Goal: Task Accomplishment & Management: Manage account settings

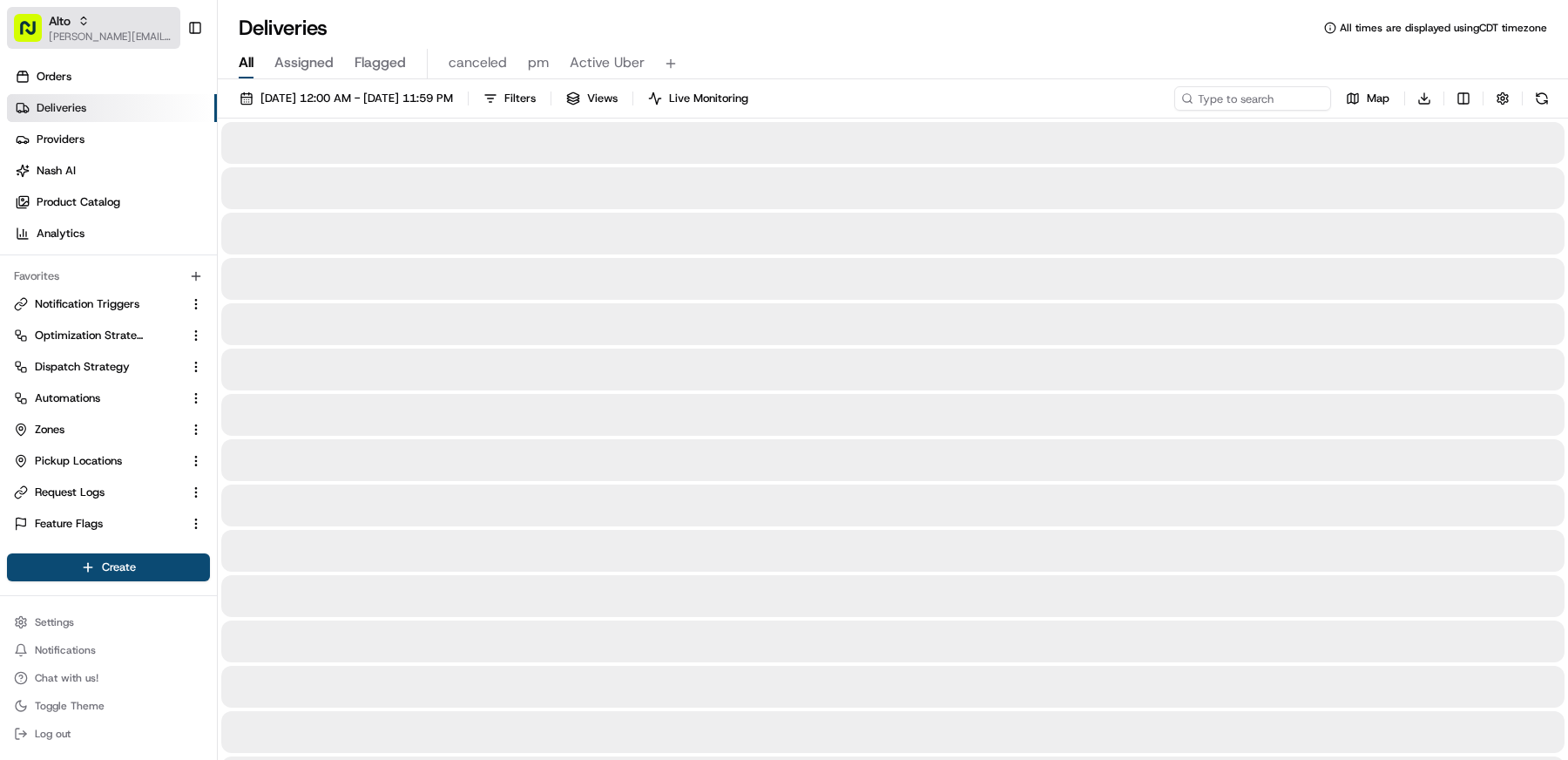
click at [100, 30] on span "[PERSON_NAME][EMAIL_ADDRESS][DOMAIN_NAME]" at bounding box center [110, 37] width 125 height 14
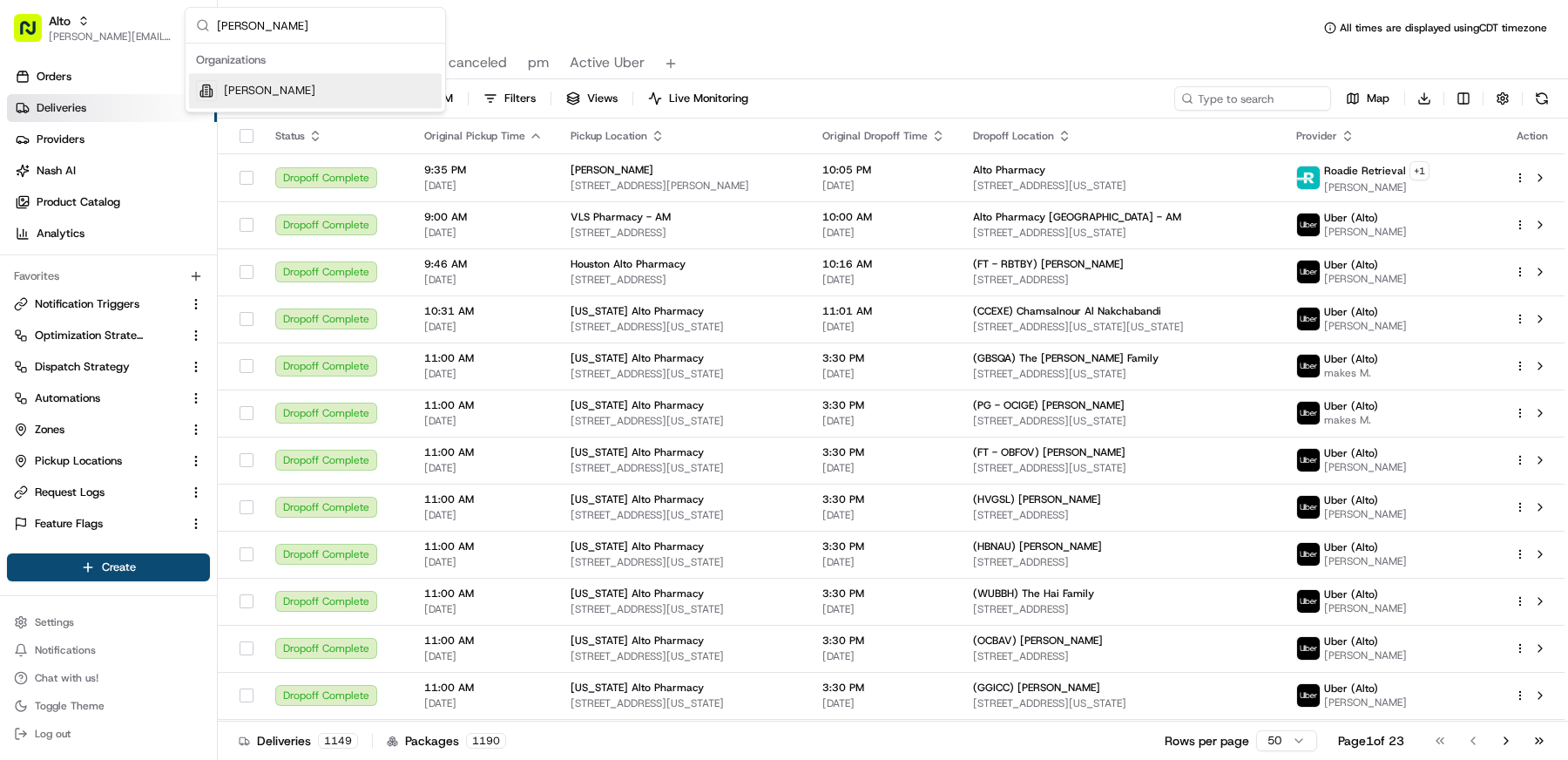
type input "[PERSON_NAME]"
click at [264, 80] on div "[PERSON_NAME]" at bounding box center [315, 91] width 253 height 35
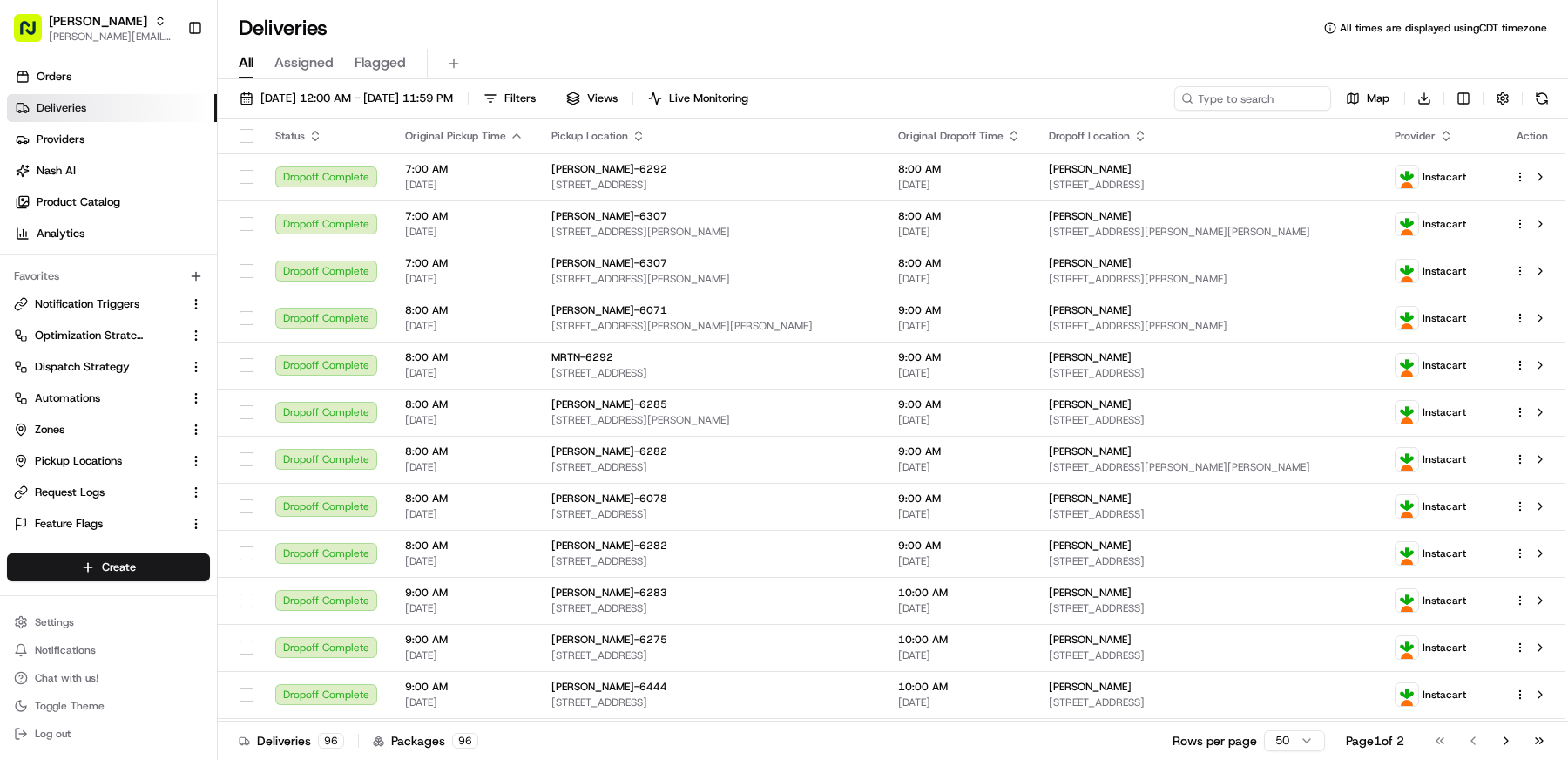
click at [768, 65] on div "All Assigned Flagged" at bounding box center [892, 64] width 1350 height 30
click at [85, 615] on button "Settings" at bounding box center [108, 622] width 203 height 24
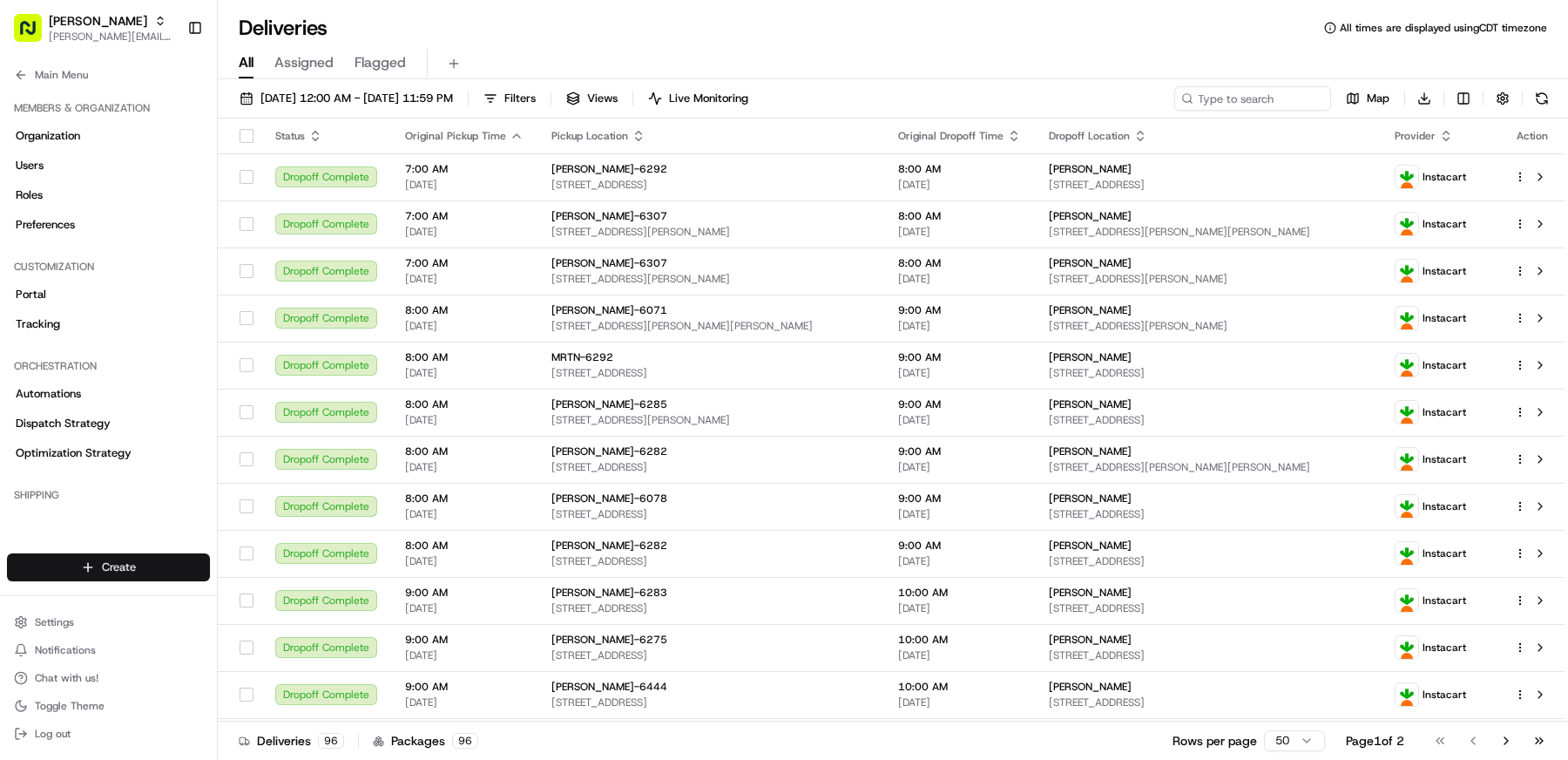
click at [99, 579] on html "Martin's [EMAIL_ADDRESS][DOMAIN_NAME] Toggle Sidebar Orders Deliveries Provider…" at bounding box center [784, 380] width 1568 height 760
click at [288, 655] on link "CSV Upload" at bounding box center [315, 662] width 194 height 31
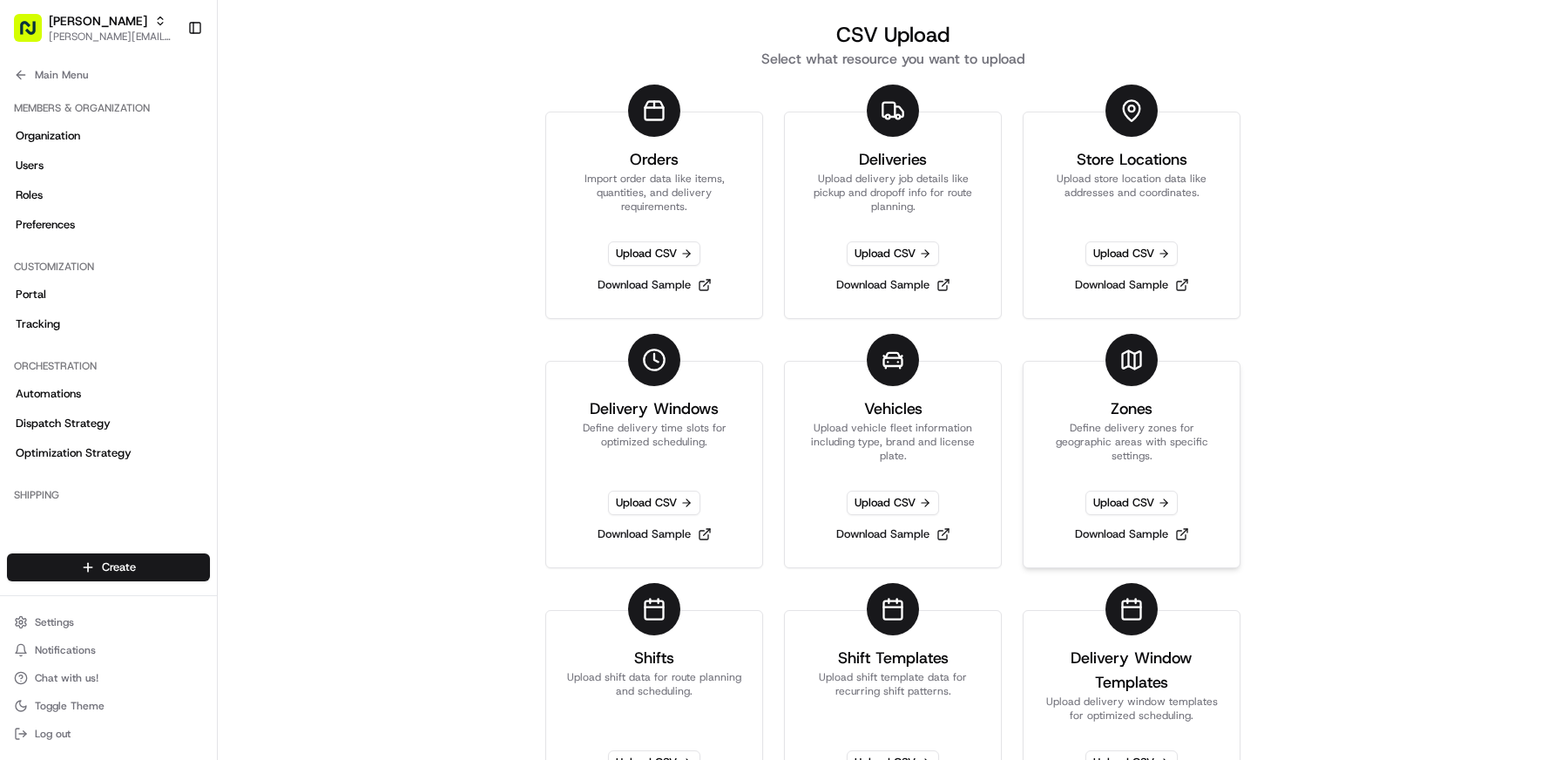
click at [1166, 414] on link "Zones Define delivery zones for geographic areas with specific settings. Upload…" at bounding box center [1131, 464] width 218 height 207
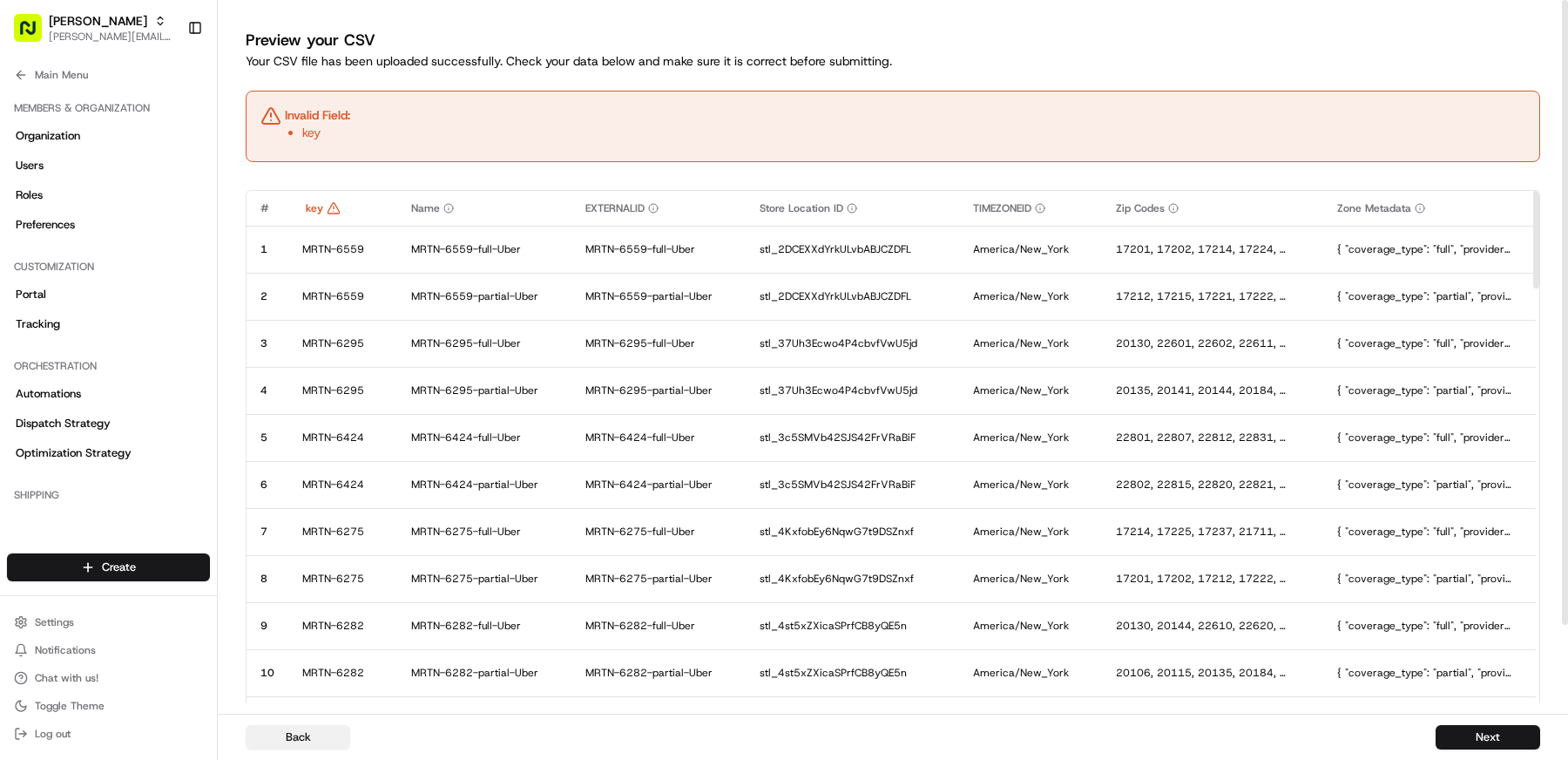
click at [332, 728] on button "Back" at bounding box center [297, 737] width 105 height 24
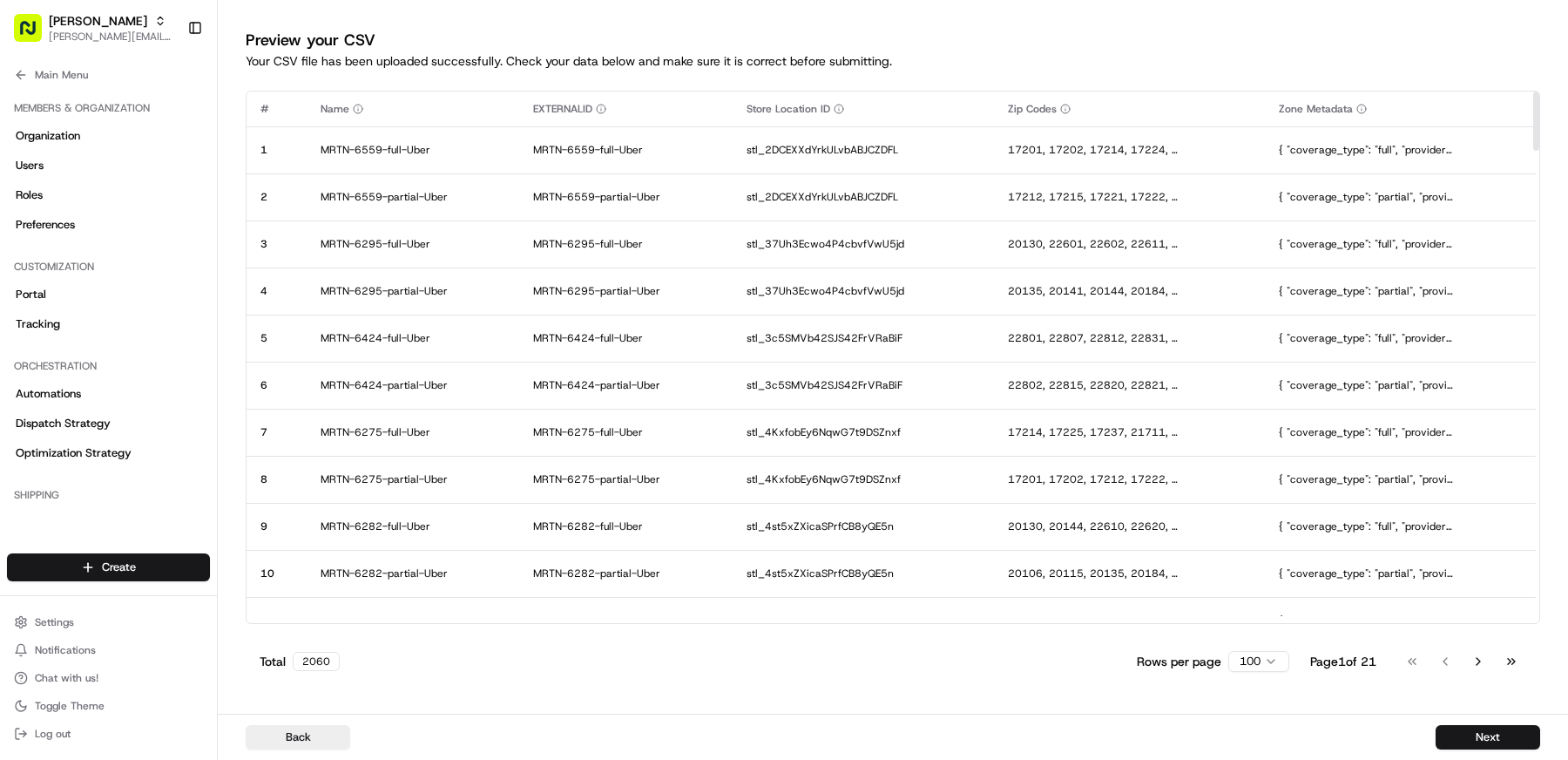
click at [1460, 738] on button "Next" at bounding box center [1487, 737] width 105 height 24
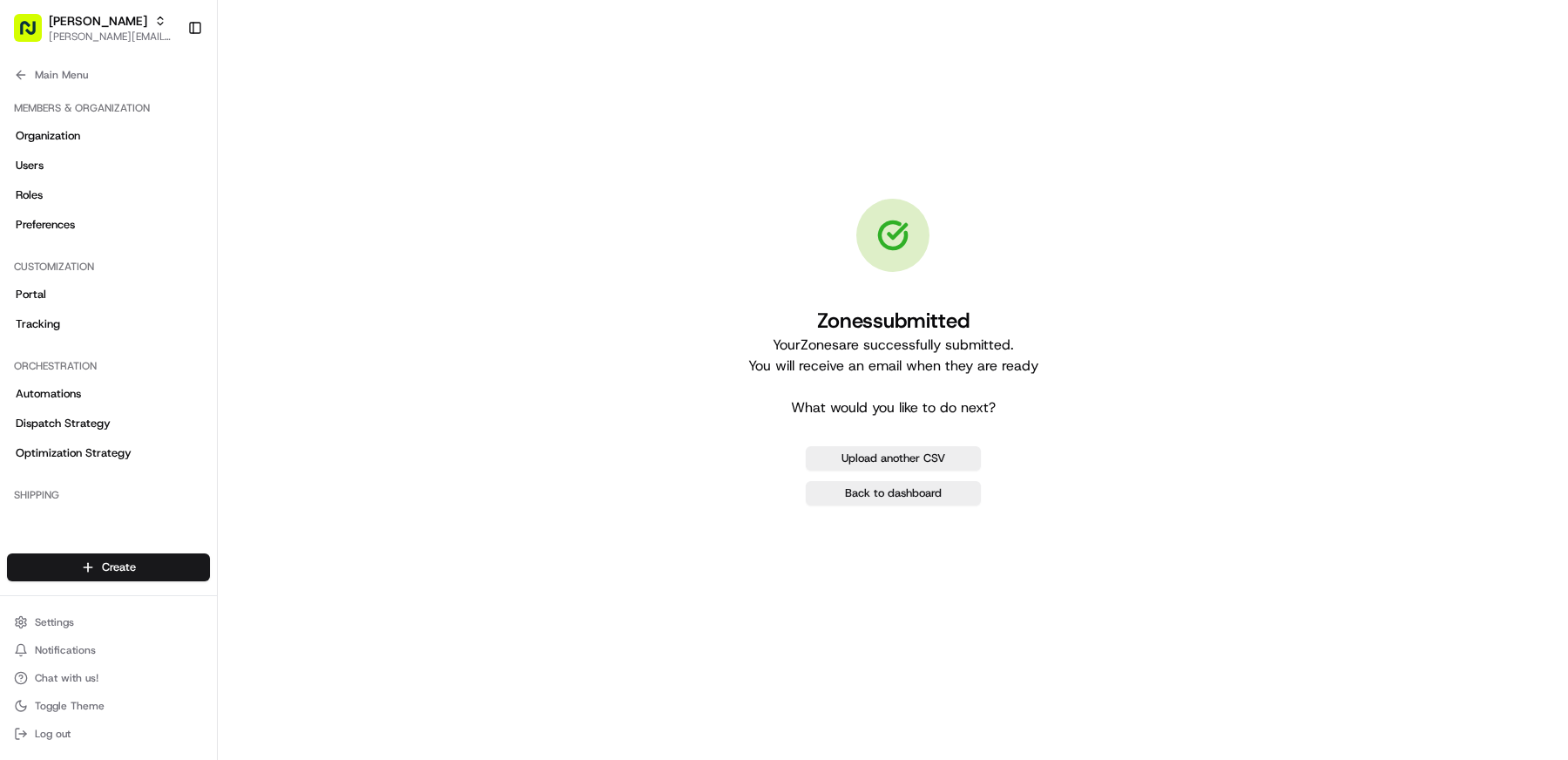
click at [513, 157] on div "Zones submitted Your Zones are successfully submitted. You will receive an emai…" at bounding box center [892, 351] width 1295 height 647
click at [41, 1] on div "Martin's [EMAIL_ADDRESS][DOMAIN_NAME] Toggle Sidebar" at bounding box center [108, 28] width 217 height 56
click at [64, 16] on span "[PERSON_NAME]" at bounding box center [98, 21] width 99 height 17
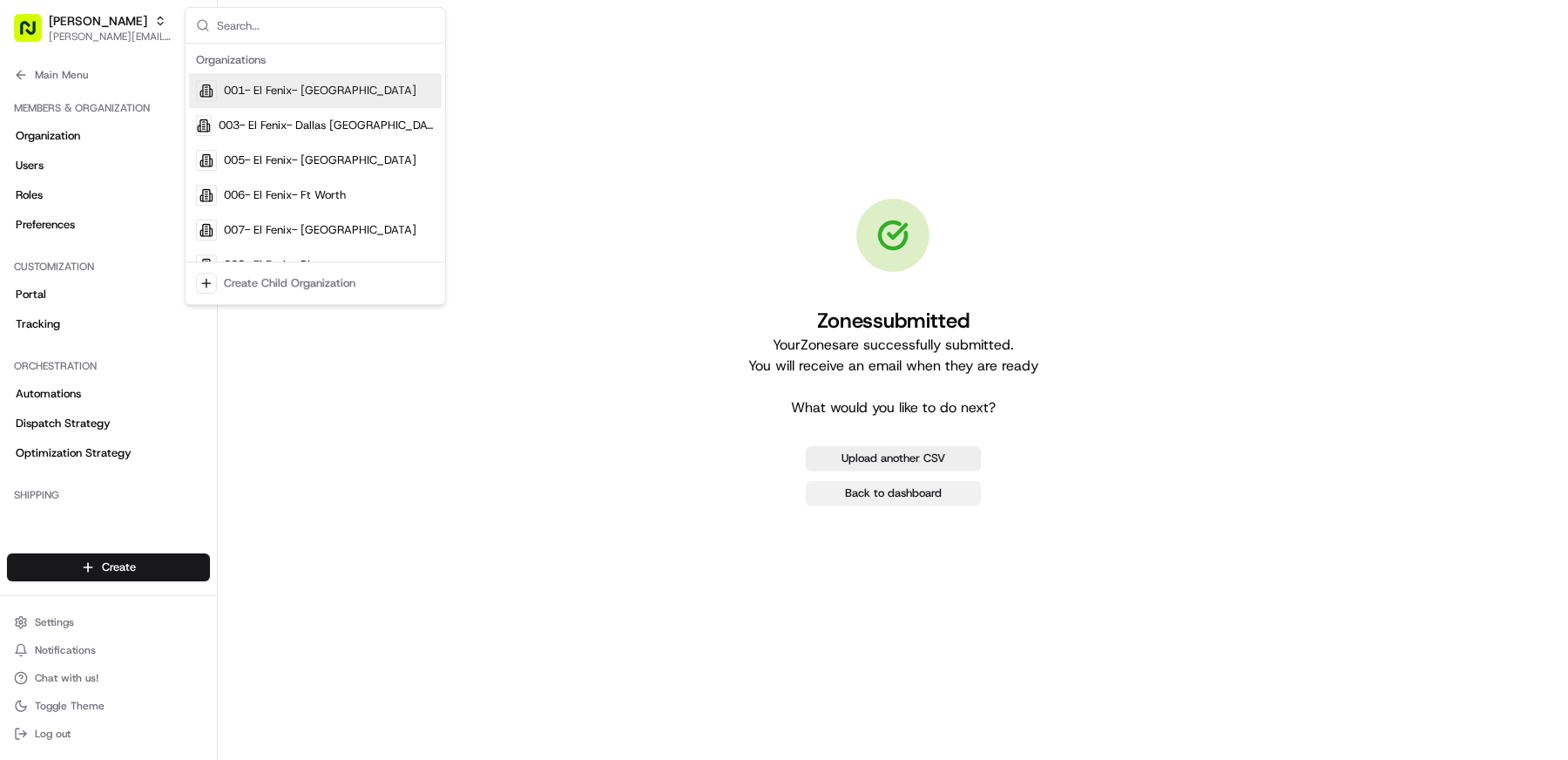
click at [894, 494] on link "Back to dashboard" at bounding box center [892, 493] width 175 height 24
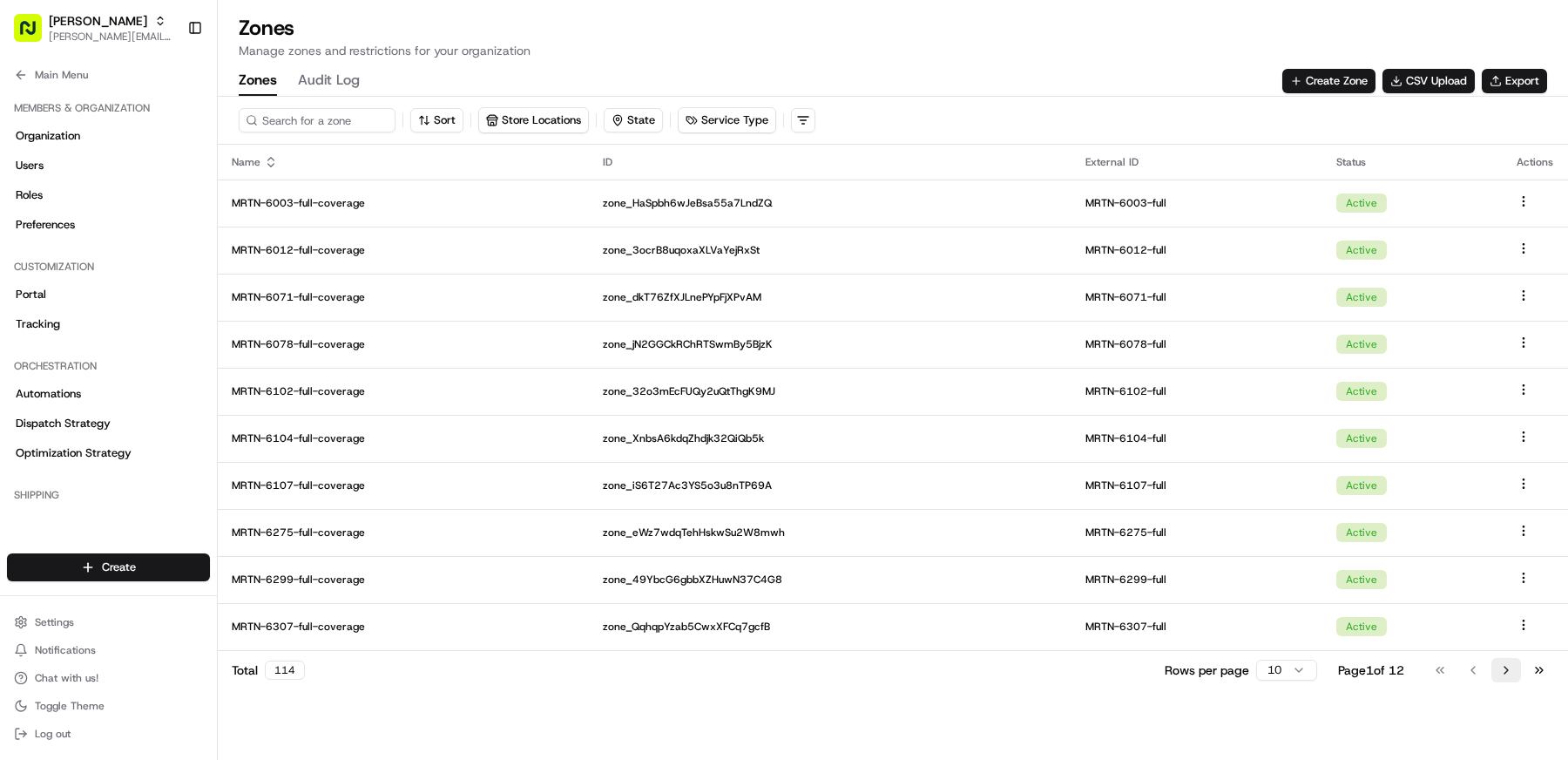
click at [1520, 669] on button "Go to next page" at bounding box center [1505, 669] width 30 height 24
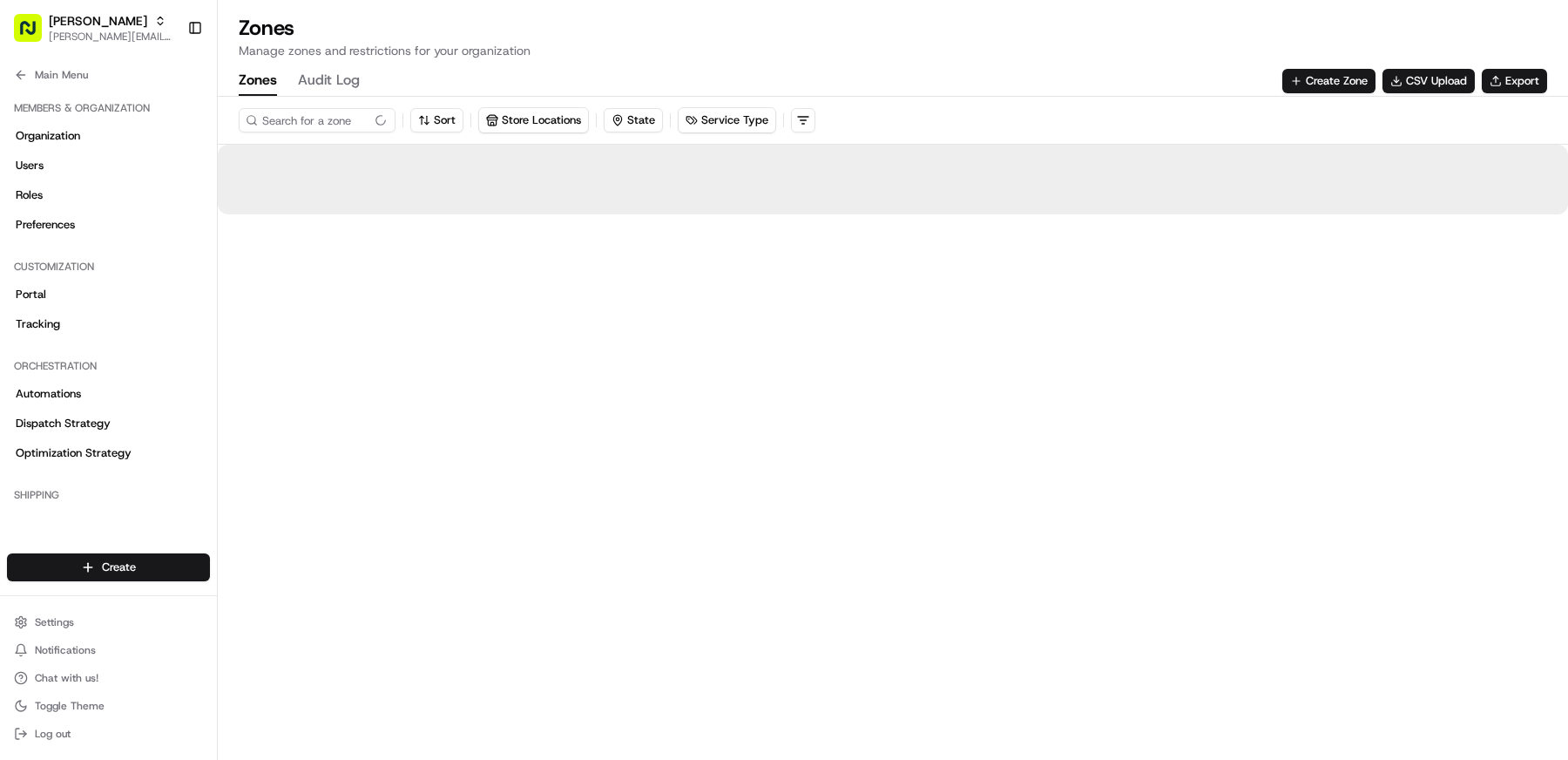
click at [1520, 669] on div "Sort Store Locations State Service Type" at bounding box center [892, 428] width 1350 height 663
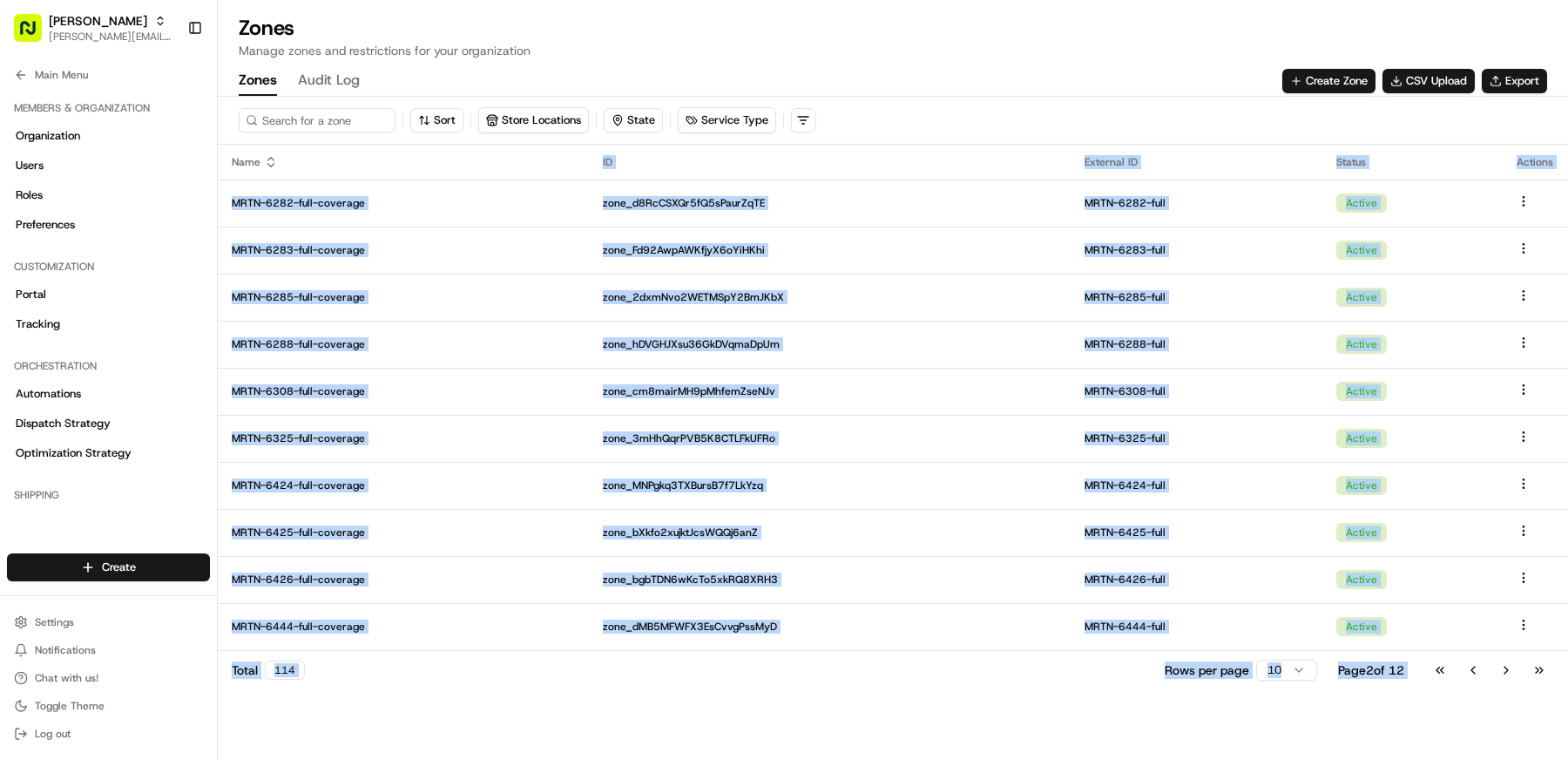
click at [1520, 669] on button "Go to next page" at bounding box center [1505, 669] width 30 height 24
click at [1520, 669] on div "Sort Store Locations State Service Type Name ID External ID Status Actions MRTN…" at bounding box center [892, 428] width 1350 height 663
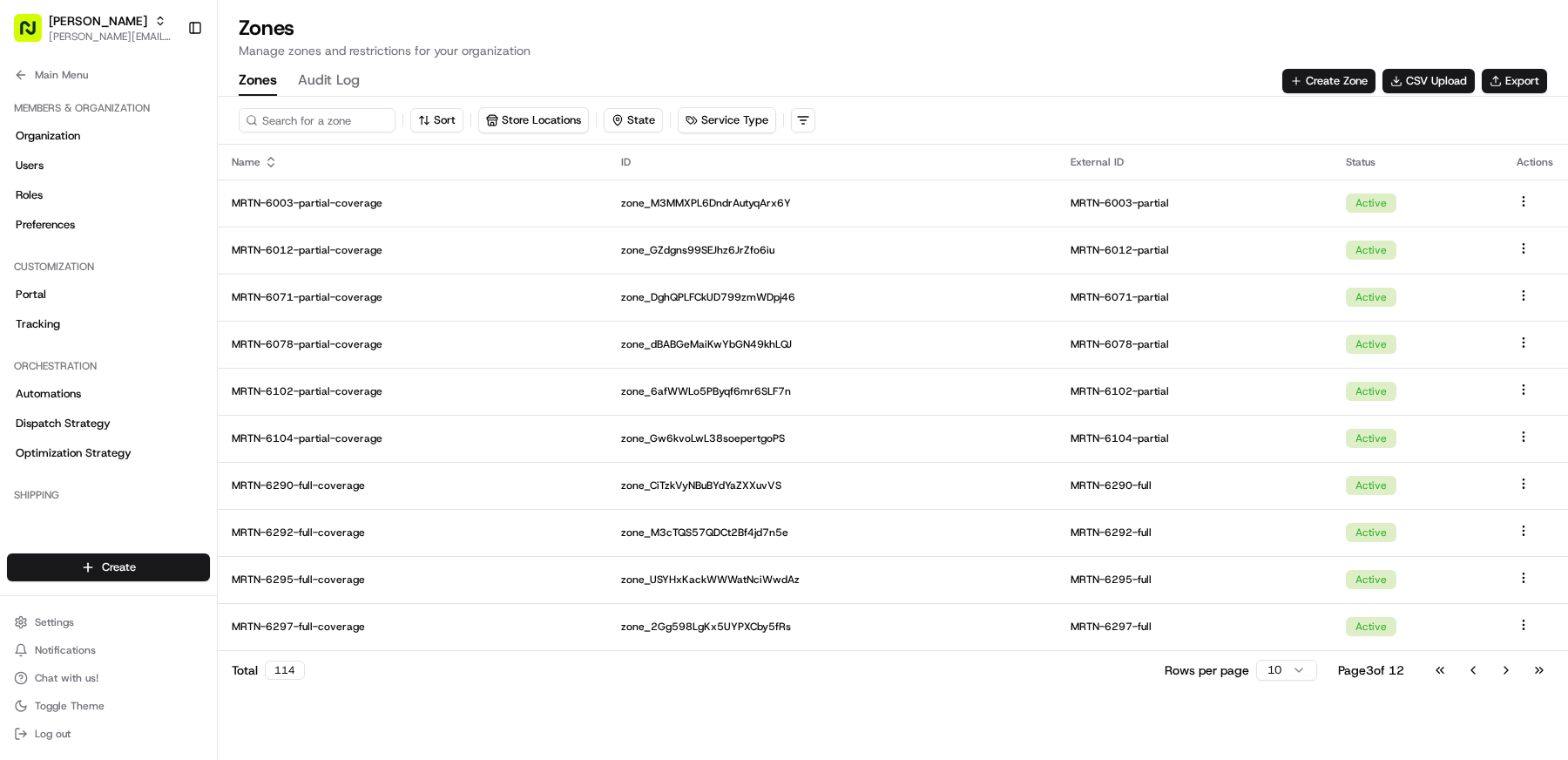
click at [1520, 669] on button "Go to next page" at bounding box center [1505, 669] width 30 height 24
click at [1467, 674] on button "Go to previous page" at bounding box center [1473, 669] width 30 height 24
click at [344, 121] on input at bounding box center [342, 120] width 209 height 24
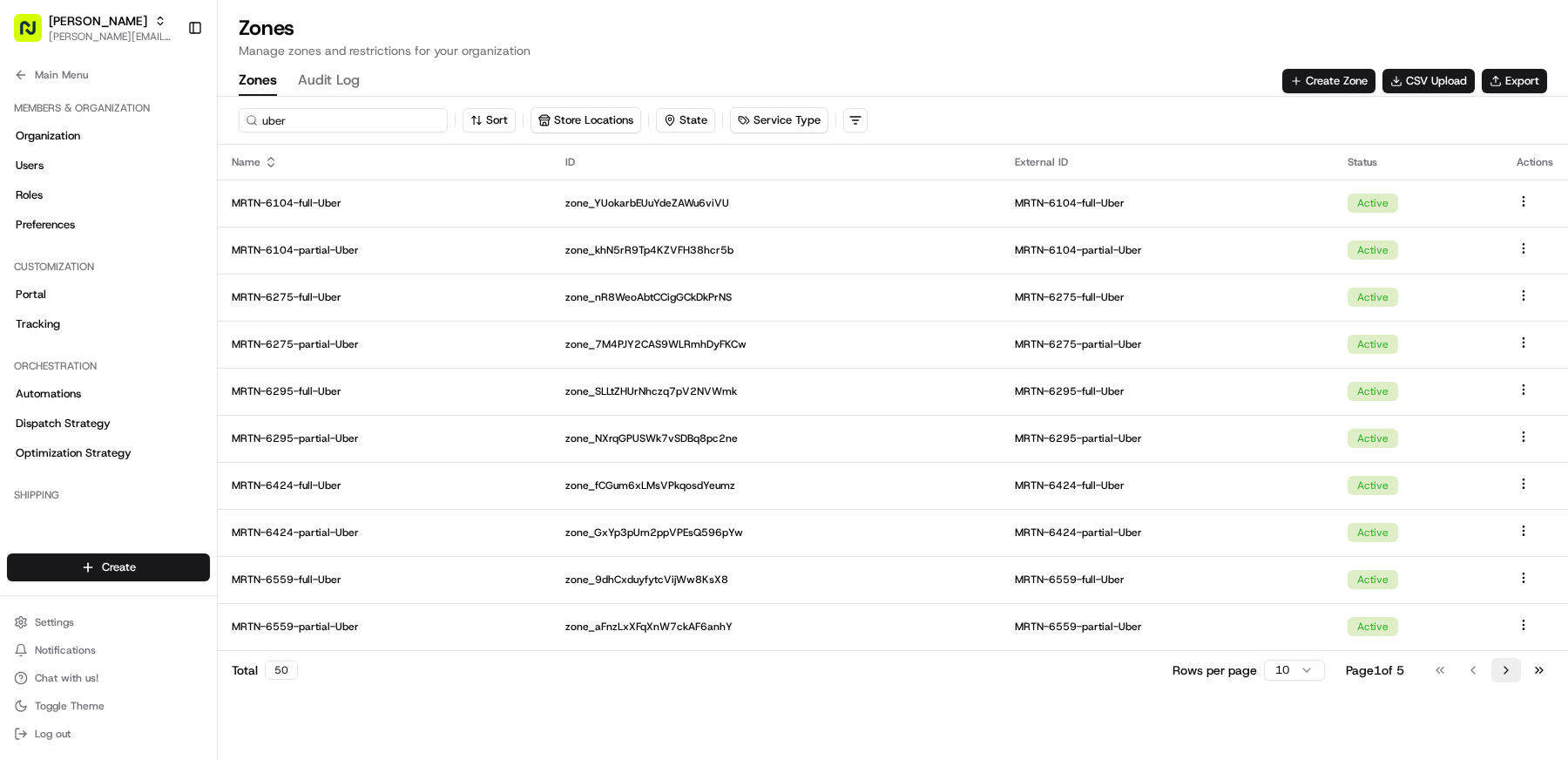
type input "uber"
click at [1499, 667] on button "Go to next page" at bounding box center [1505, 669] width 30 height 24
click at [1500, 669] on button "Go to next page" at bounding box center [1505, 669] width 30 height 24
click at [1503, 679] on button "Go to next page" at bounding box center [1505, 669] width 30 height 24
click at [1504, 680] on button "Go to next page" at bounding box center [1505, 669] width 30 height 24
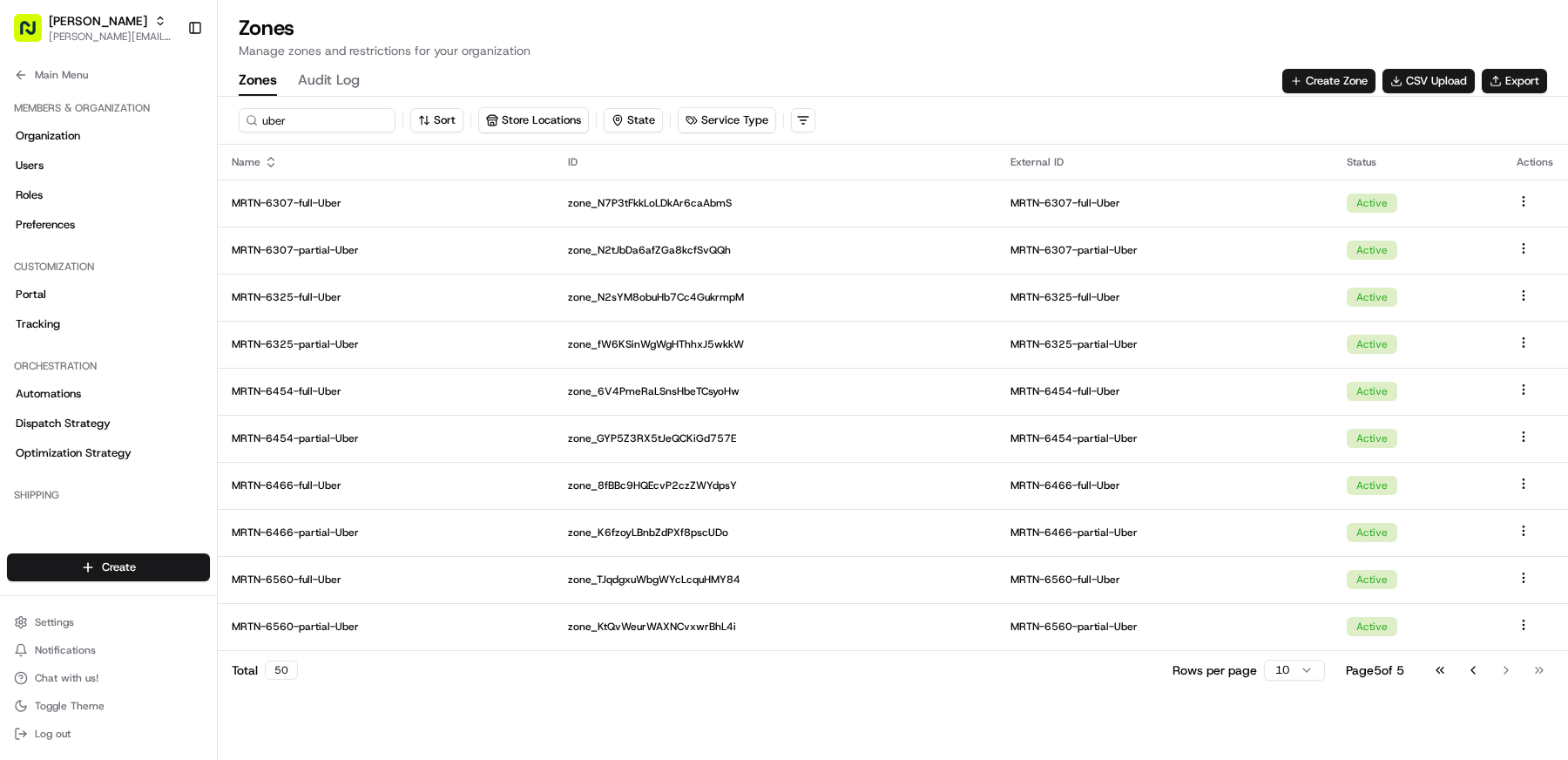
click at [1504, 680] on div "Go to first page Go to previous page Go to next page Go to last page" at bounding box center [1490, 669] width 129 height 24
click at [1510, 675] on div "Go to first page Go to previous page Go to next page Go to last page" at bounding box center [1490, 669] width 129 height 24
click at [1468, 668] on button "Go to previous page" at bounding box center [1473, 669] width 30 height 24
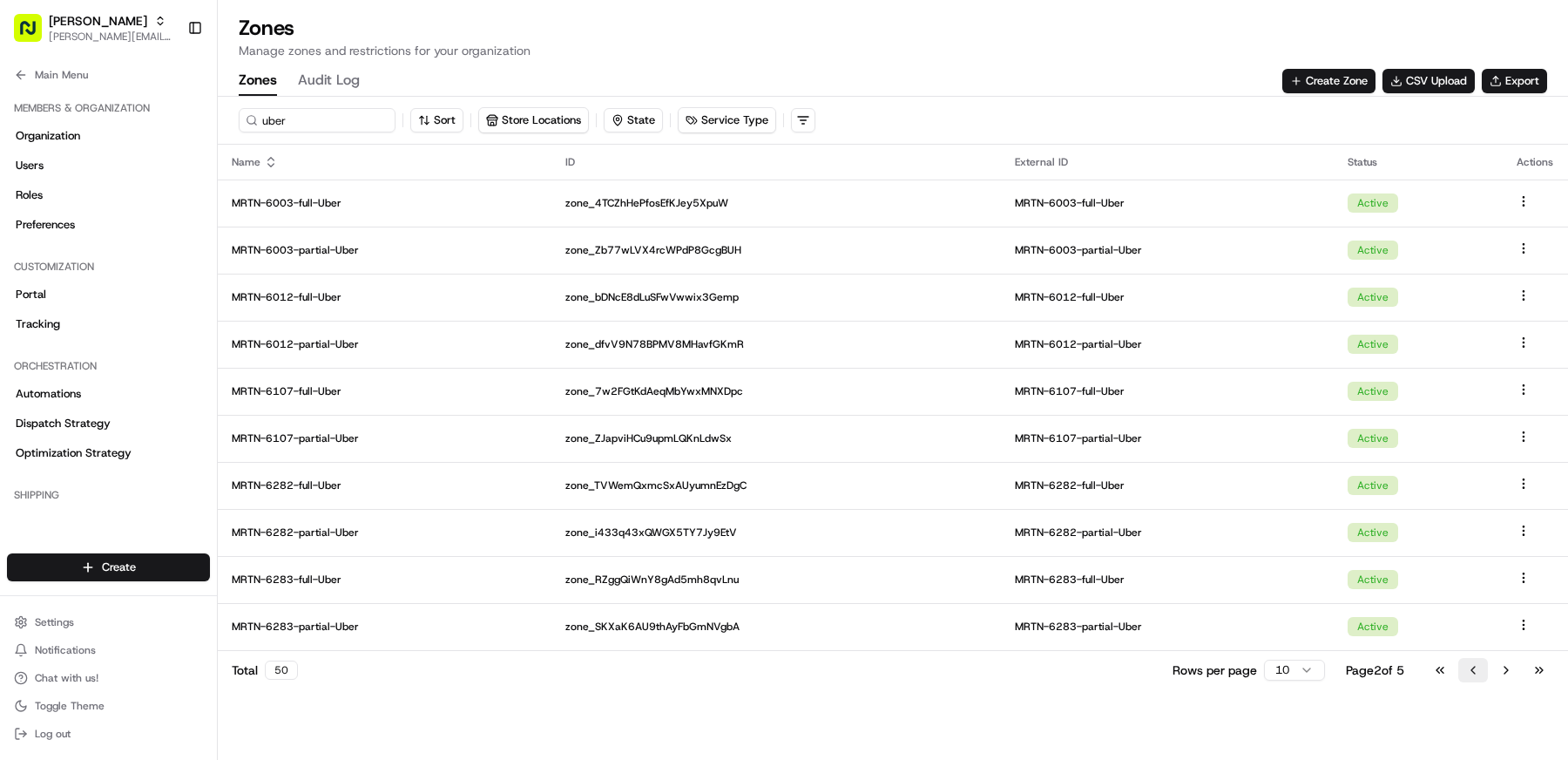
click at [1468, 669] on button "Go to previous page" at bounding box center [1473, 669] width 30 height 24
click at [1469, 669] on div "Go to first page Go to previous page Go to next page Go to last page" at bounding box center [1490, 669] width 129 height 24
click at [1502, 673] on button "Go to next page" at bounding box center [1505, 669] width 30 height 24
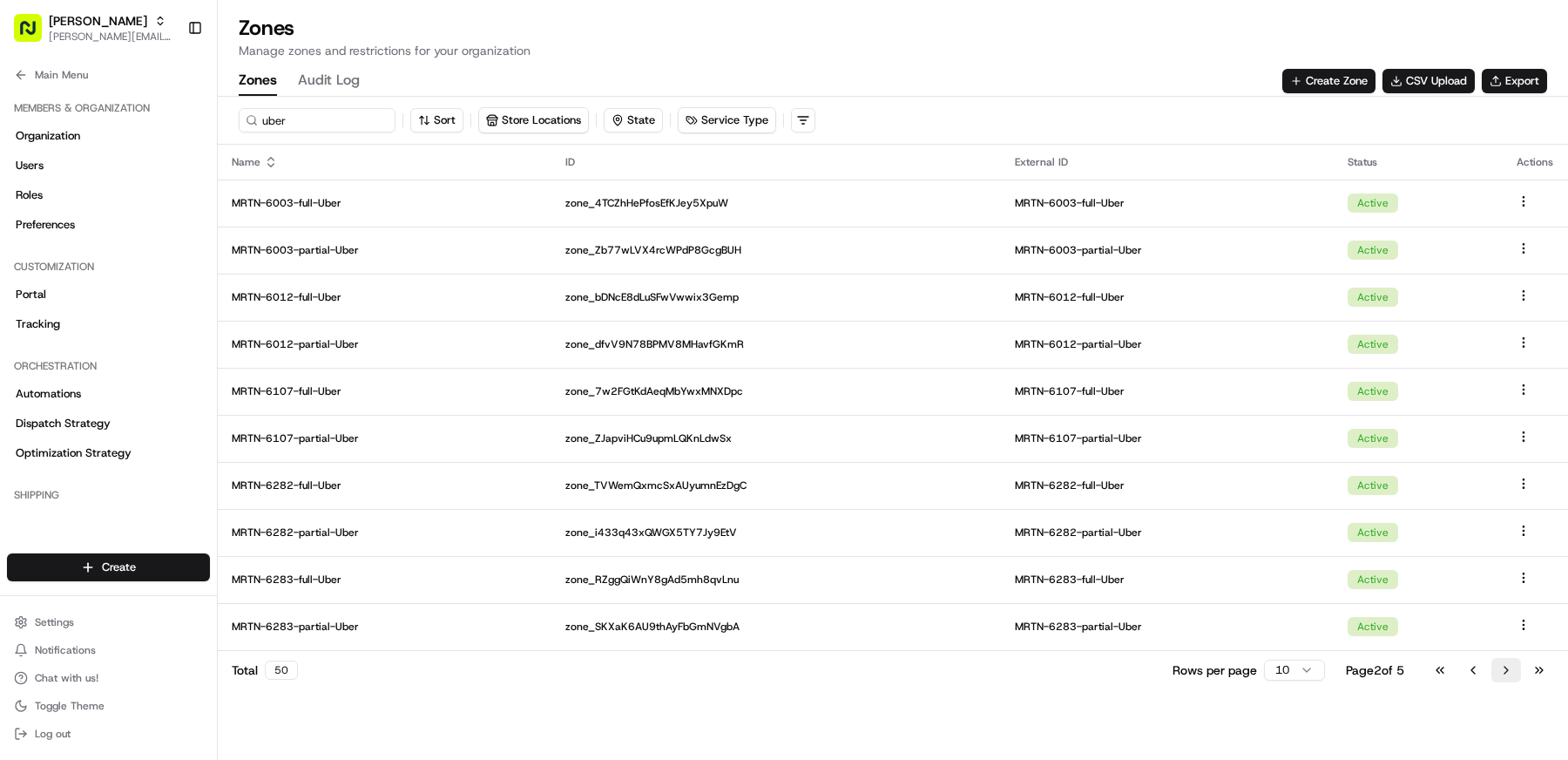
click at [1502, 673] on button "Go to next page" at bounding box center [1505, 669] width 30 height 24
click at [1502, 673] on div "Go to first page Go to previous page Go to next page Go to last page" at bounding box center [1490, 669] width 129 height 24
click at [1503, 674] on div "Go to first page Go to previous page Go to next page Go to last page" at bounding box center [1490, 669] width 129 height 24
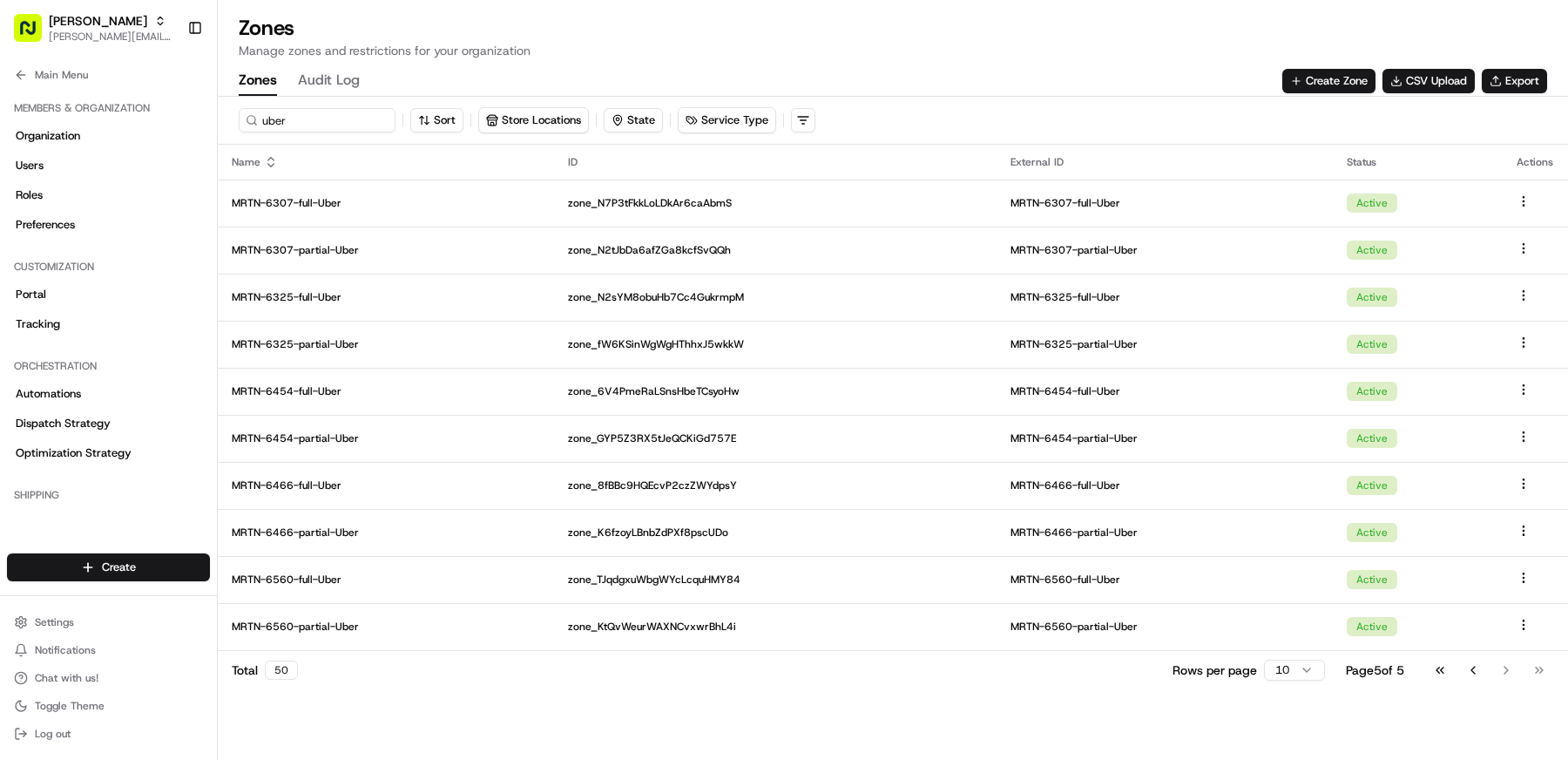
click at [1503, 675] on div "Go to first page Go to previous page Go to next page Go to last page" at bounding box center [1490, 669] width 129 height 24
click at [437, 124] on button "Sort" at bounding box center [436, 120] width 53 height 24
click at [392, 193] on html "Martin's [EMAIL_ADDRESS][DOMAIN_NAME] Toggle Sidebar Orders Deliveries Provider…" at bounding box center [784, 380] width 1568 height 760
click at [724, 65] on div "Zones Manage zones and restrictions for your organization Zones Audit Log Creat…" at bounding box center [892, 55] width 1350 height 82
click at [1287, 669] on html "Martin's [EMAIL_ADDRESS][DOMAIN_NAME] Toggle Sidebar Orders Deliveries Provider…" at bounding box center [784, 380] width 1568 height 760
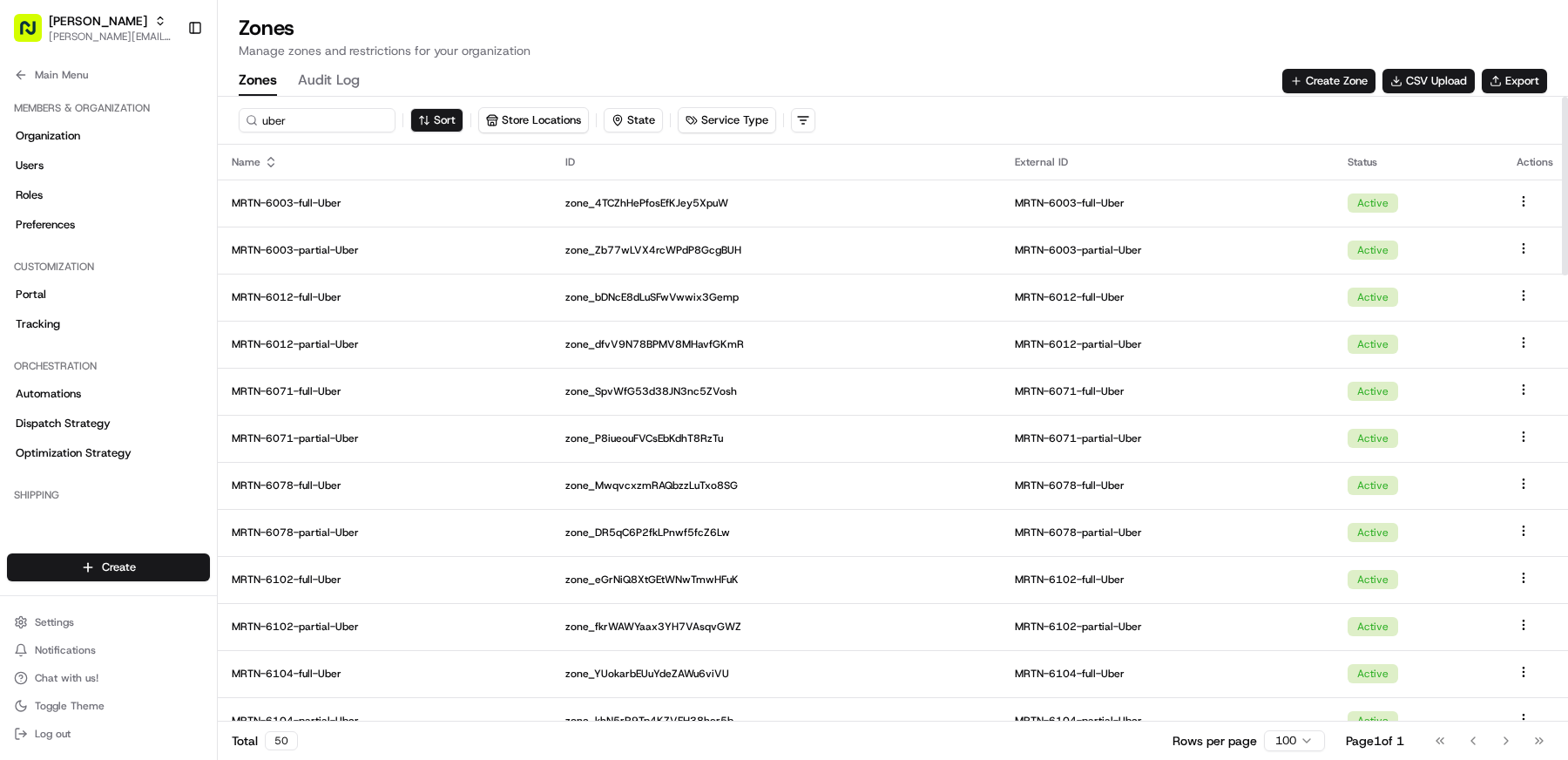
click at [1283, 736] on html "Martin's [EMAIL_ADDRESS][DOMAIN_NAME] Toggle Sidebar Orders Deliveries Provider…" at bounding box center [784, 380] width 1568 height 760
drag, startPoint x: 327, startPoint y: 120, endPoint x: 219, endPoint y: 119, distance: 108.0
click at [220, 119] on div "uber Sort Store Locations State Service Type" at bounding box center [892, 120] width 1350 height 48
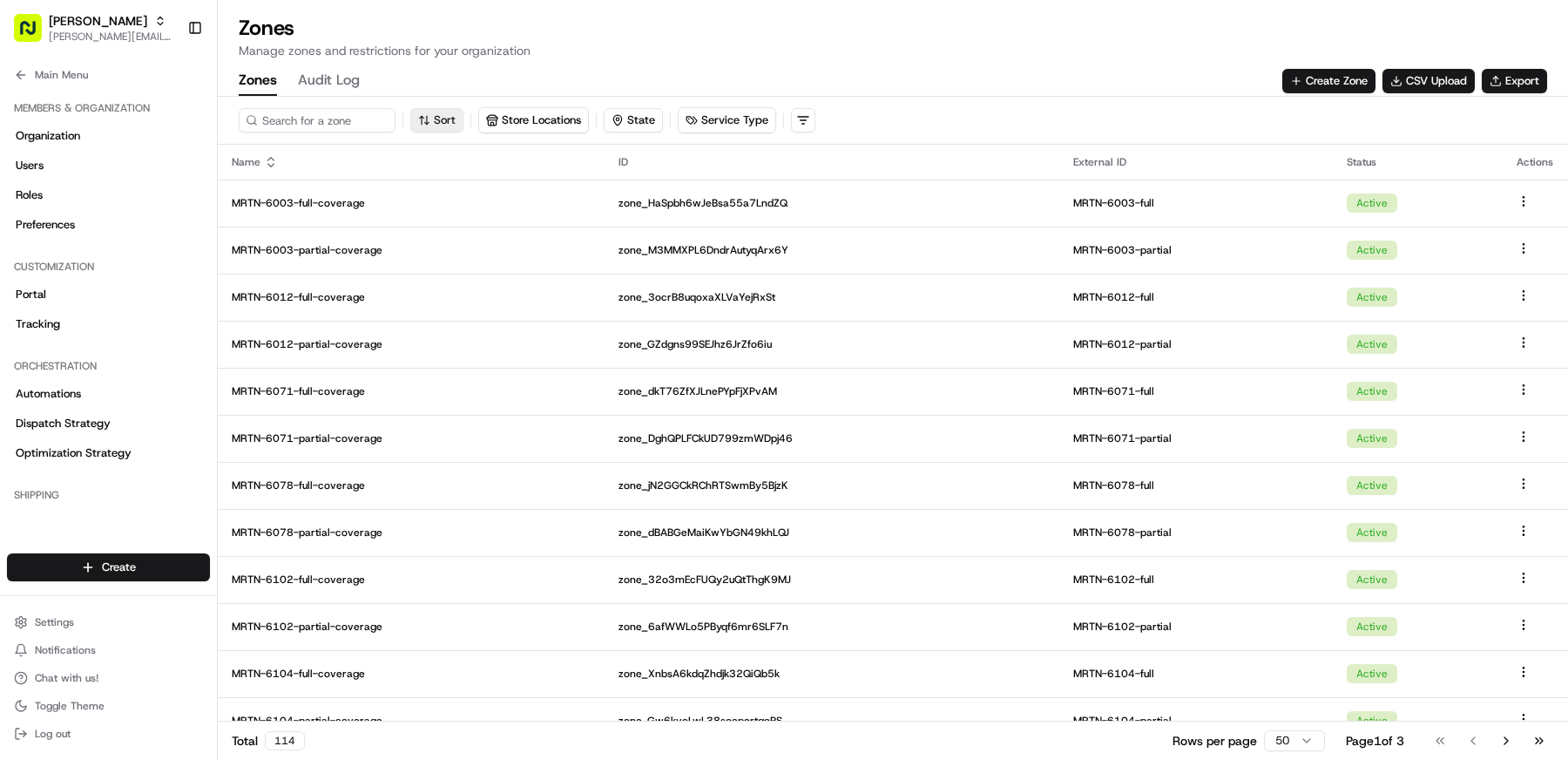
click at [463, 117] on button "Sort" at bounding box center [436, 120] width 53 height 24
click at [395, 180] on html "Martin's [EMAIL_ADDRESS][DOMAIN_NAME] Toggle Sidebar Orders Deliveries Provider…" at bounding box center [784, 380] width 1568 height 760
click at [477, 186] on html "Martin's [EMAIL_ADDRESS][DOMAIN_NAME] Toggle Sidebar Orders Deliveries Provider…" at bounding box center [784, 380] width 1568 height 760
click at [427, 125] on button "Sort" at bounding box center [436, 120] width 53 height 24
click at [496, 180] on html "Martin's [EMAIL_ADDRESS][DOMAIN_NAME] Toggle Sidebar Orders Deliveries Provider…" at bounding box center [784, 380] width 1568 height 760
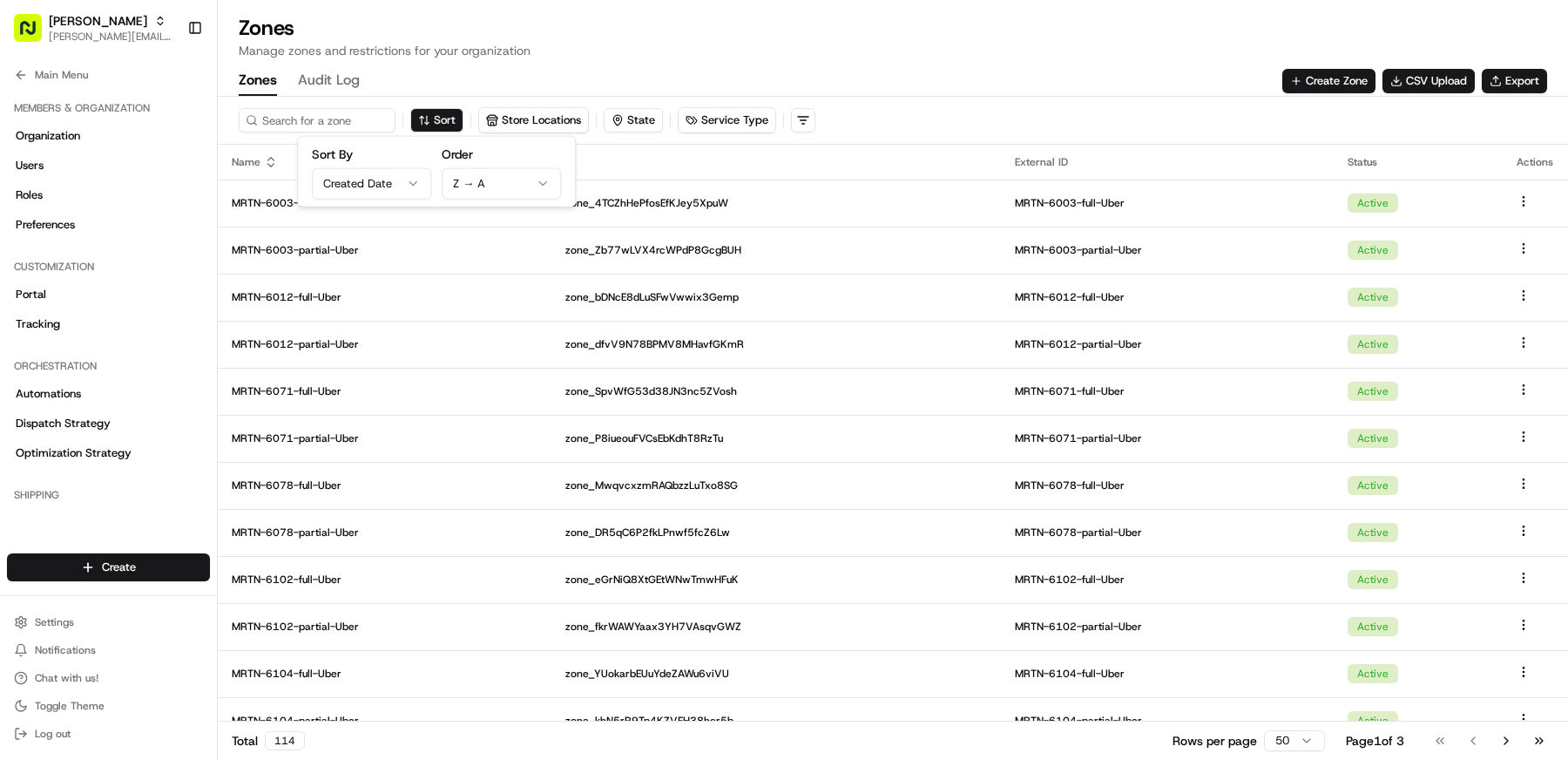
click at [957, 61] on div "Zones Manage zones and restrictions for your organization Zones Audit Log Creat…" at bounding box center [892, 55] width 1350 height 82
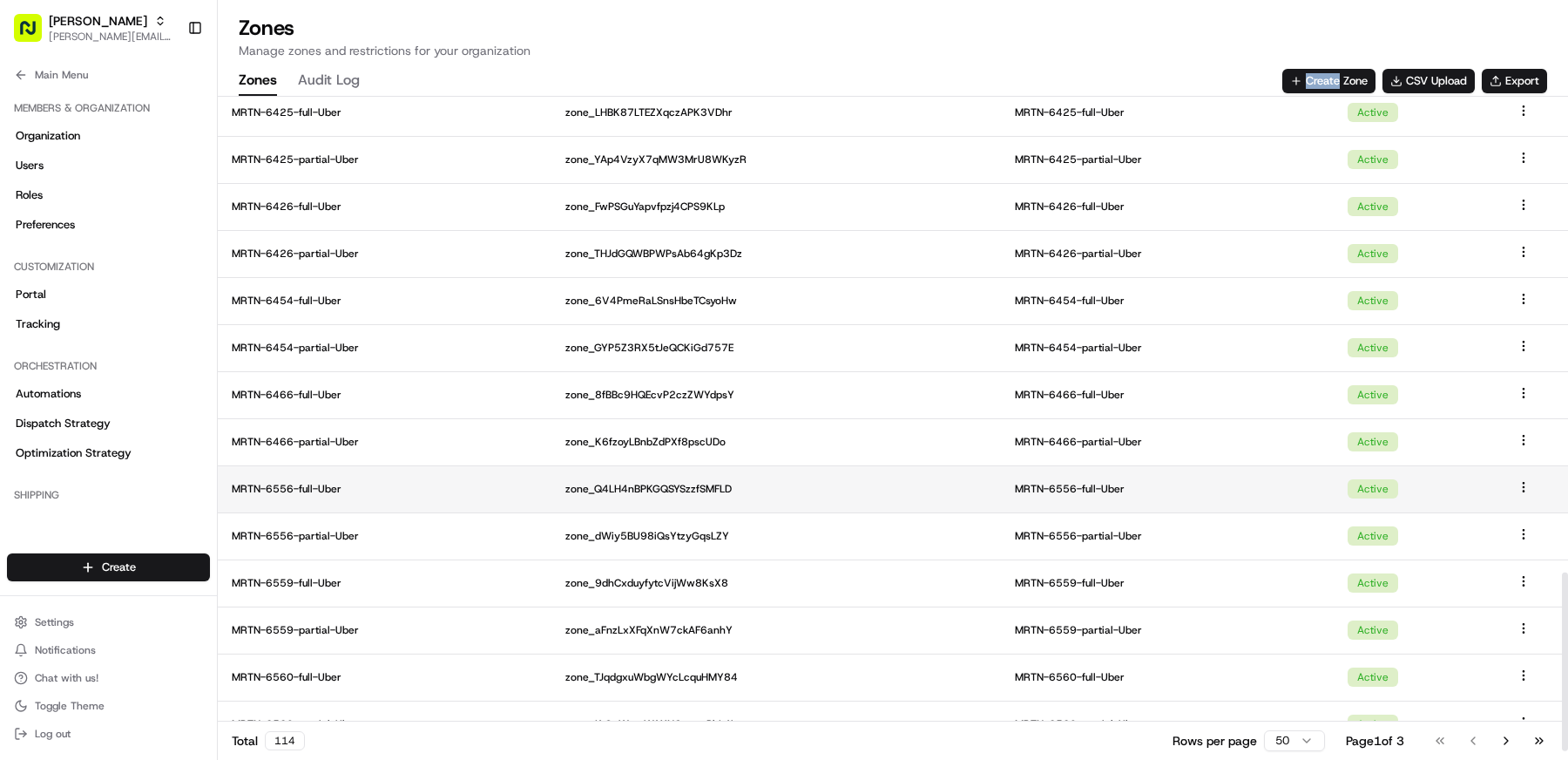
scroll to position [1809, 0]
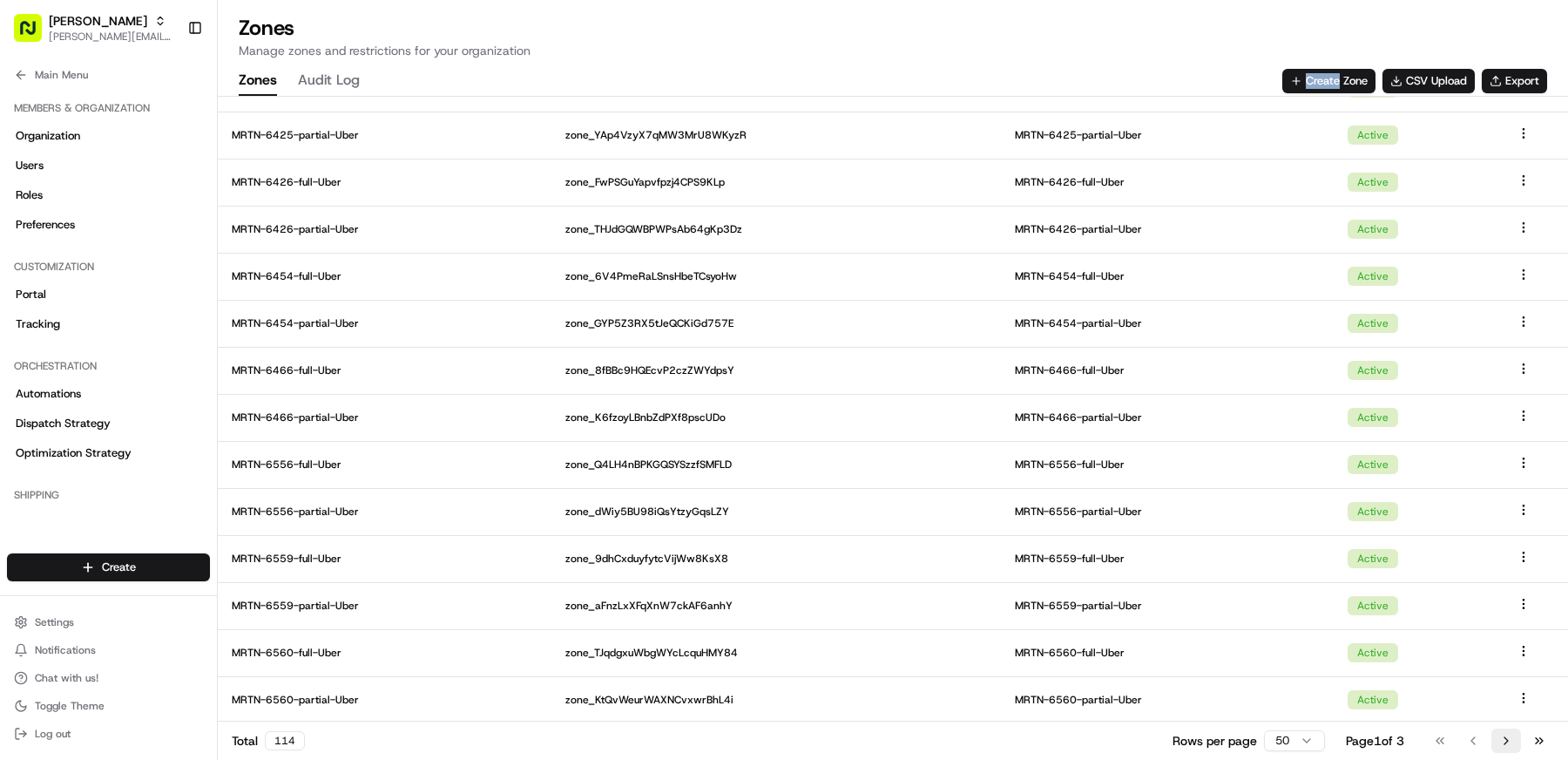
click at [1508, 743] on button "Go to next page" at bounding box center [1505, 740] width 30 height 24
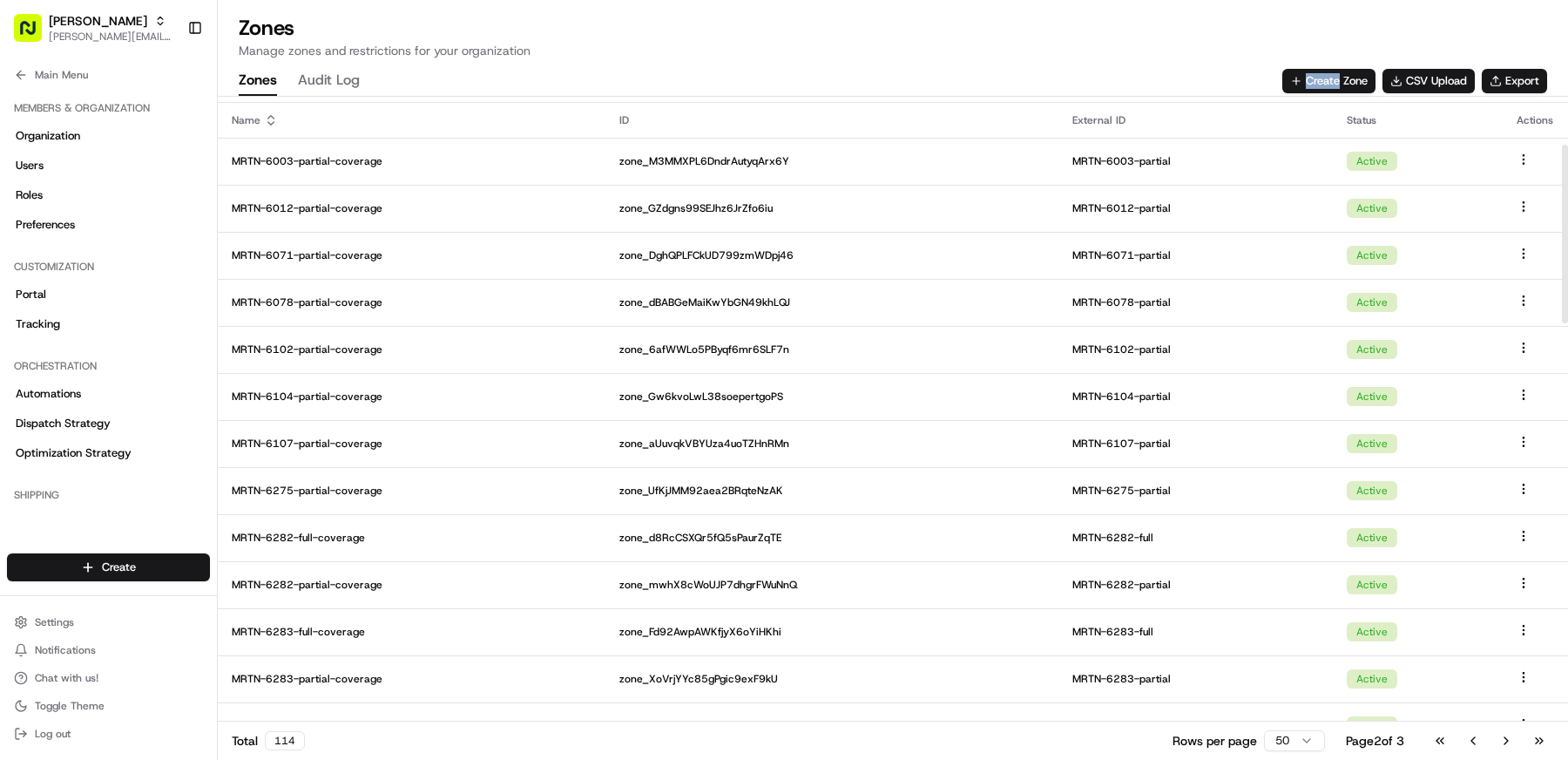
scroll to position [0, 0]
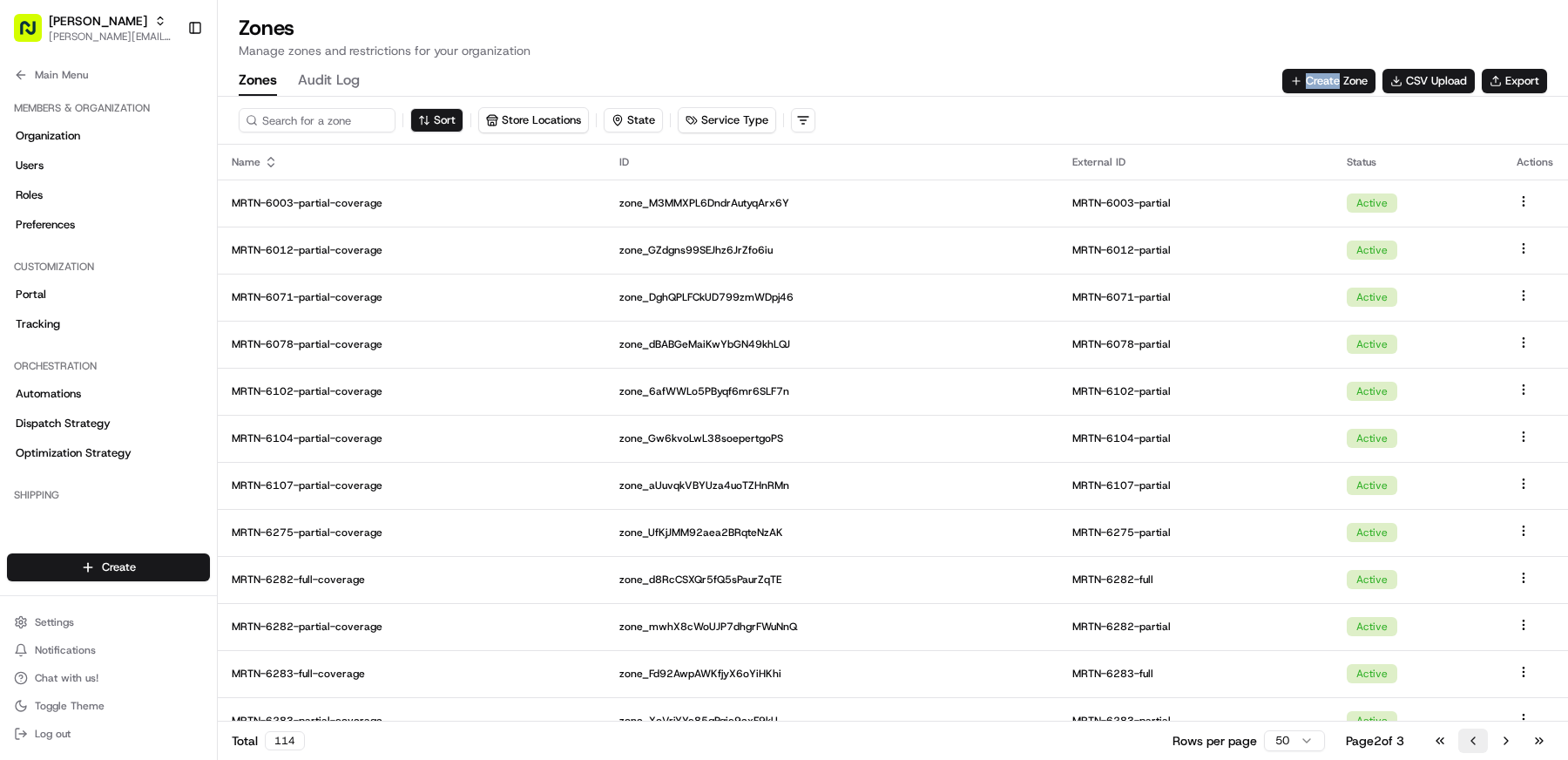
click at [1476, 745] on button "Go to previous page" at bounding box center [1473, 740] width 30 height 24
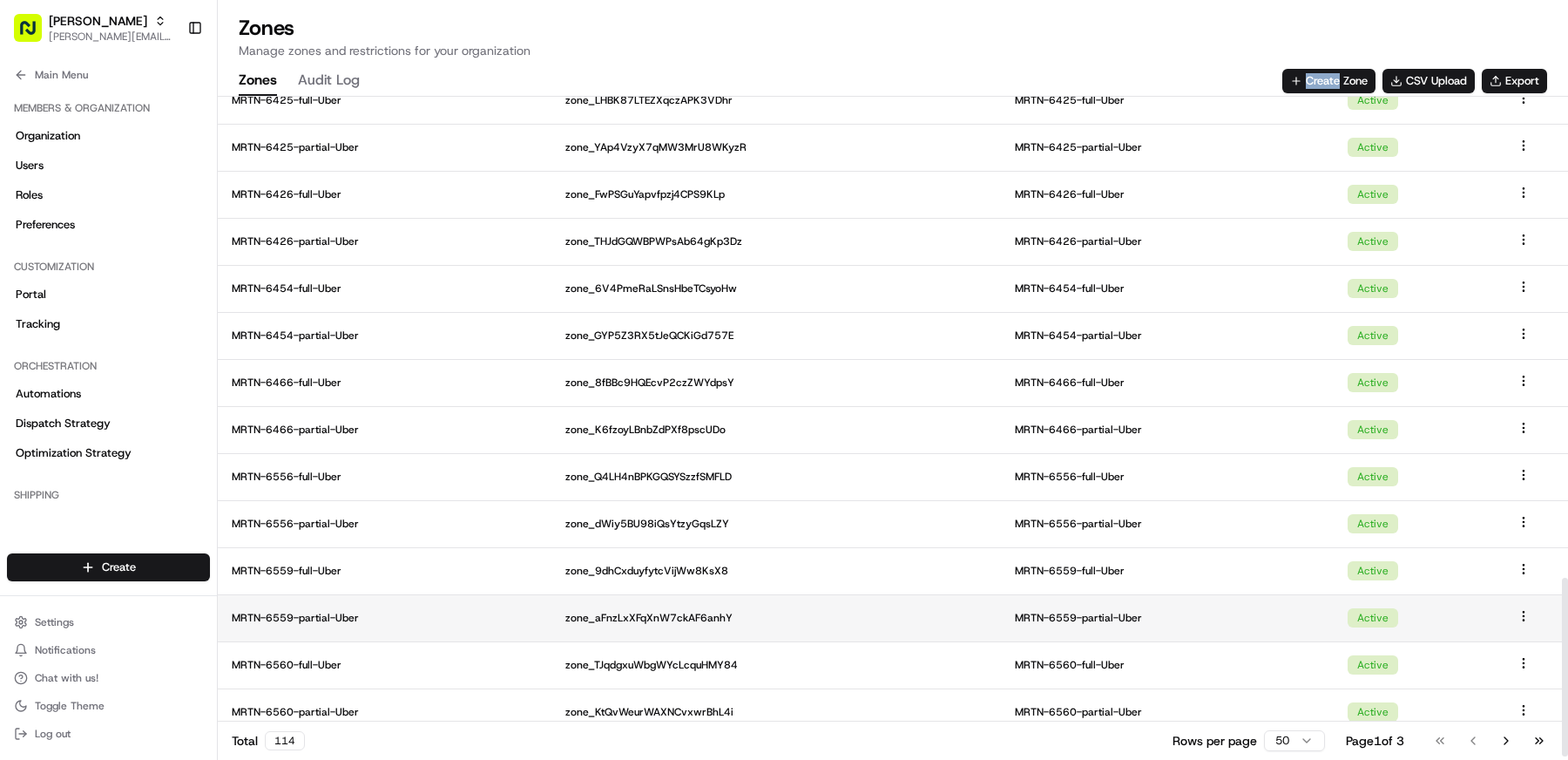
scroll to position [1809, 0]
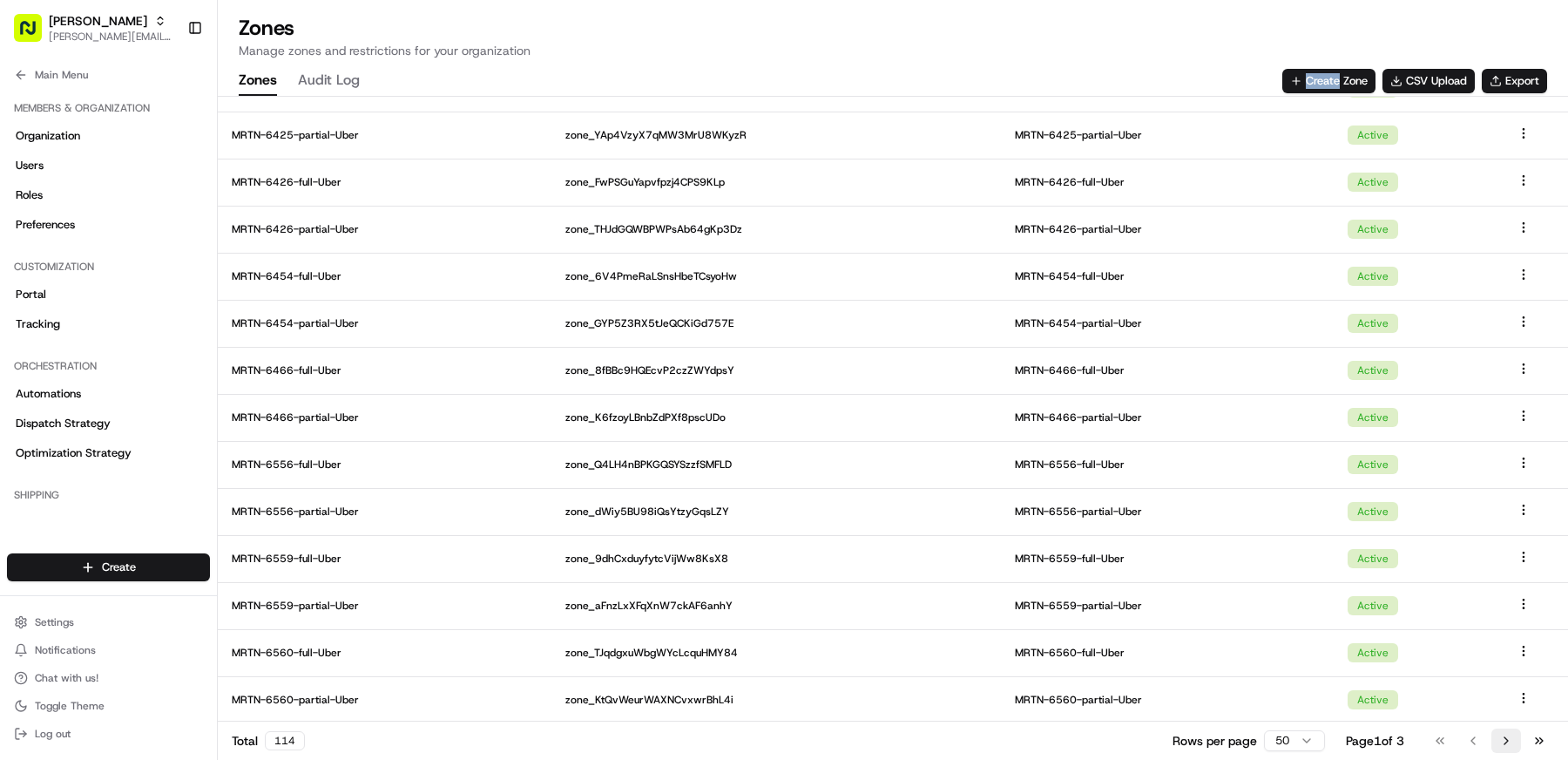
click at [1498, 743] on button "Go to next page" at bounding box center [1505, 740] width 30 height 24
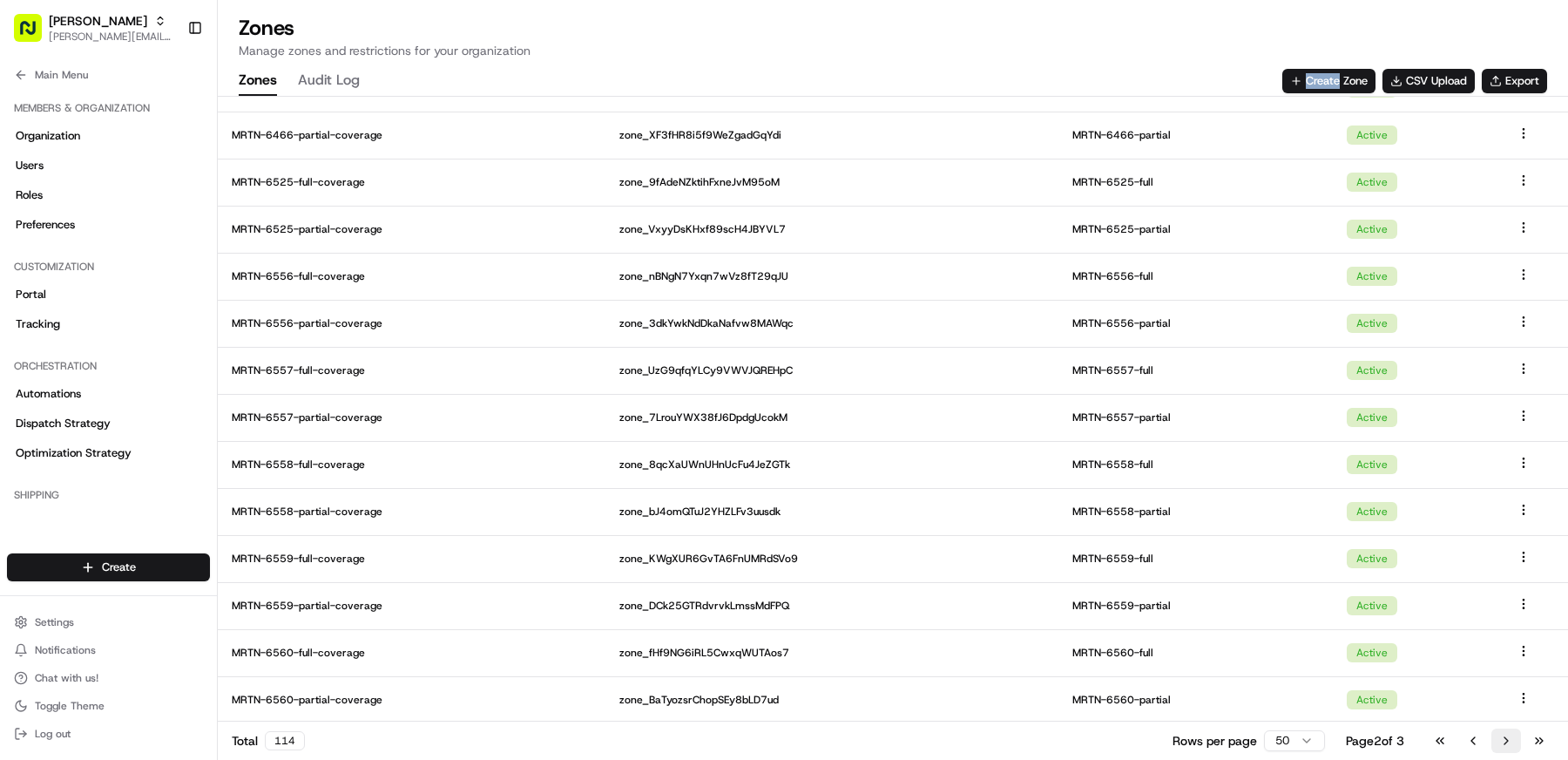
click at [1504, 744] on button "Go to next page" at bounding box center [1505, 740] width 30 height 24
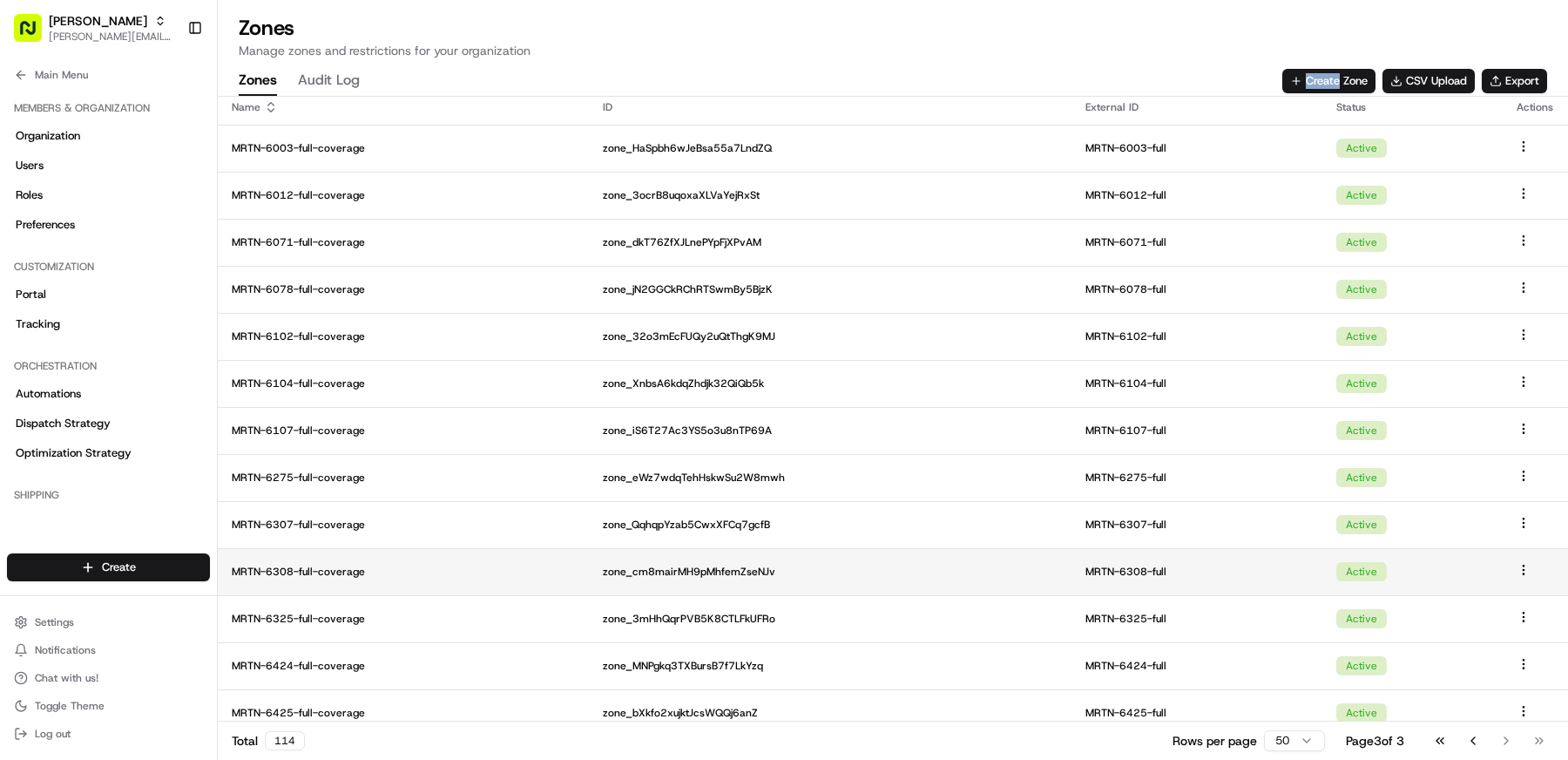
scroll to position [115, 0]
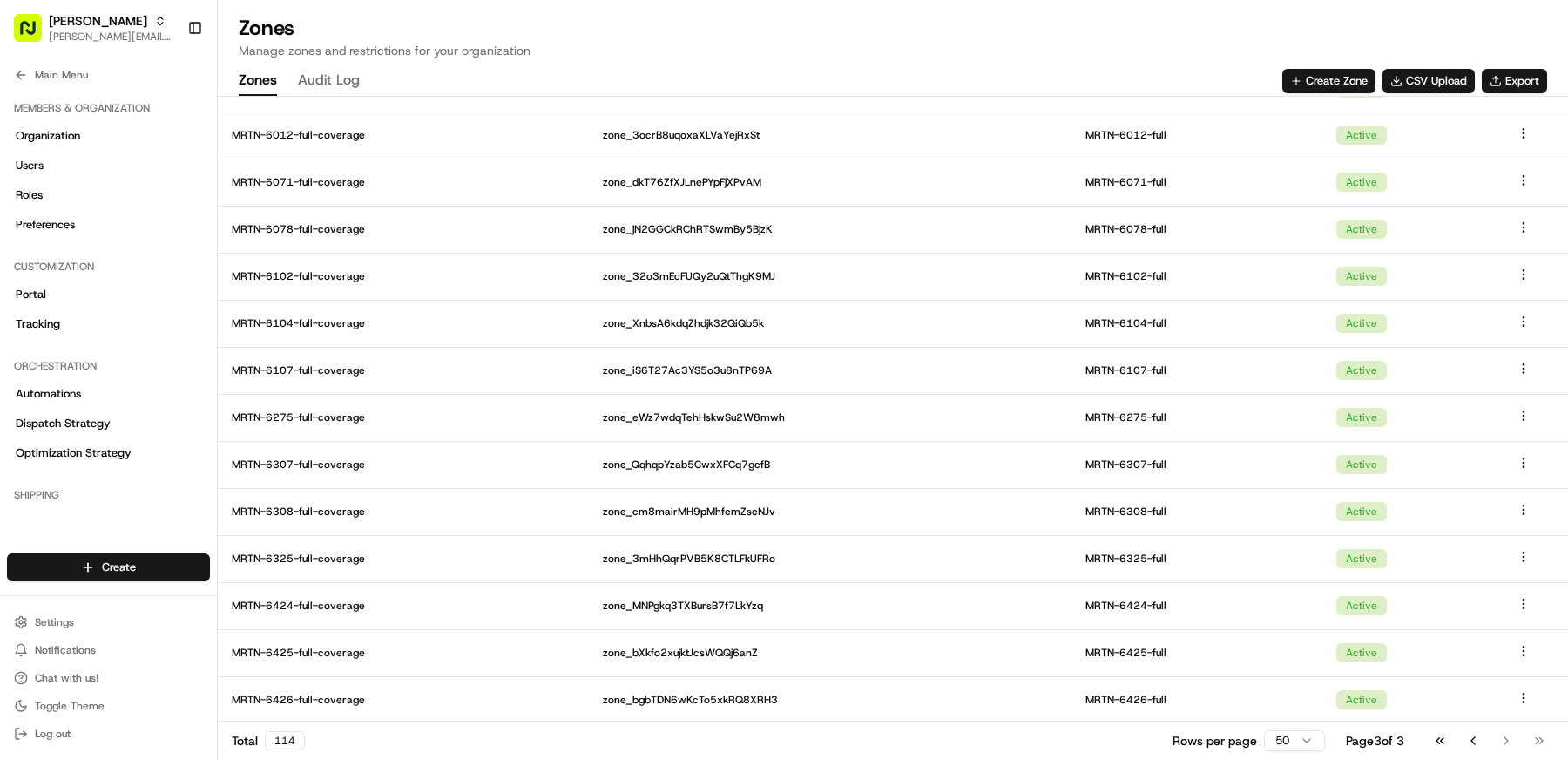
click at [1503, 734] on div "Go to first page Go to previous page Go to next page Go to last page" at bounding box center [1490, 740] width 129 height 24
click at [1476, 741] on button "Go to previous page" at bounding box center [1473, 740] width 30 height 24
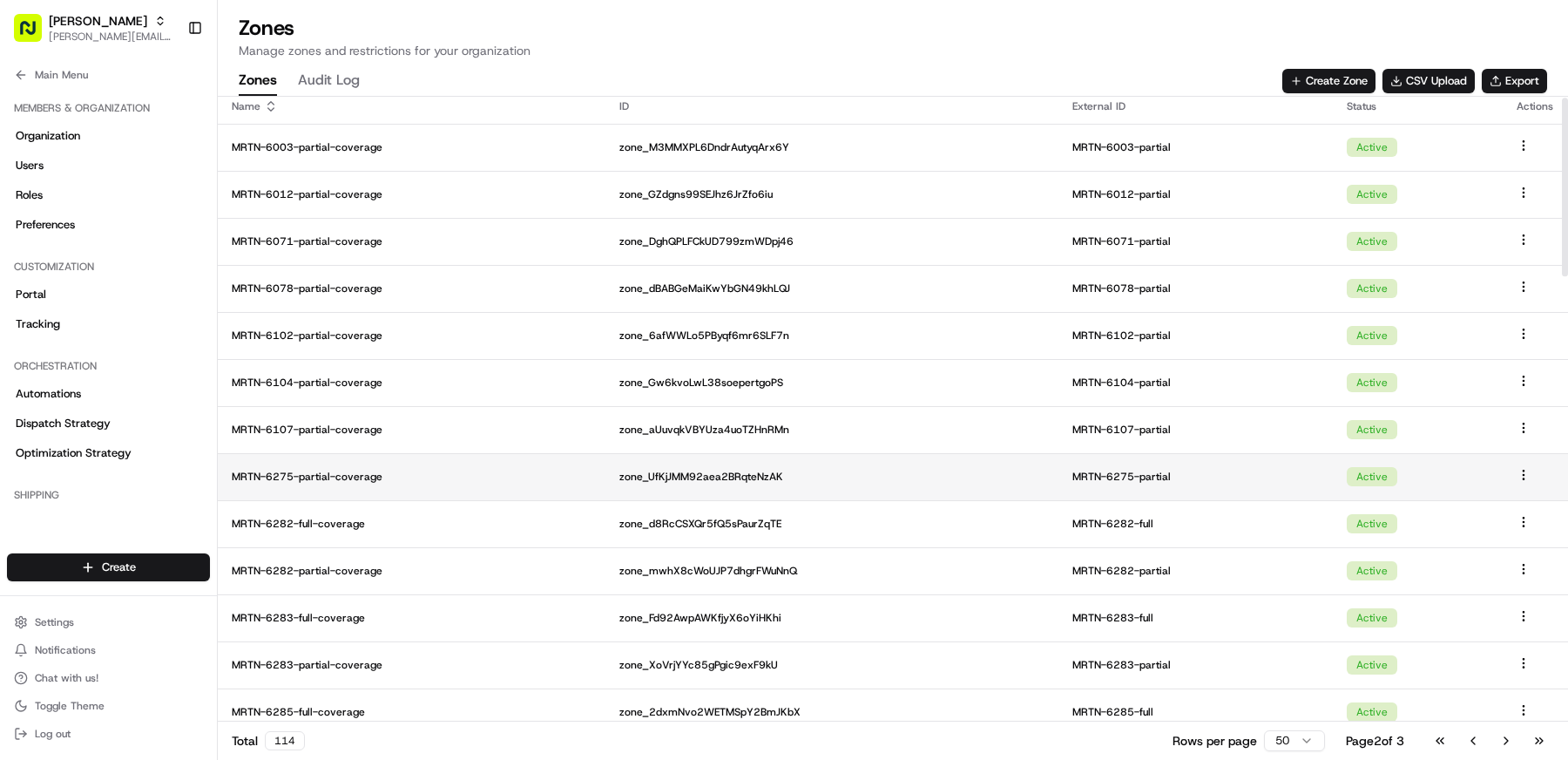
scroll to position [0, 0]
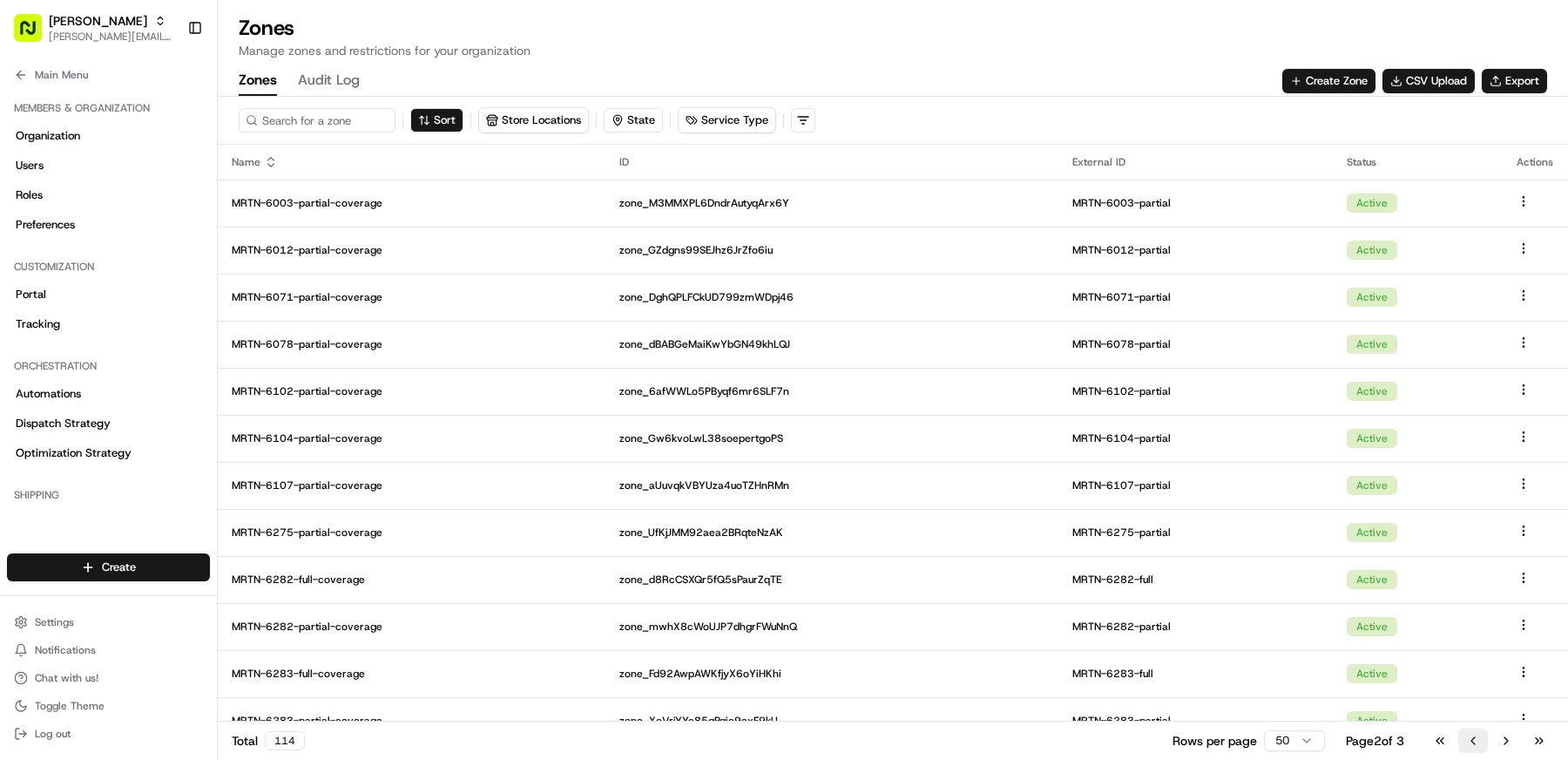
click at [1476, 747] on button "Go to previous page" at bounding box center [1473, 740] width 30 height 24
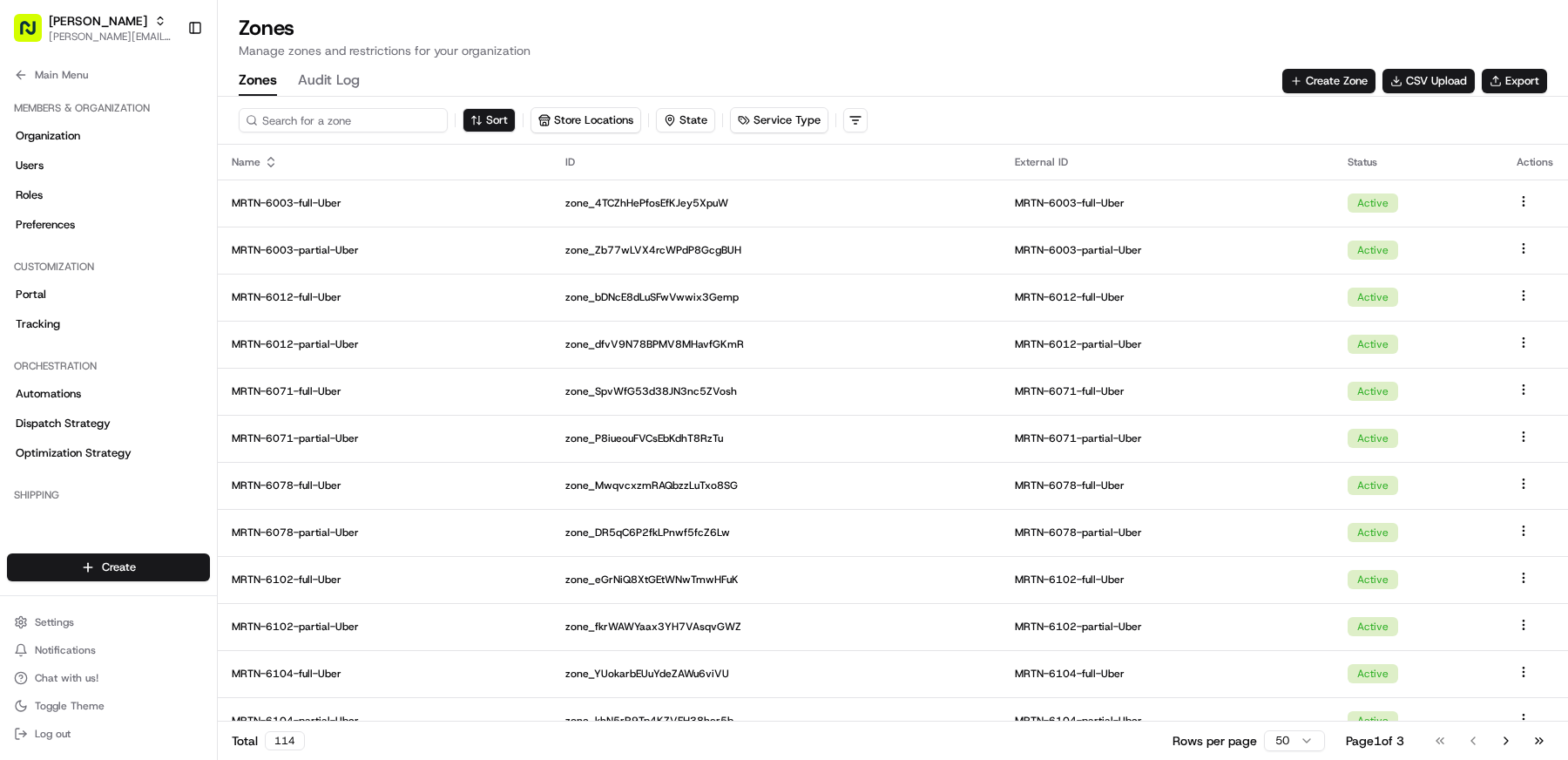
click at [352, 116] on input at bounding box center [342, 120] width 209 height 24
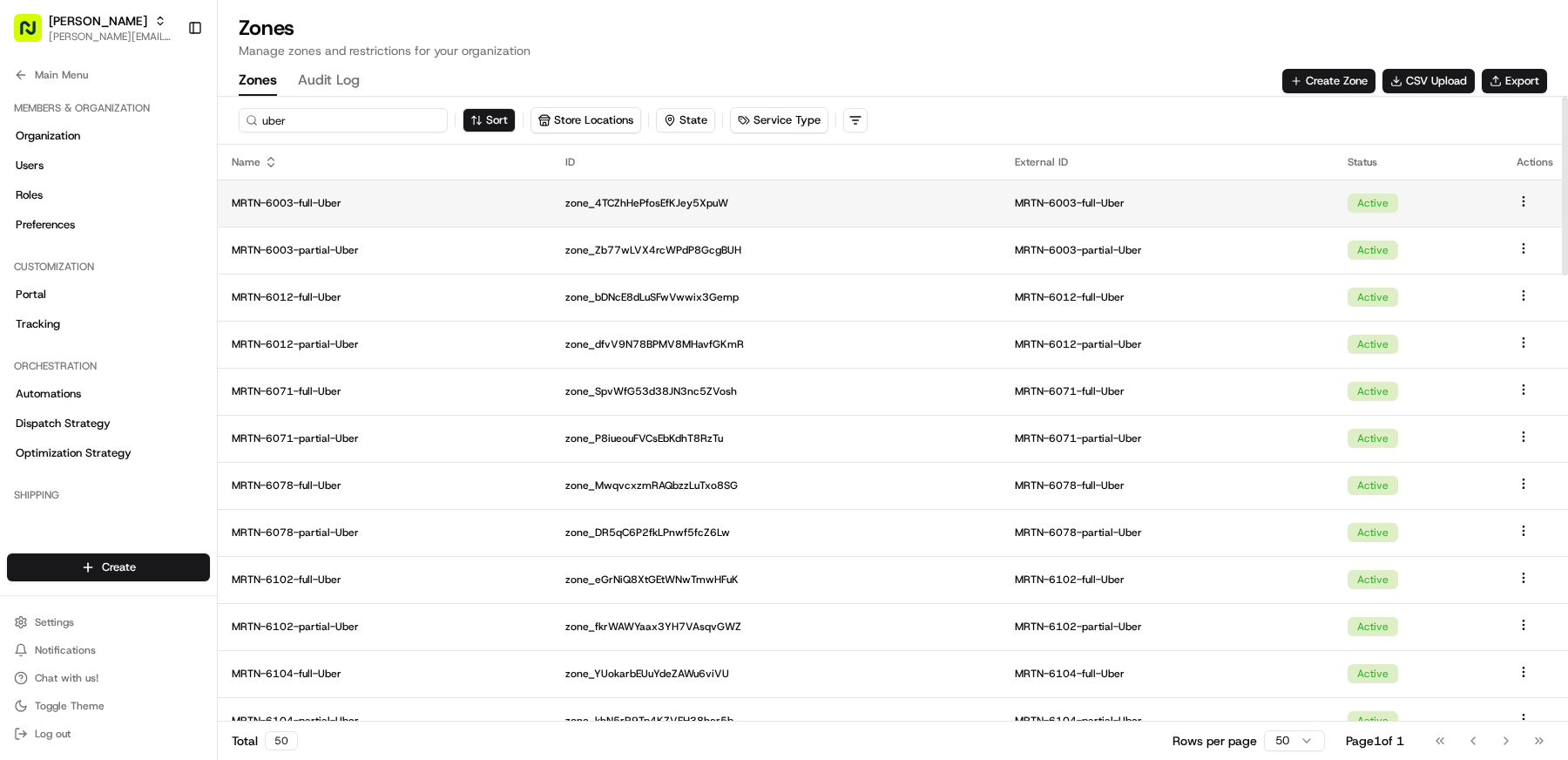
type input "uber"
click at [295, 184] on td "MRTN-6003-full-Uber" at bounding box center [384, 203] width 333 height 48
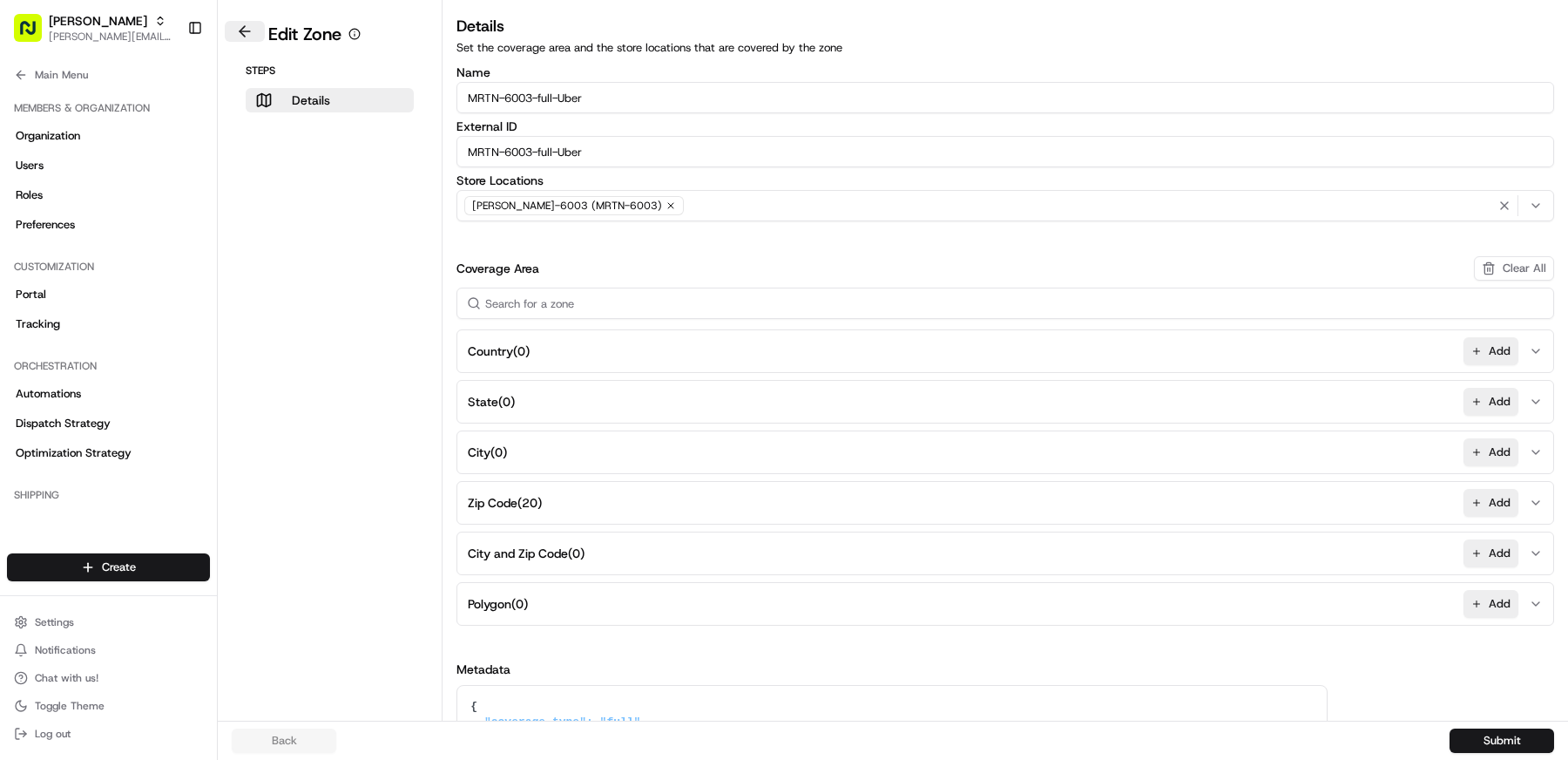
click at [251, 36] on button at bounding box center [245, 30] width 40 height 21
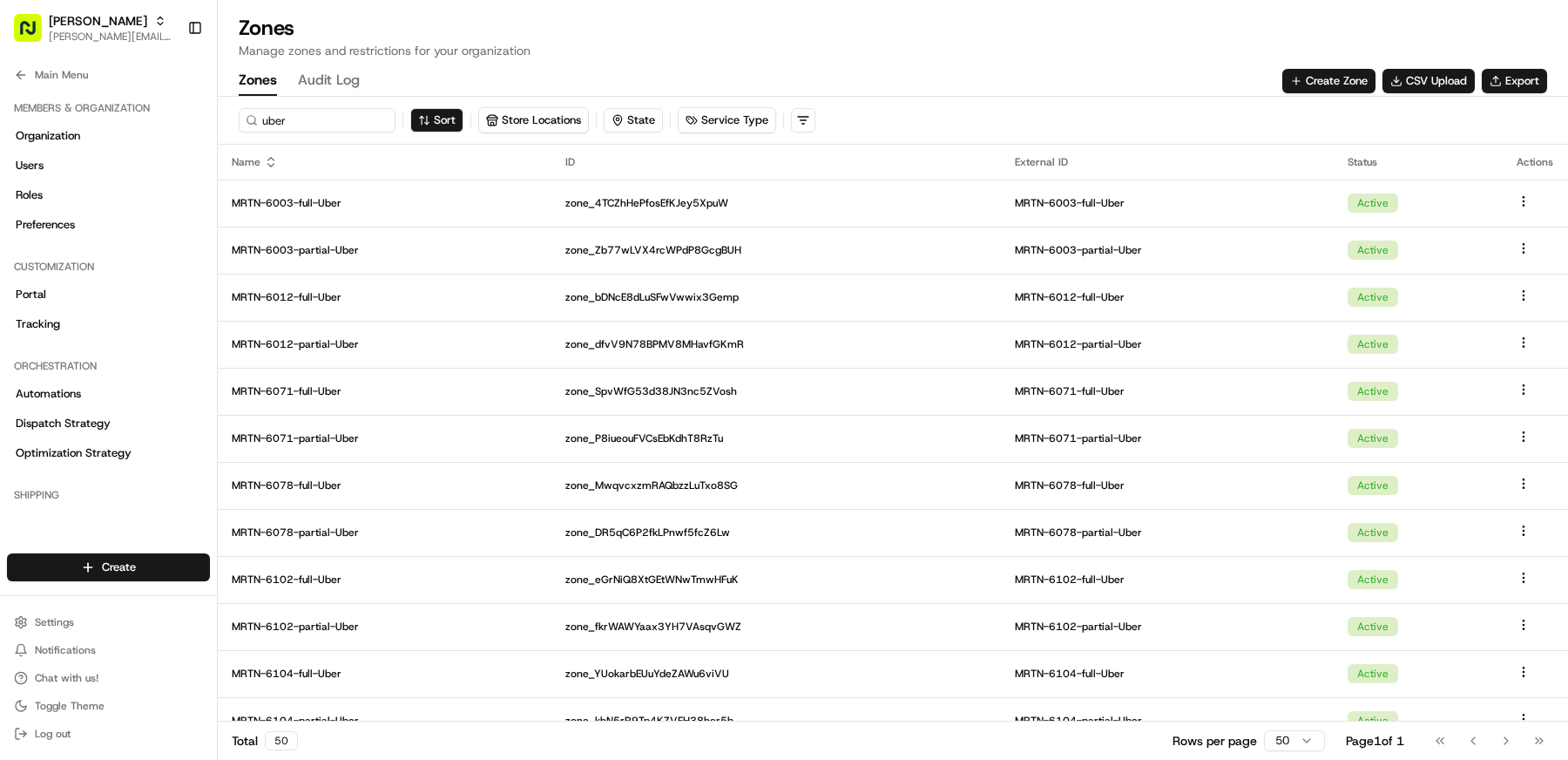
click at [267, 169] on th "Name" at bounding box center [384, 161] width 333 height 35
click at [264, 165] on icon at bounding box center [271, 162] width 14 height 14
click at [273, 165] on icon at bounding box center [271, 162] width 14 height 14
click at [255, 156] on div "Name" at bounding box center [384, 162] width 306 height 14
click at [1057, 156] on div "External ID" at bounding box center [1167, 162] width 306 height 14
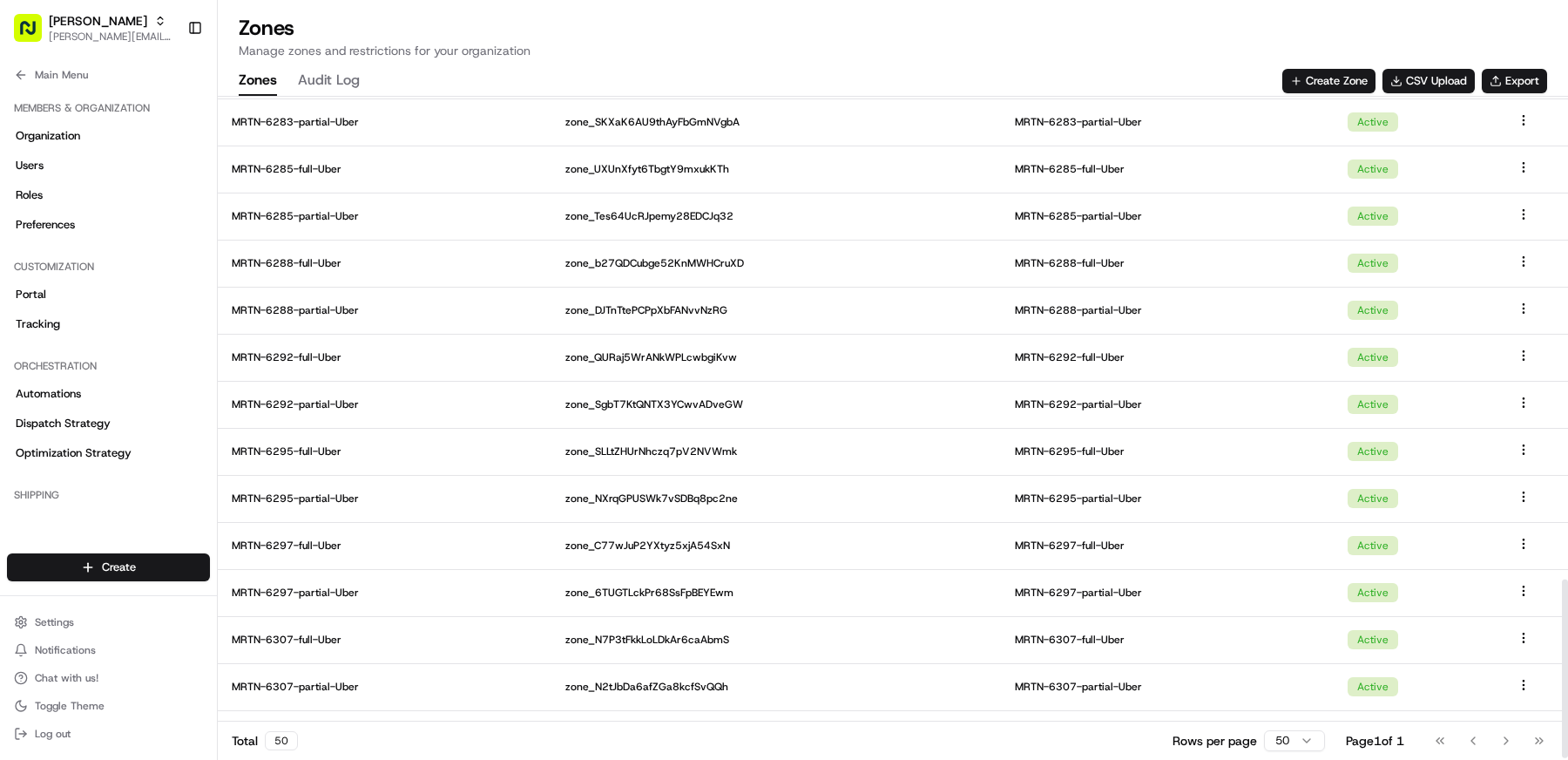
scroll to position [1809, 0]
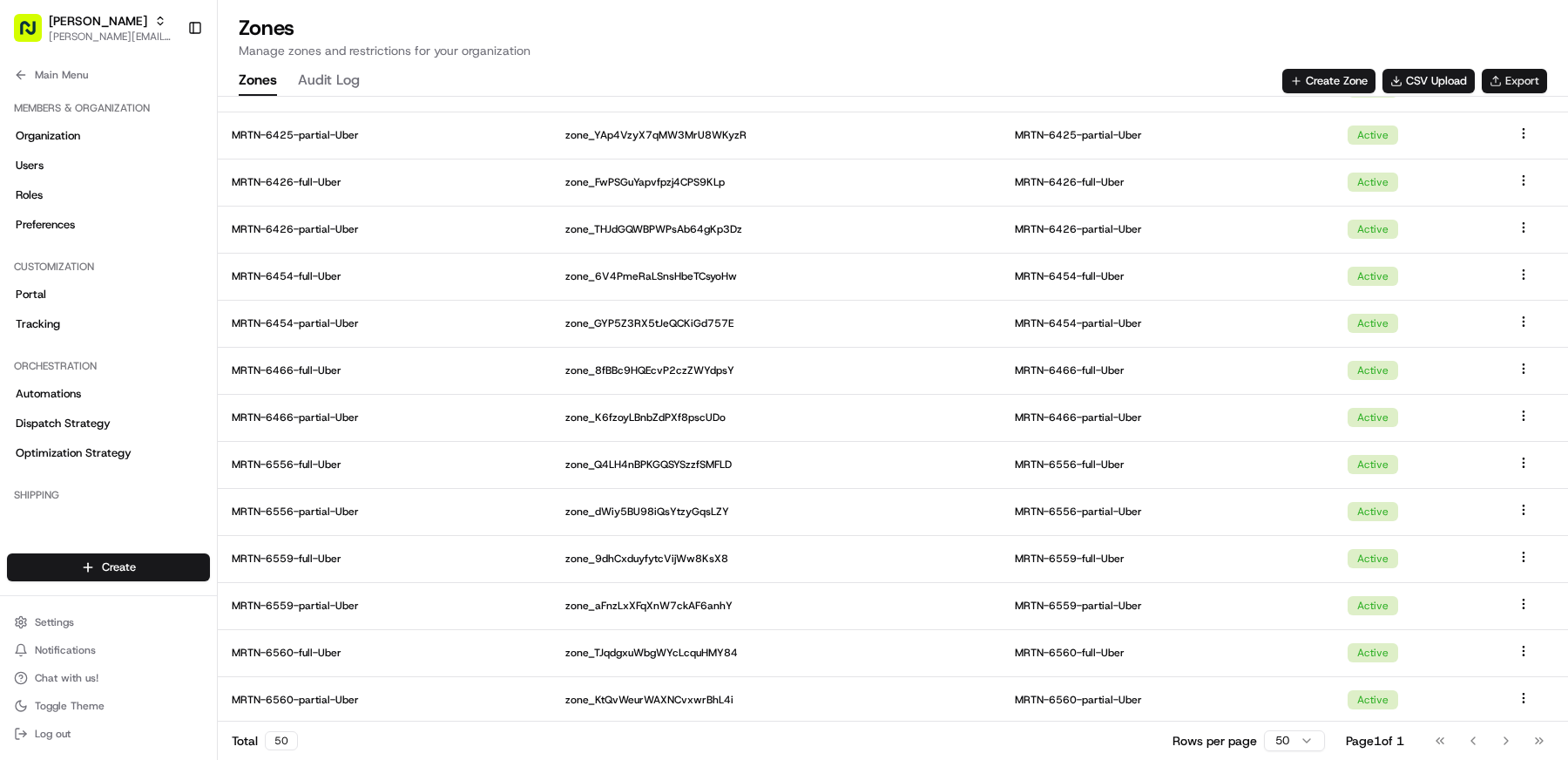
click at [1517, 86] on button "Export" at bounding box center [1514, 81] width 65 height 24
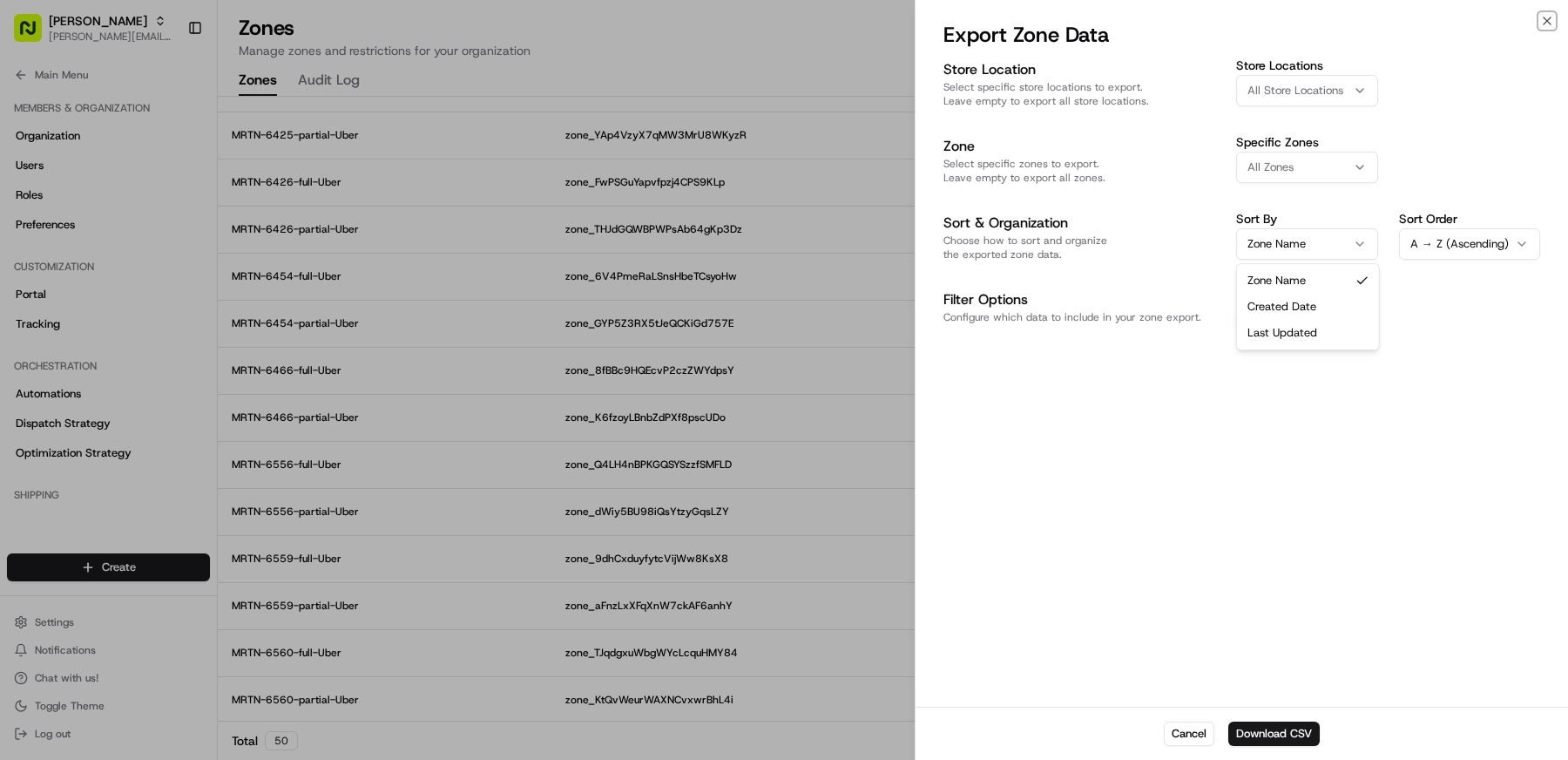
click at [1297, 244] on button "Zone Name" at bounding box center [1307, 244] width 142 height 31
click at [1279, 728] on button "Download CSV" at bounding box center [1274, 733] width 91 height 24
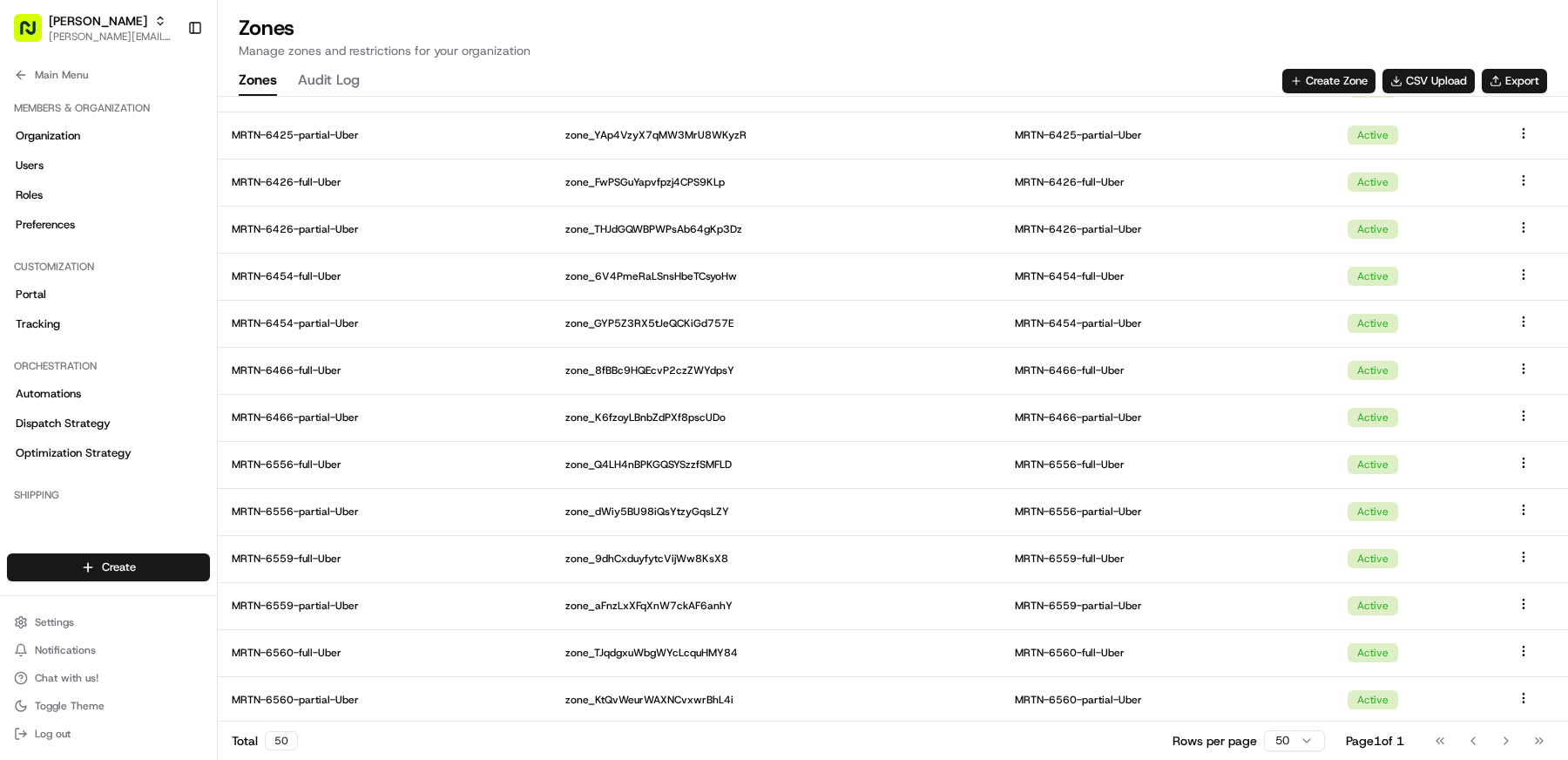
click at [650, 78] on div "Zones Audit Log Create Zone CSV Upload Export" at bounding box center [892, 81] width 1308 height 30
click at [320, 75] on button "Audit Log" at bounding box center [329, 81] width 62 height 30
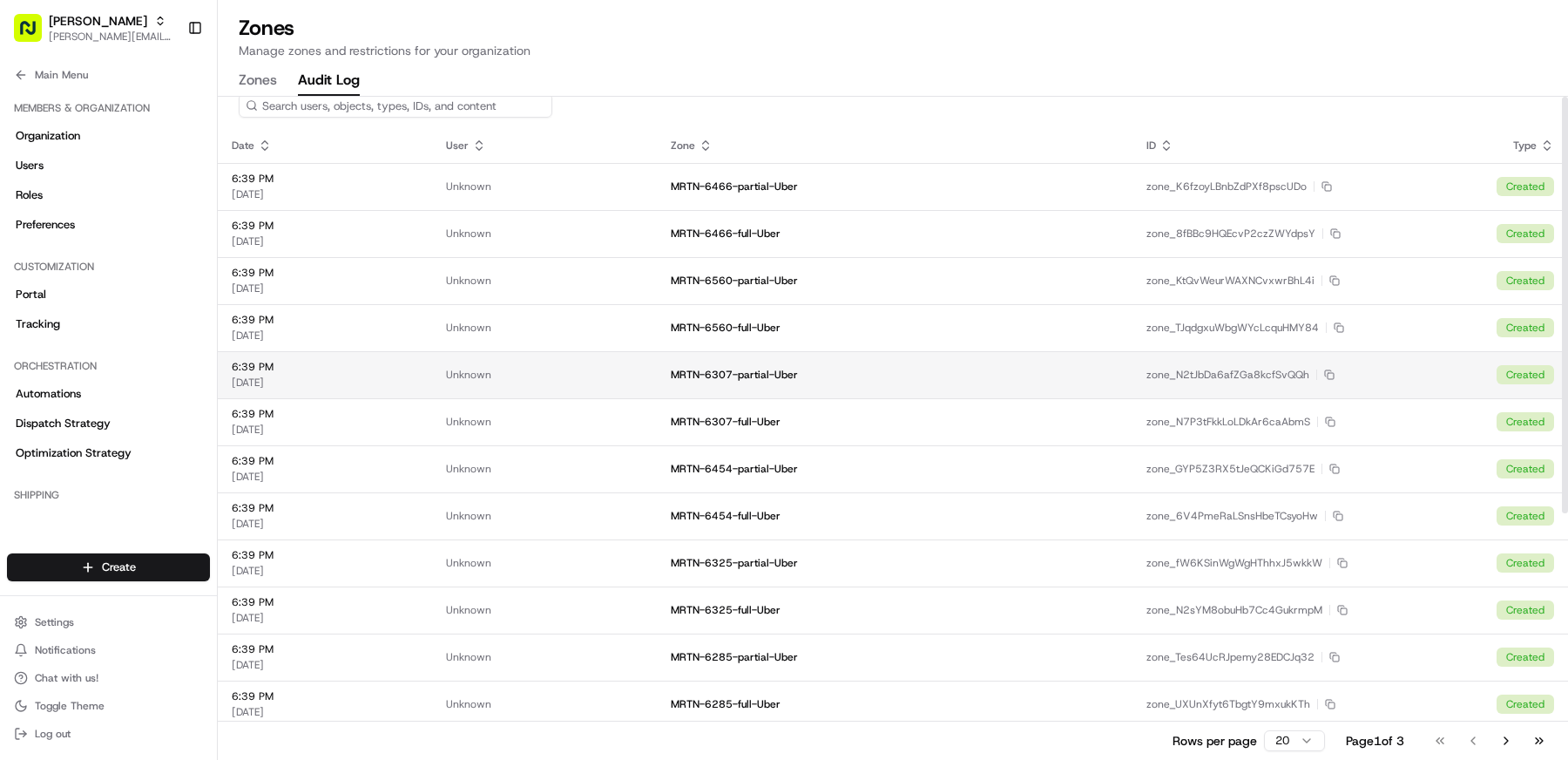
scroll to position [0, 0]
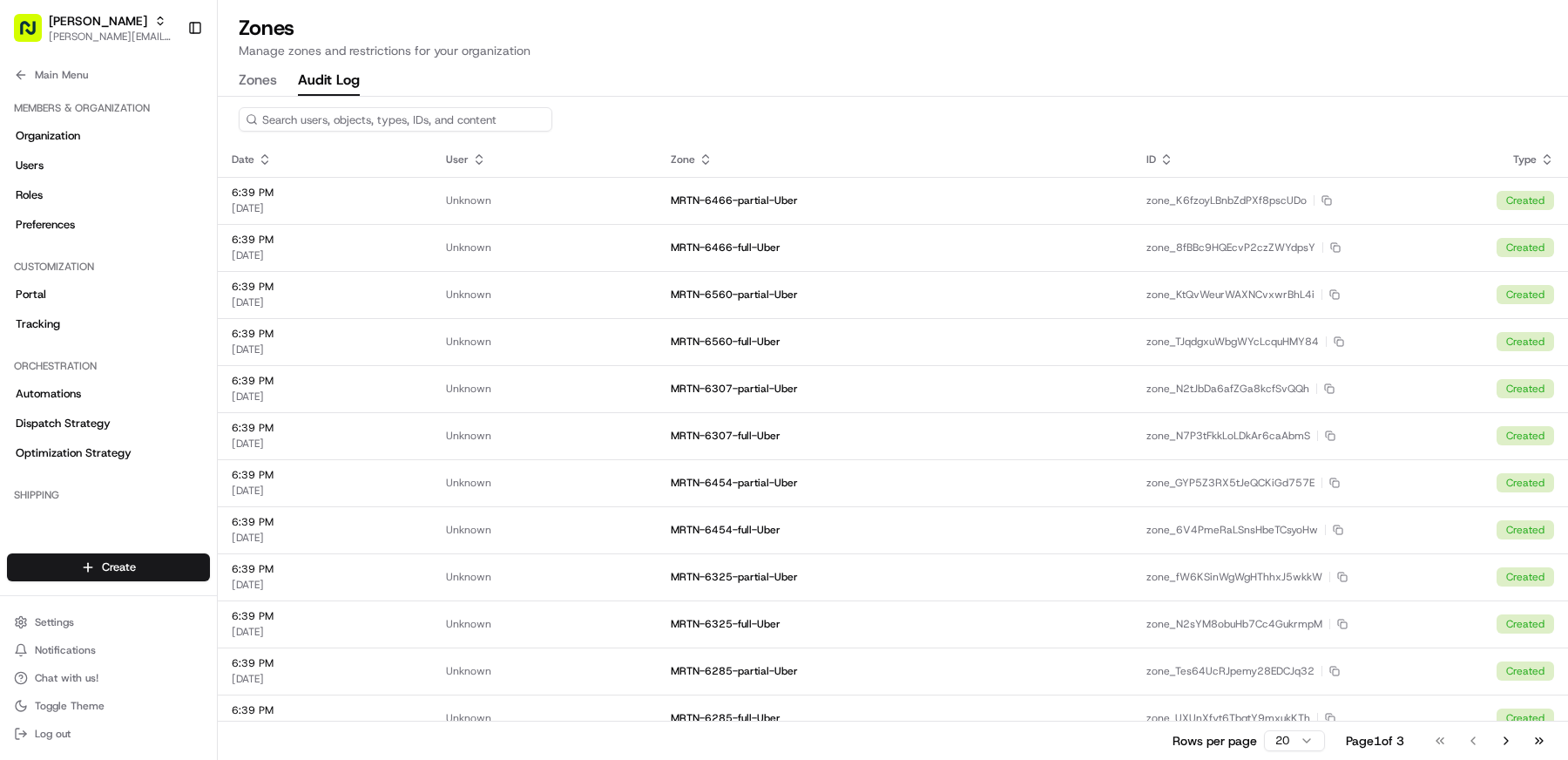
click at [266, 161] on icon at bounding box center [265, 162] width 6 height 3
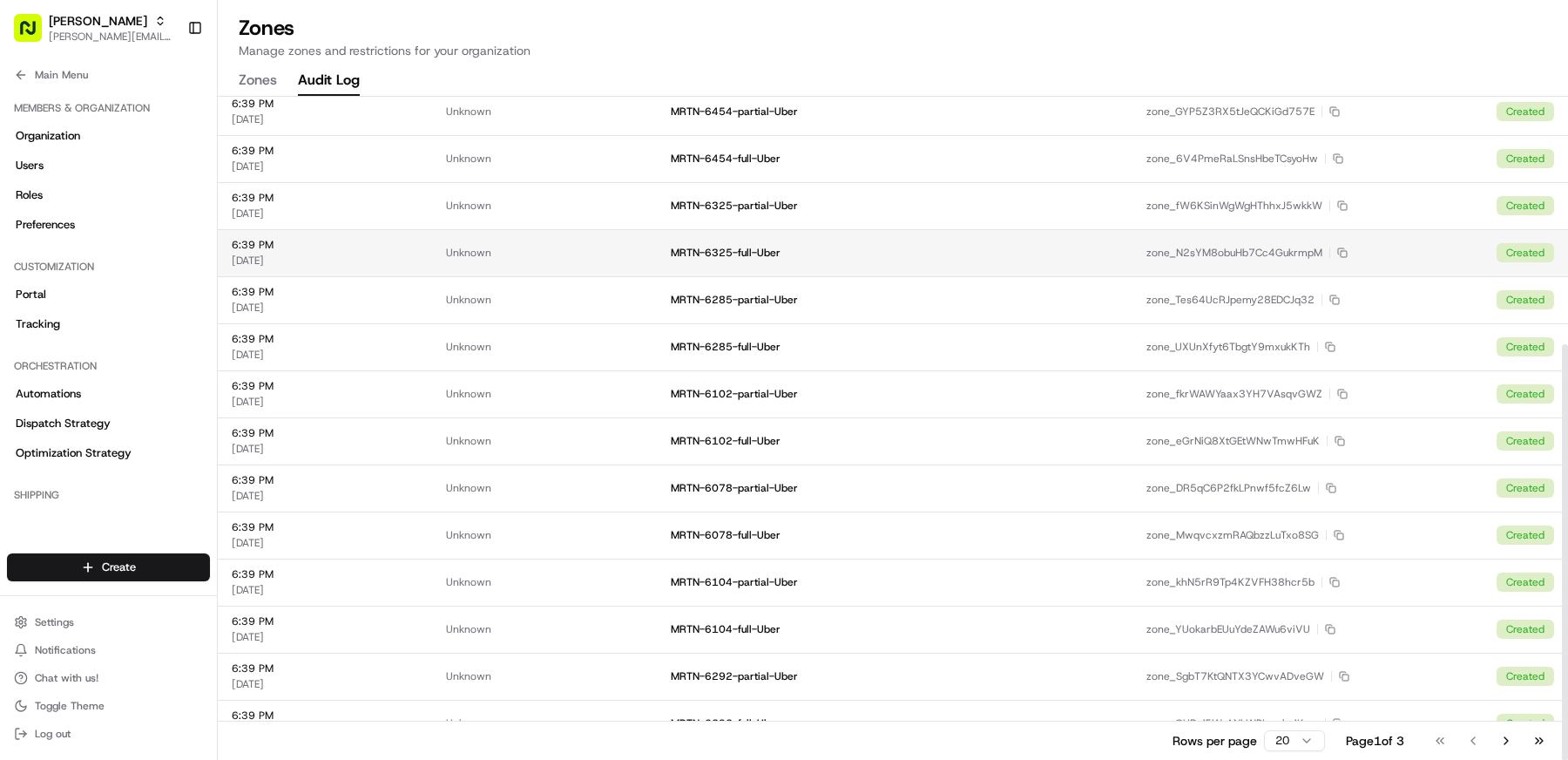
scroll to position [395, 0]
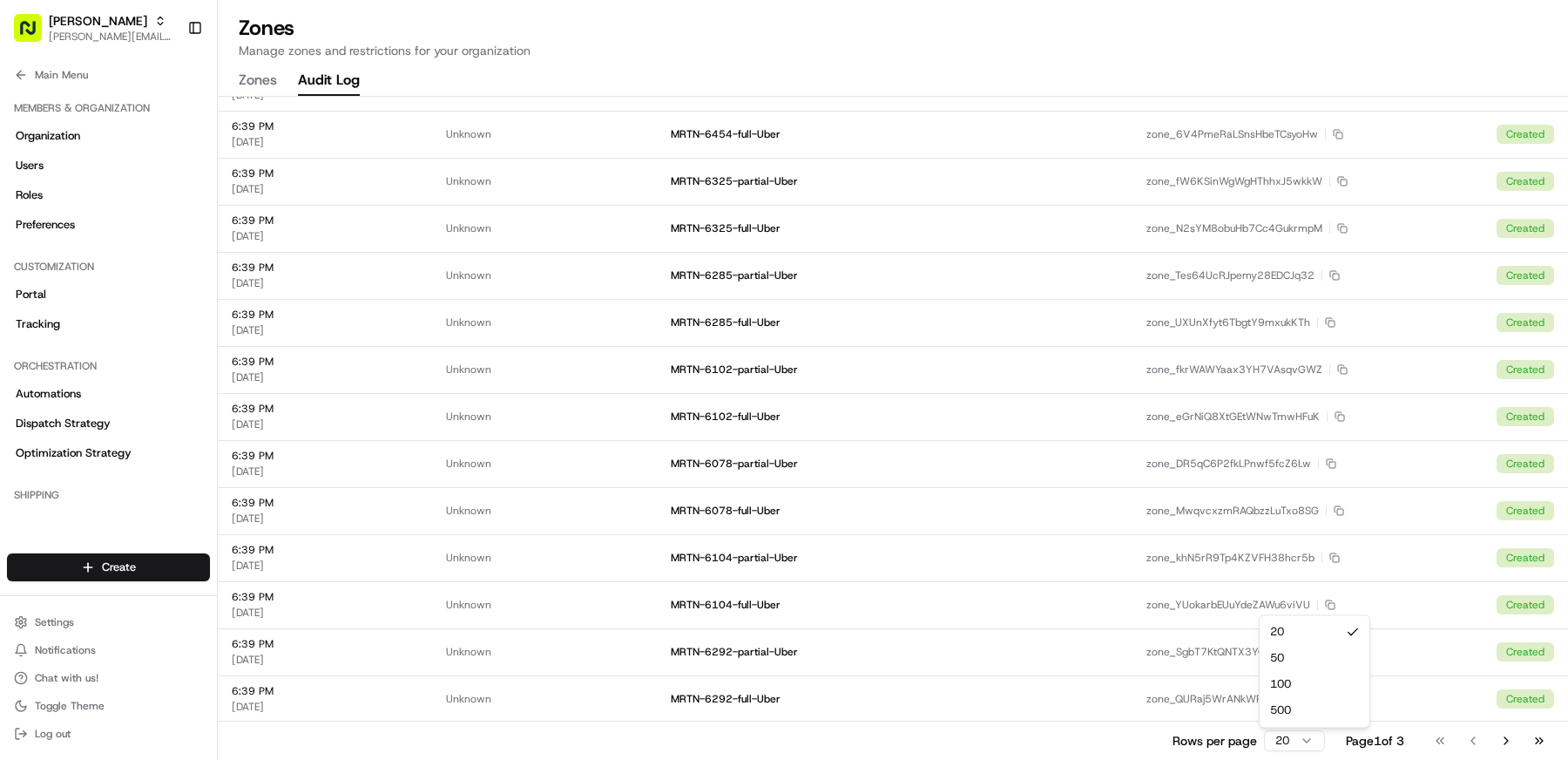
click at [1283, 741] on html "Martin's [EMAIL_ADDRESS][DOMAIN_NAME] Toggle Sidebar Orders Deliveries Provider…" at bounding box center [784, 380] width 1568 height 760
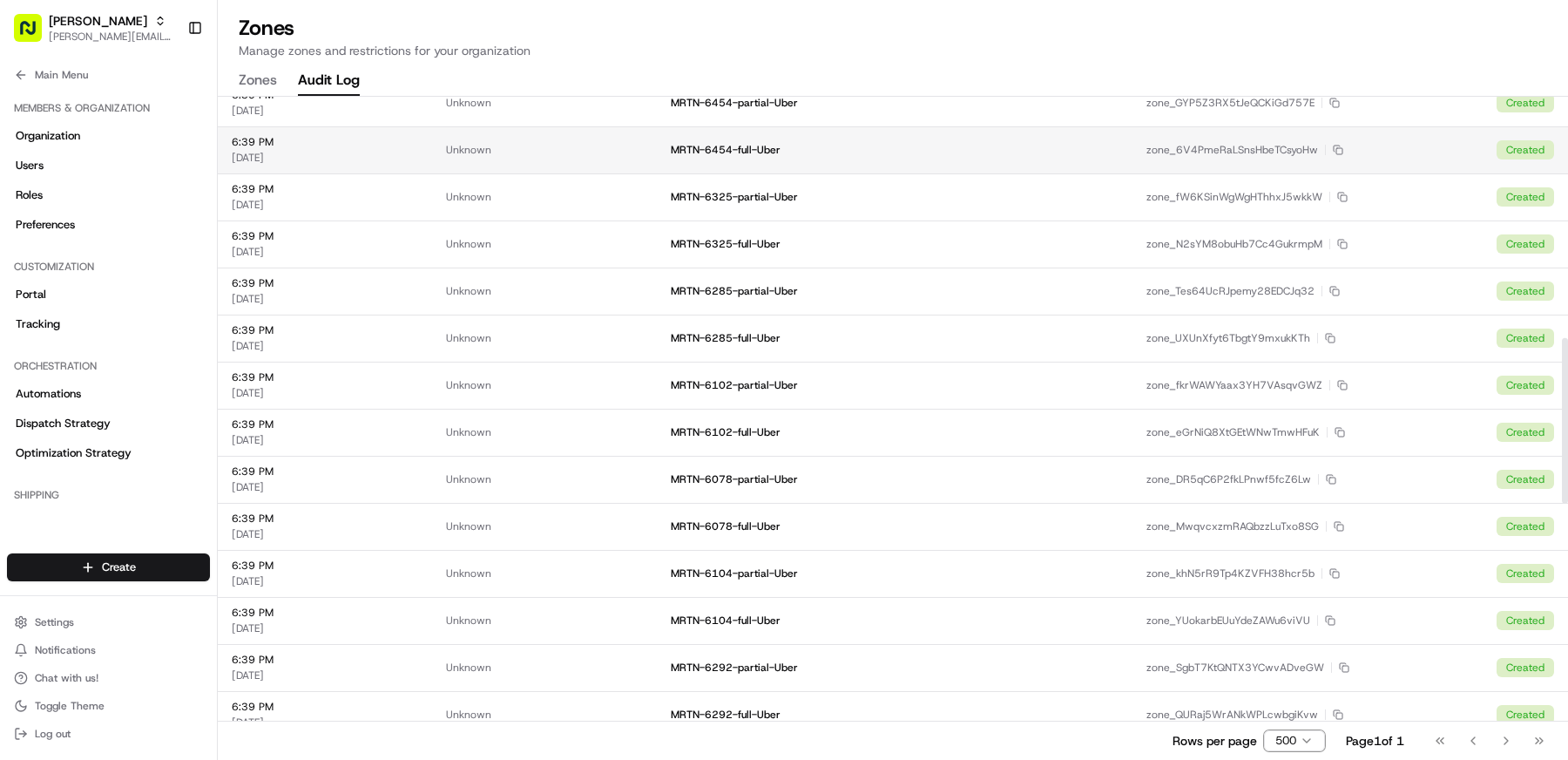
scroll to position [0, 0]
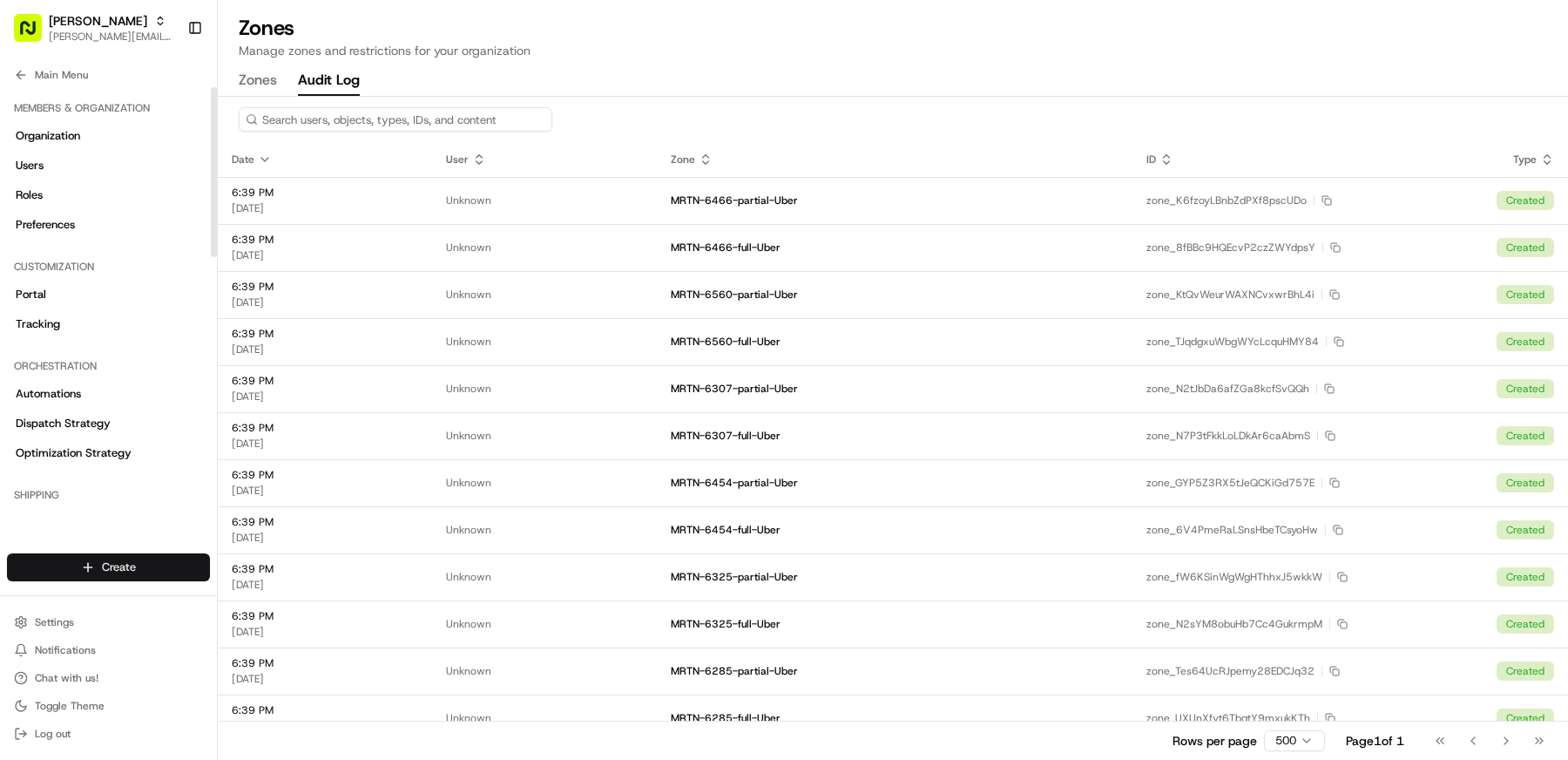
click at [94, 572] on html "Martin's [EMAIL_ADDRESS][DOMAIN_NAME] Toggle Sidebar Orders Deliveries Provider…" at bounding box center [784, 380] width 1568 height 760
click at [308, 661] on link "CSV Upload" at bounding box center [315, 662] width 194 height 31
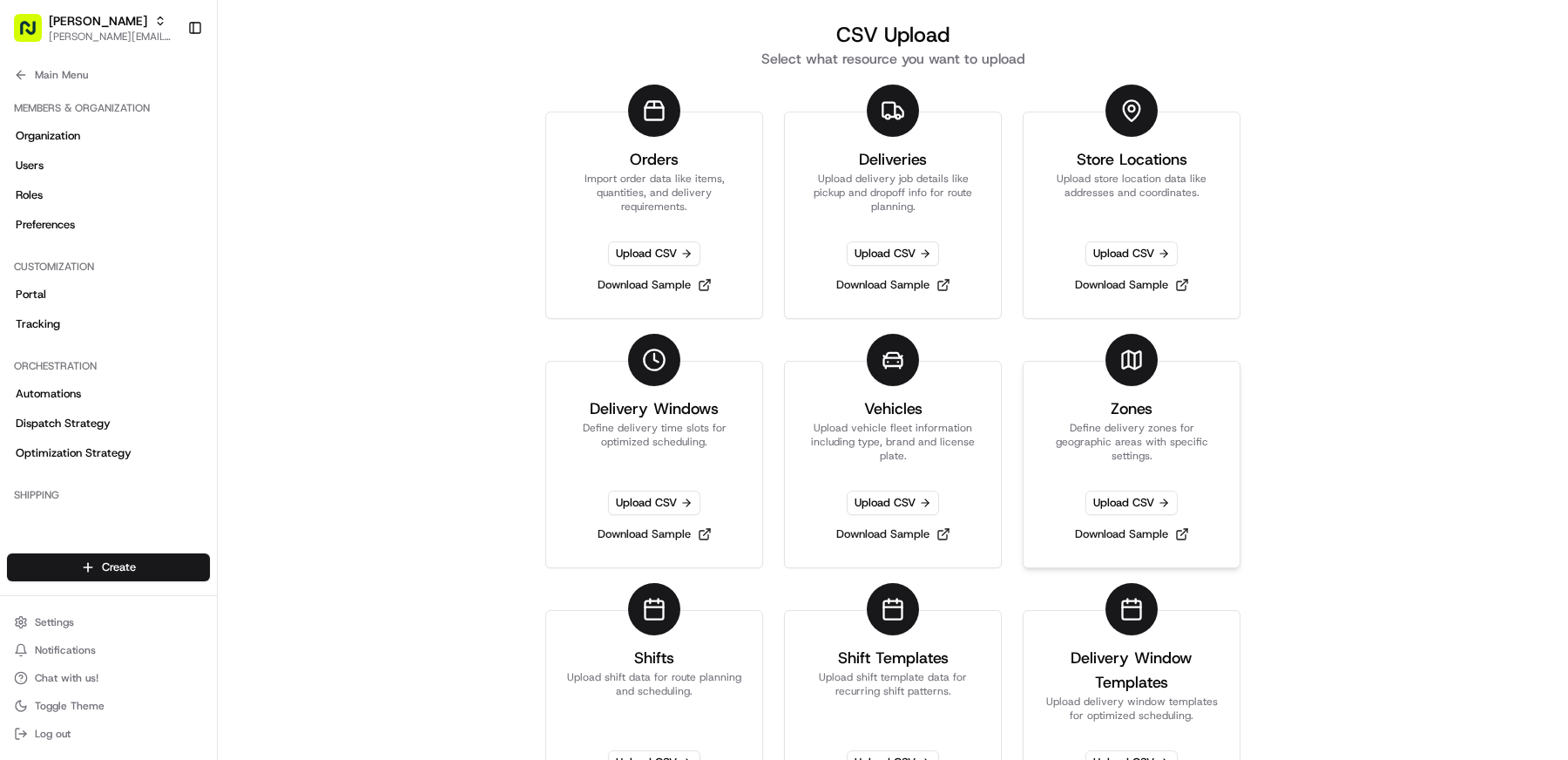
click at [1191, 405] on link "Zones Define delivery zones for geographic areas with specific settings. Upload…" at bounding box center [1131, 464] width 218 height 207
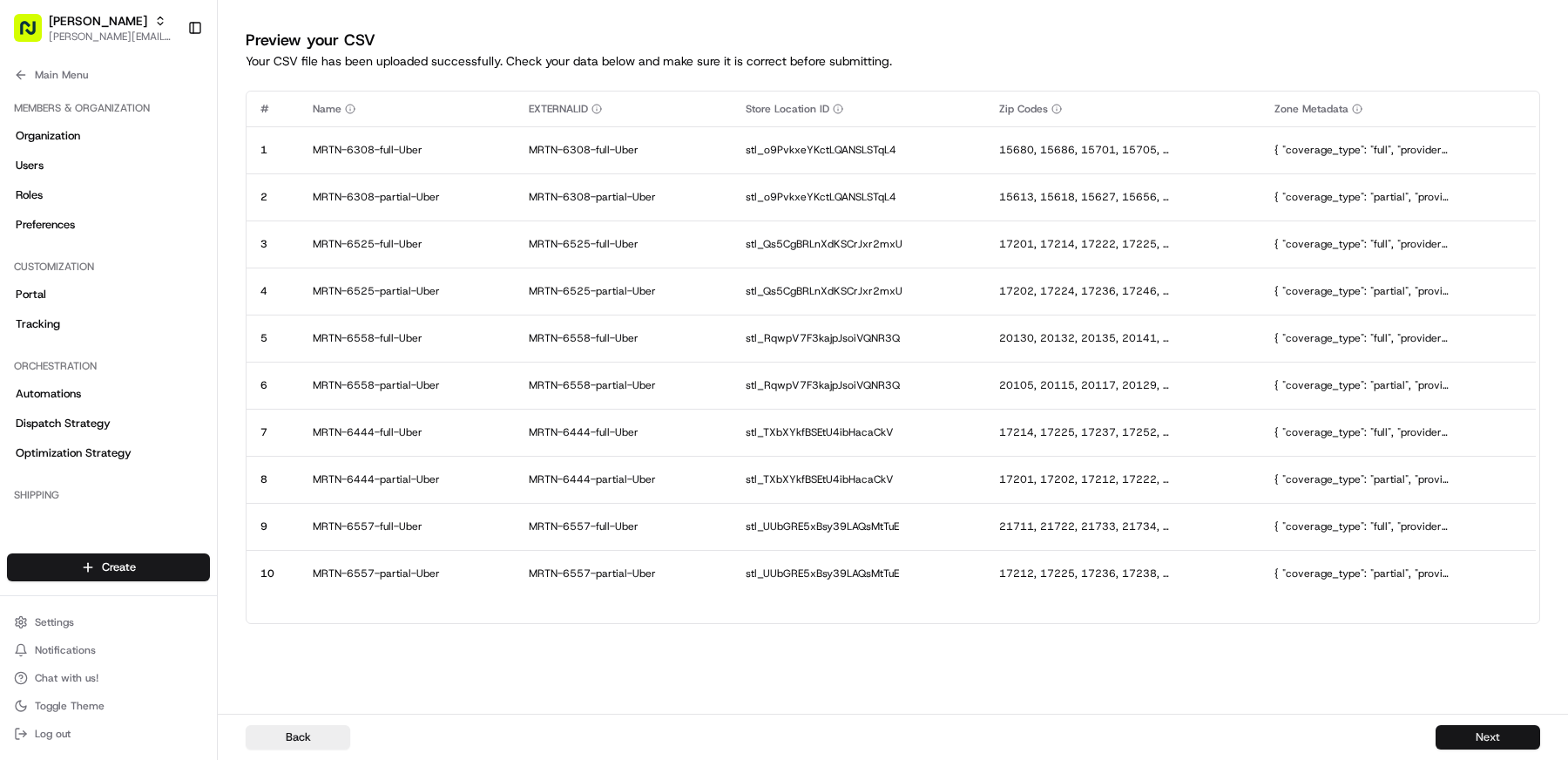
click at [1464, 732] on button "Next" at bounding box center [1487, 737] width 105 height 24
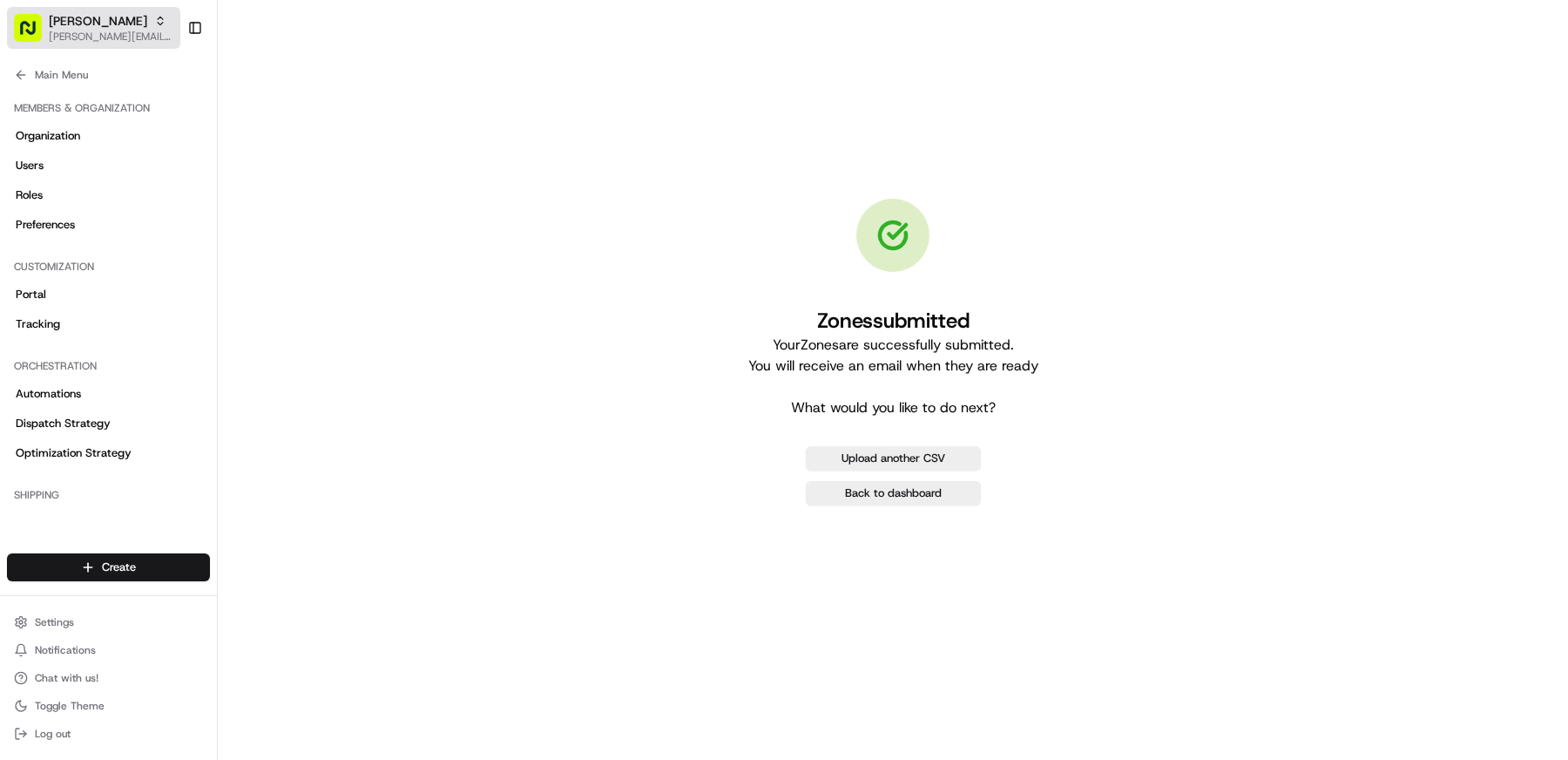
click at [81, 30] on span "[PERSON_NAME][EMAIL_ADDRESS][DOMAIN_NAME]" at bounding box center [110, 37] width 125 height 14
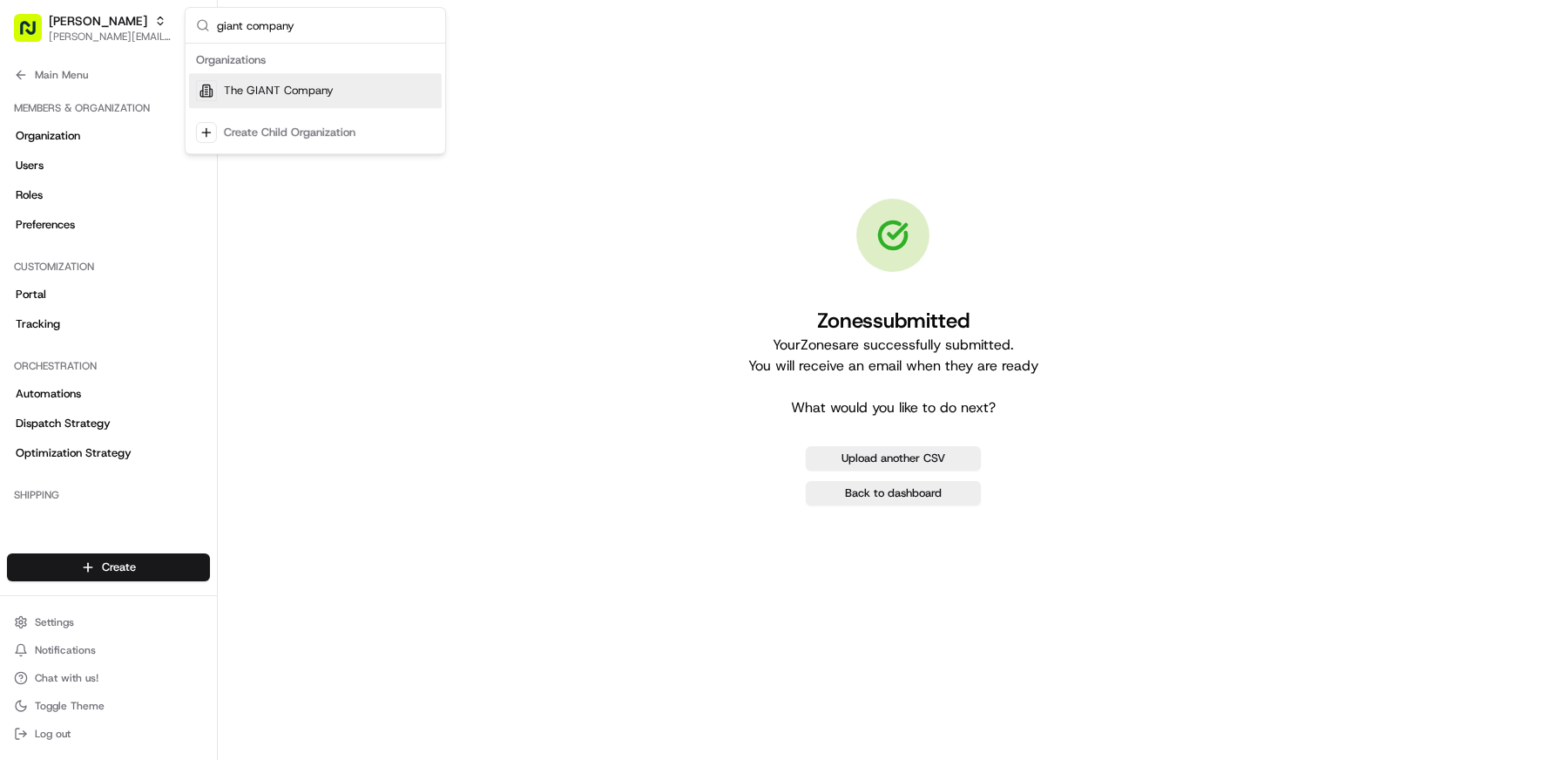
type input "giant company"
click at [298, 91] on span "The GIANT Company" at bounding box center [279, 91] width 110 height 16
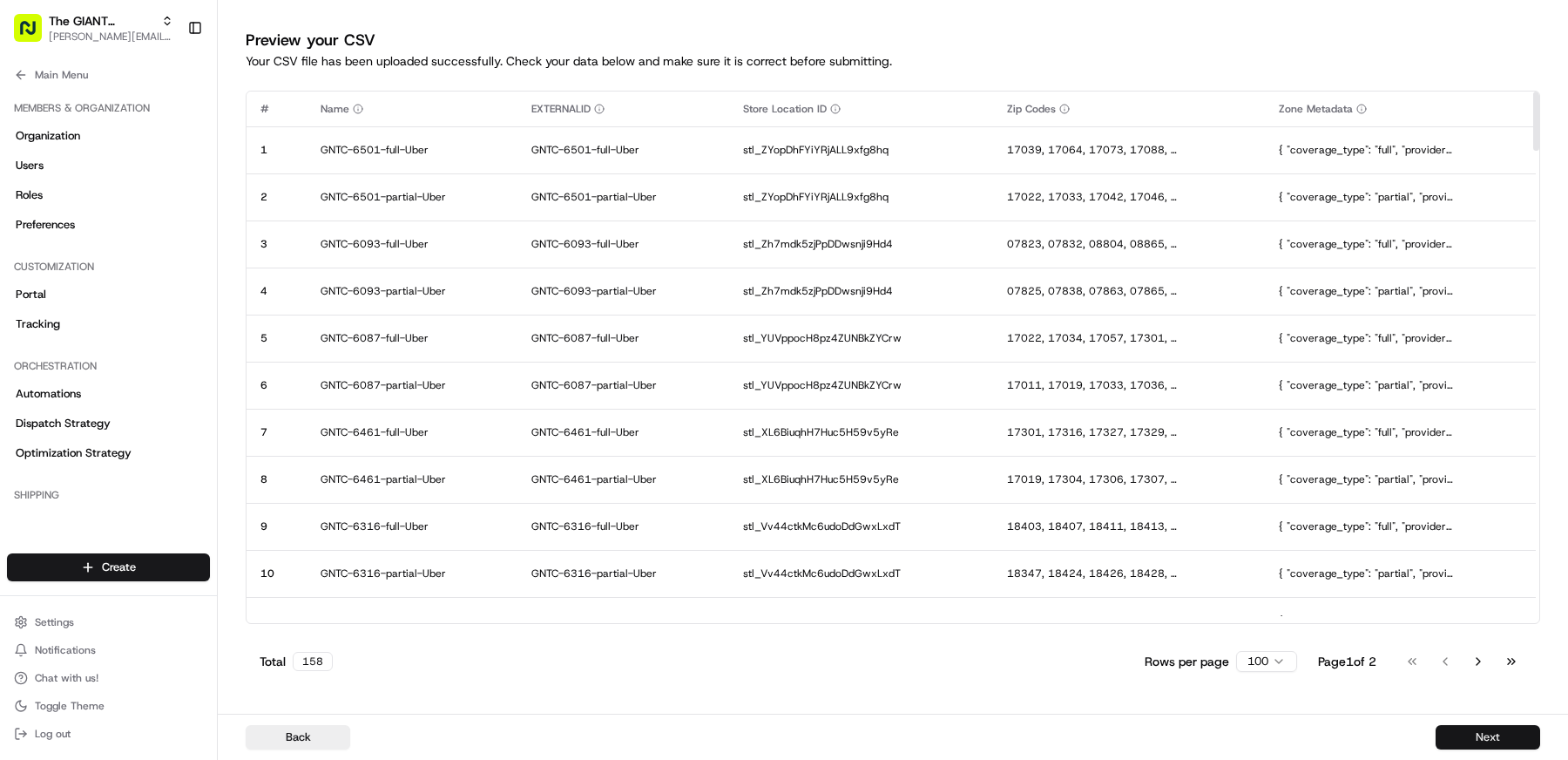
click at [1472, 737] on button "Next" at bounding box center [1487, 737] width 105 height 24
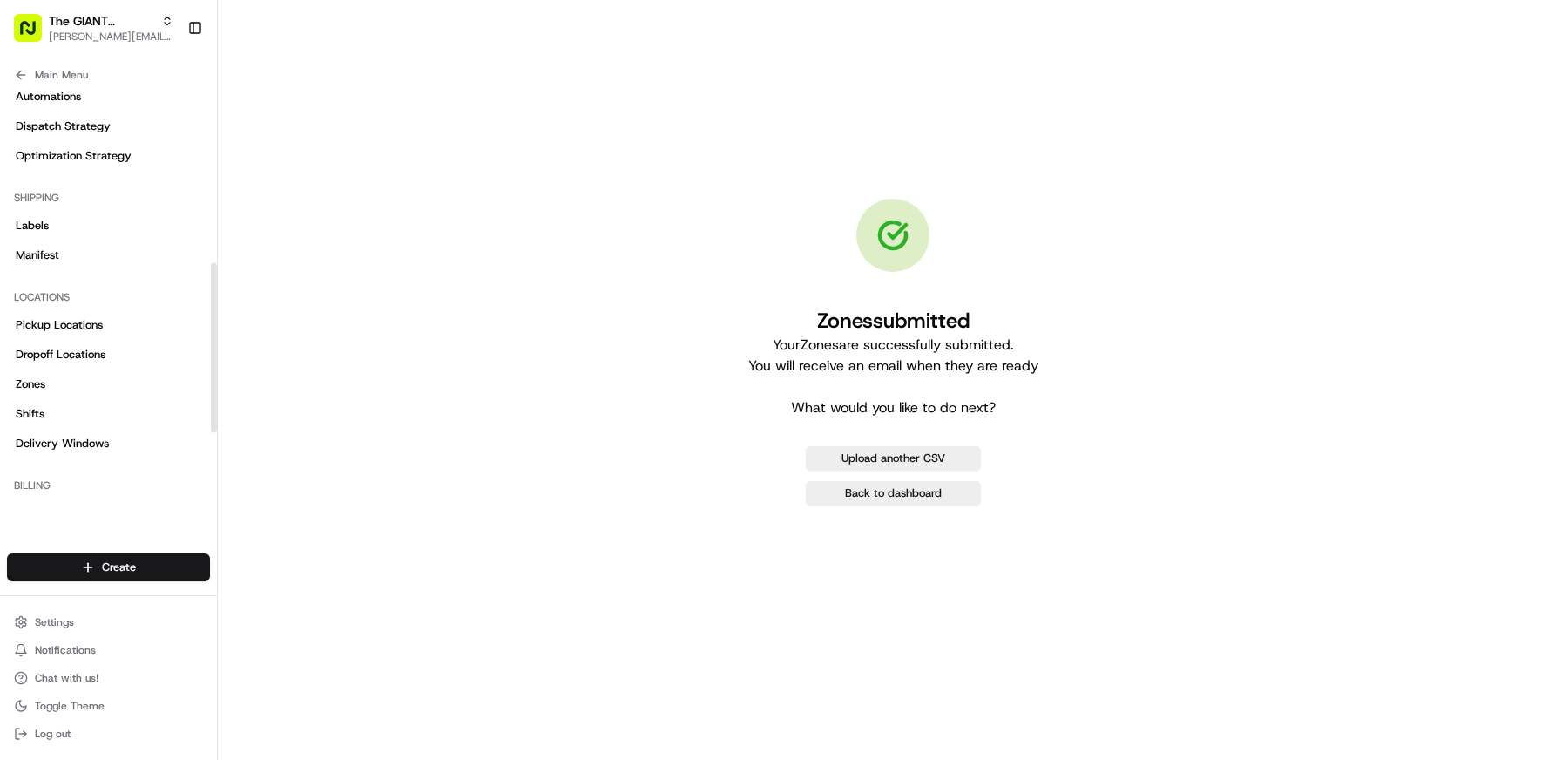
scroll to position [427, 0]
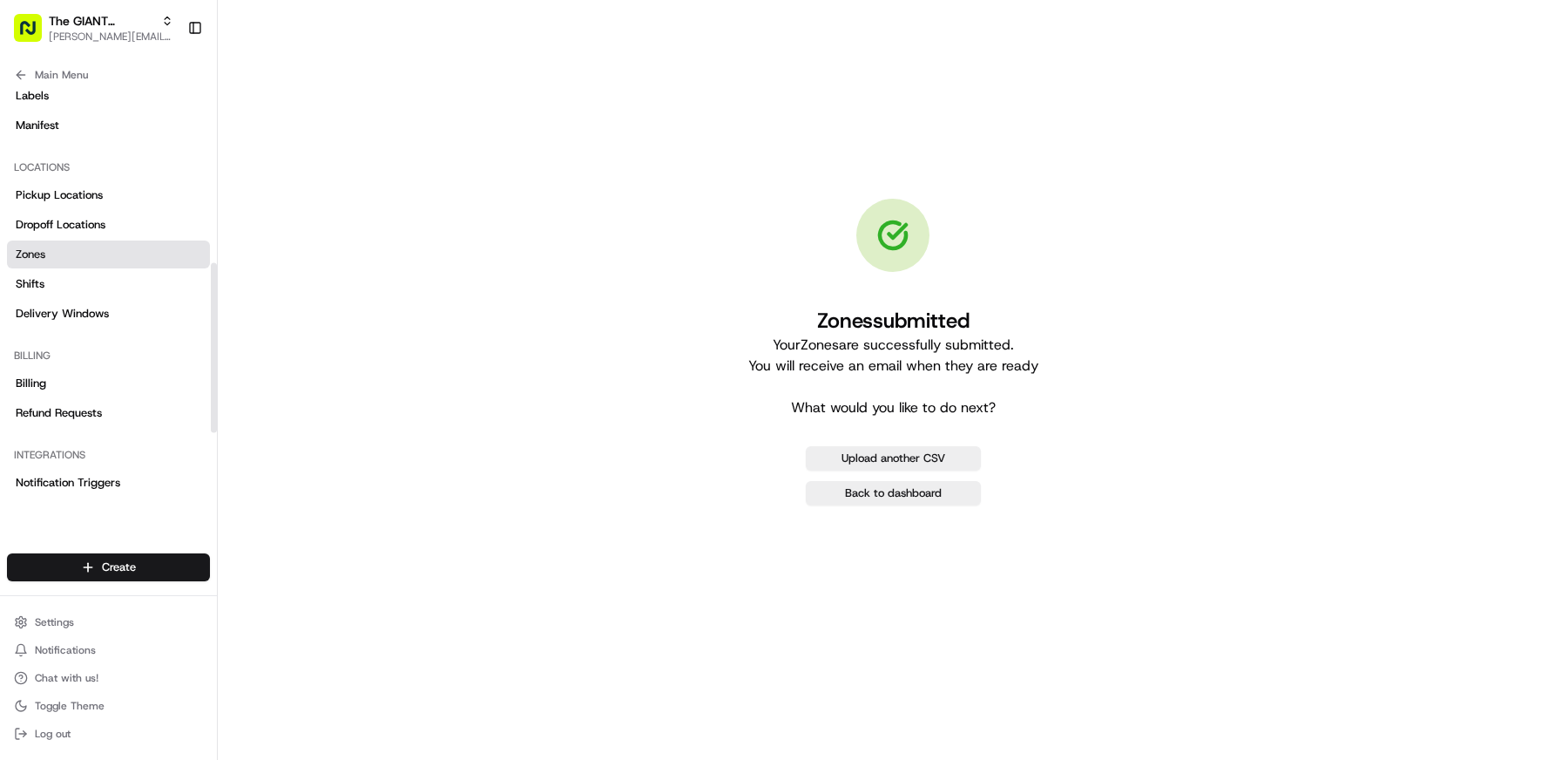
click at [90, 255] on link "Zones" at bounding box center [108, 254] width 203 height 28
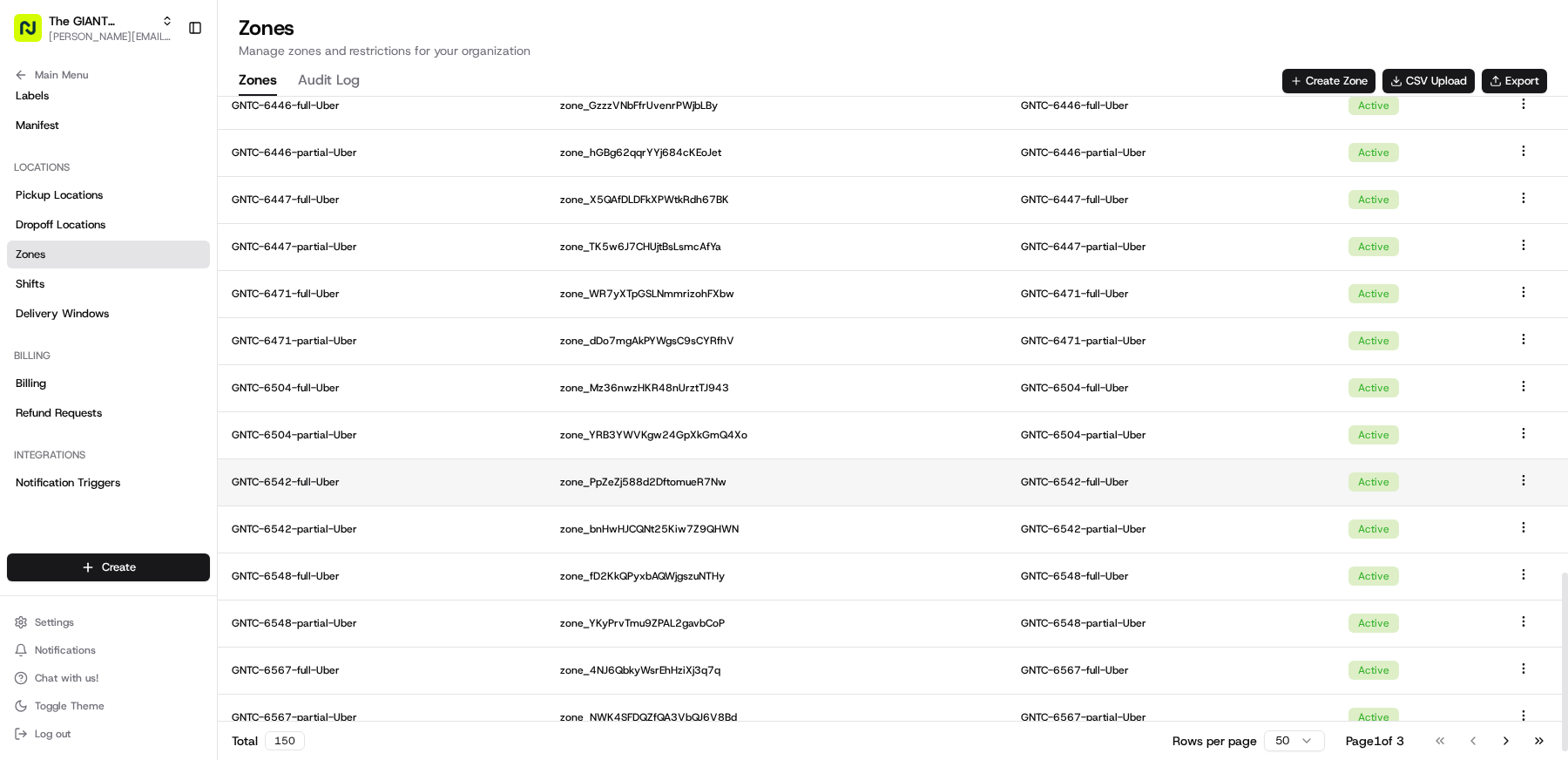
scroll to position [1809, 0]
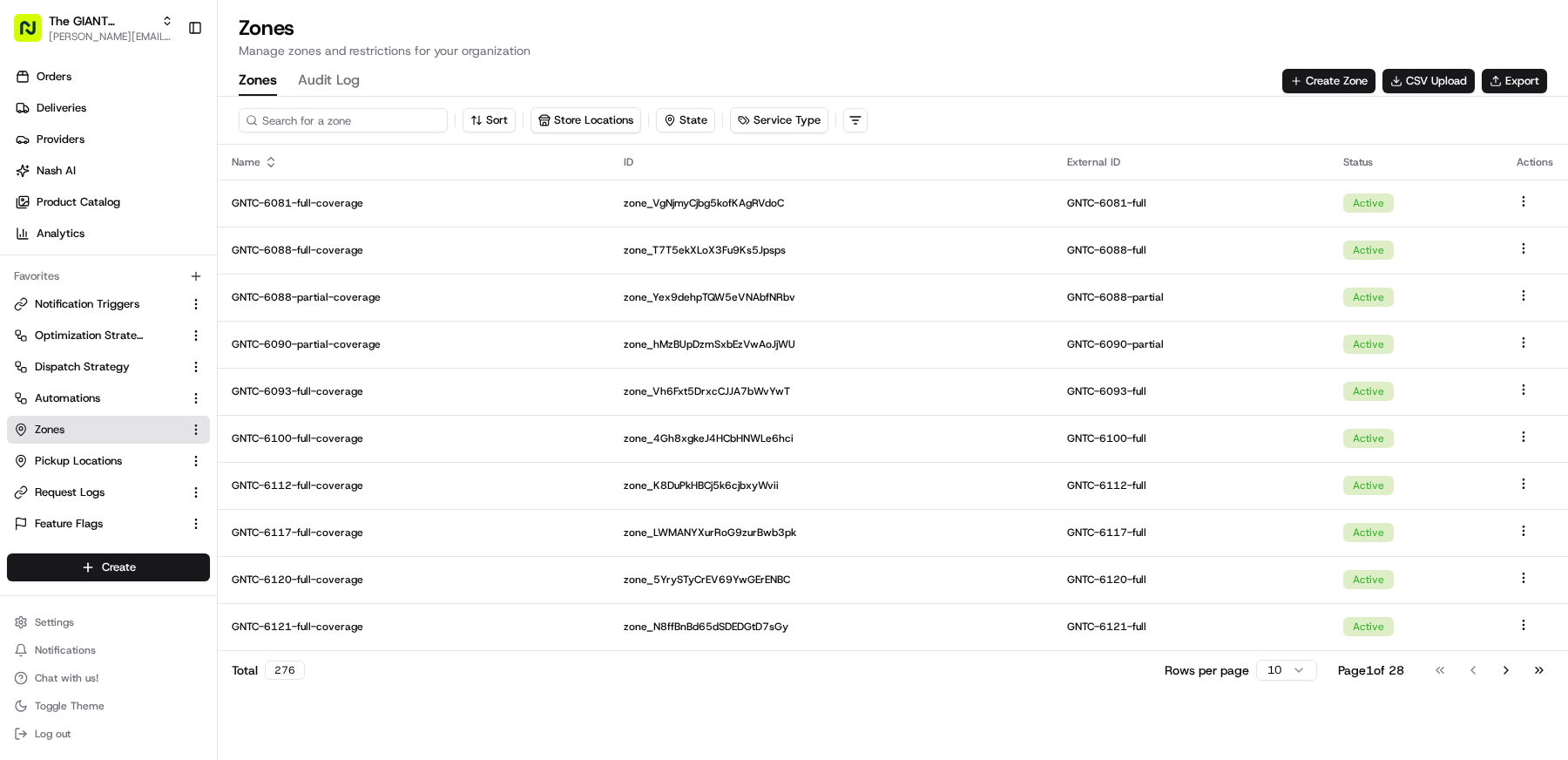
click at [291, 130] on input at bounding box center [342, 120] width 209 height 24
type input "Uber"
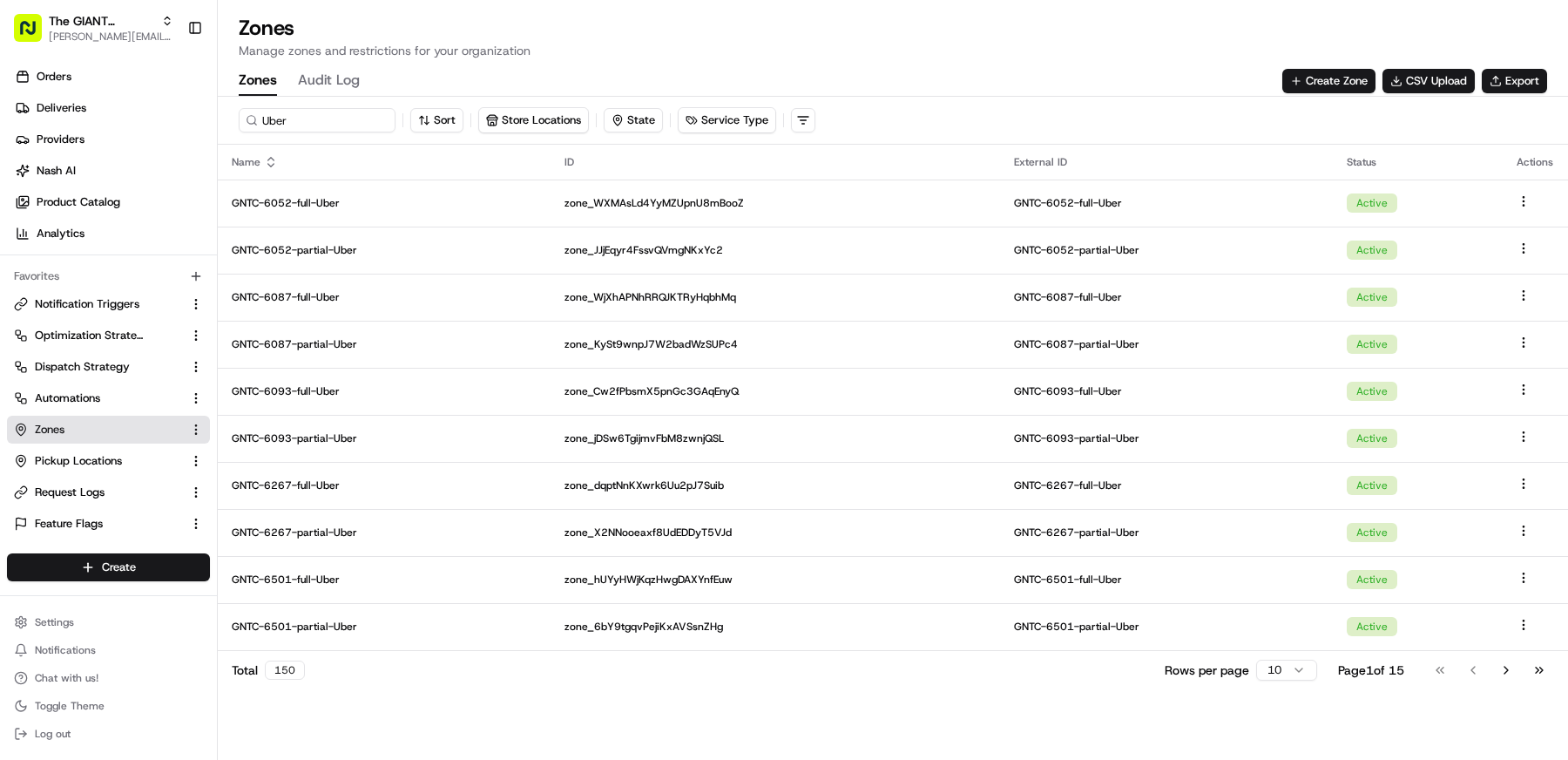
click at [1282, 672] on html "The GIANT Company matt@usenash.com Toggle Sidebar Orders Deliveries Providers N…" at bounding box center [784, 380] width 1568 height 760
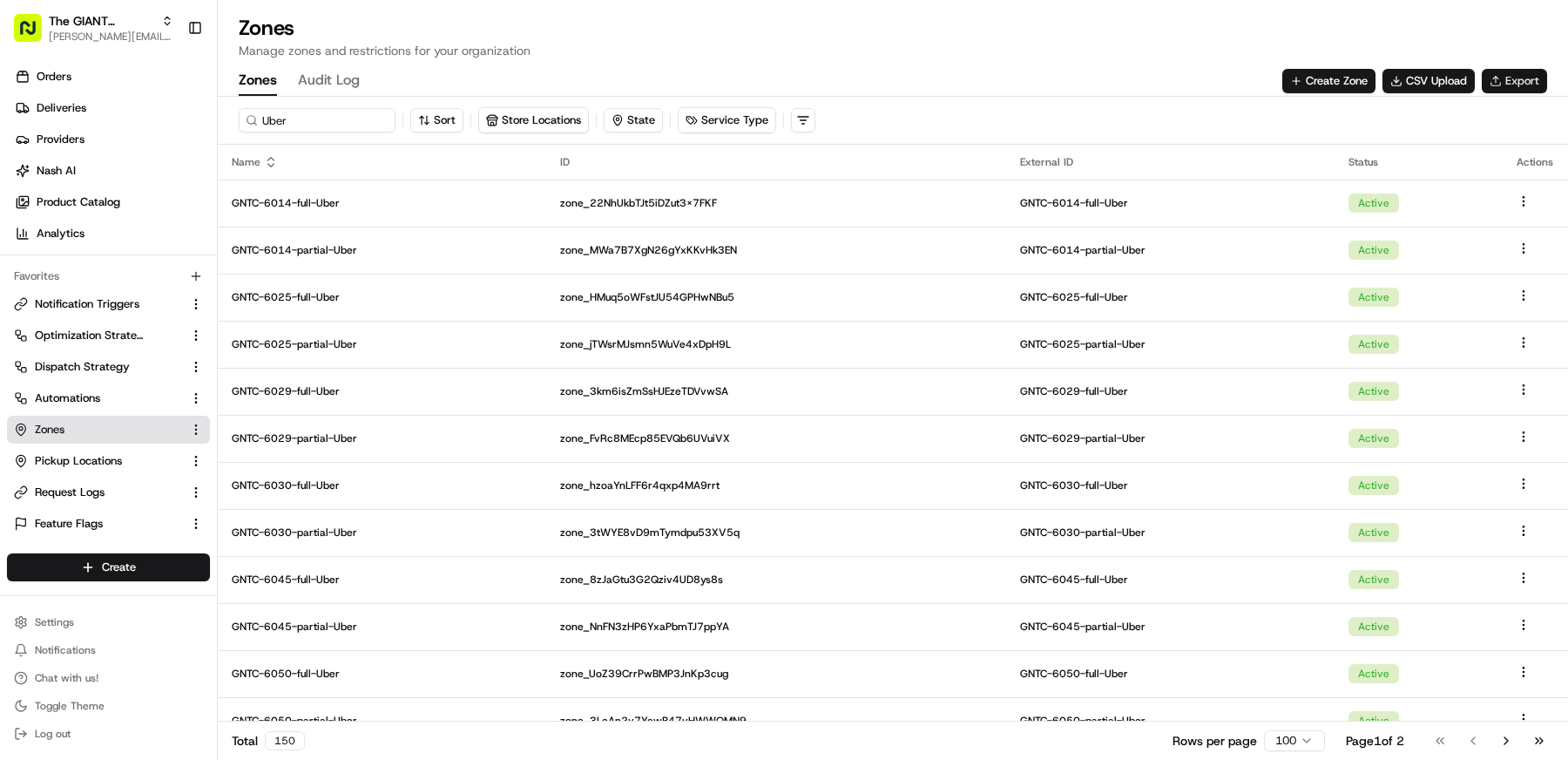
click at [1511, 85] on button "Export" at bounding box center [1514, 81] width 65 height 24
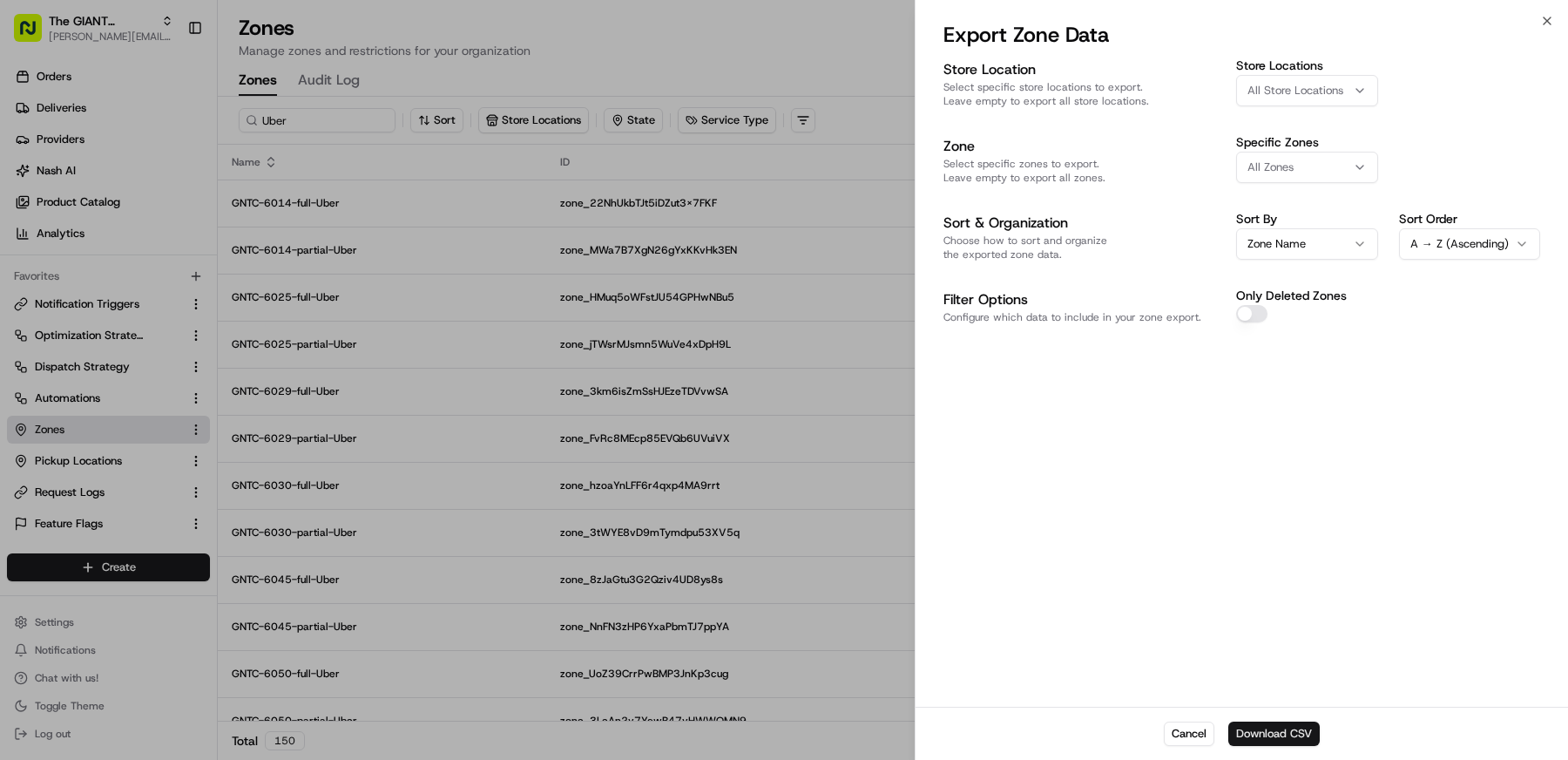
click at [1269, 738] on button "Download CSV" at bounding box center [1274, 733] width 91 height 24
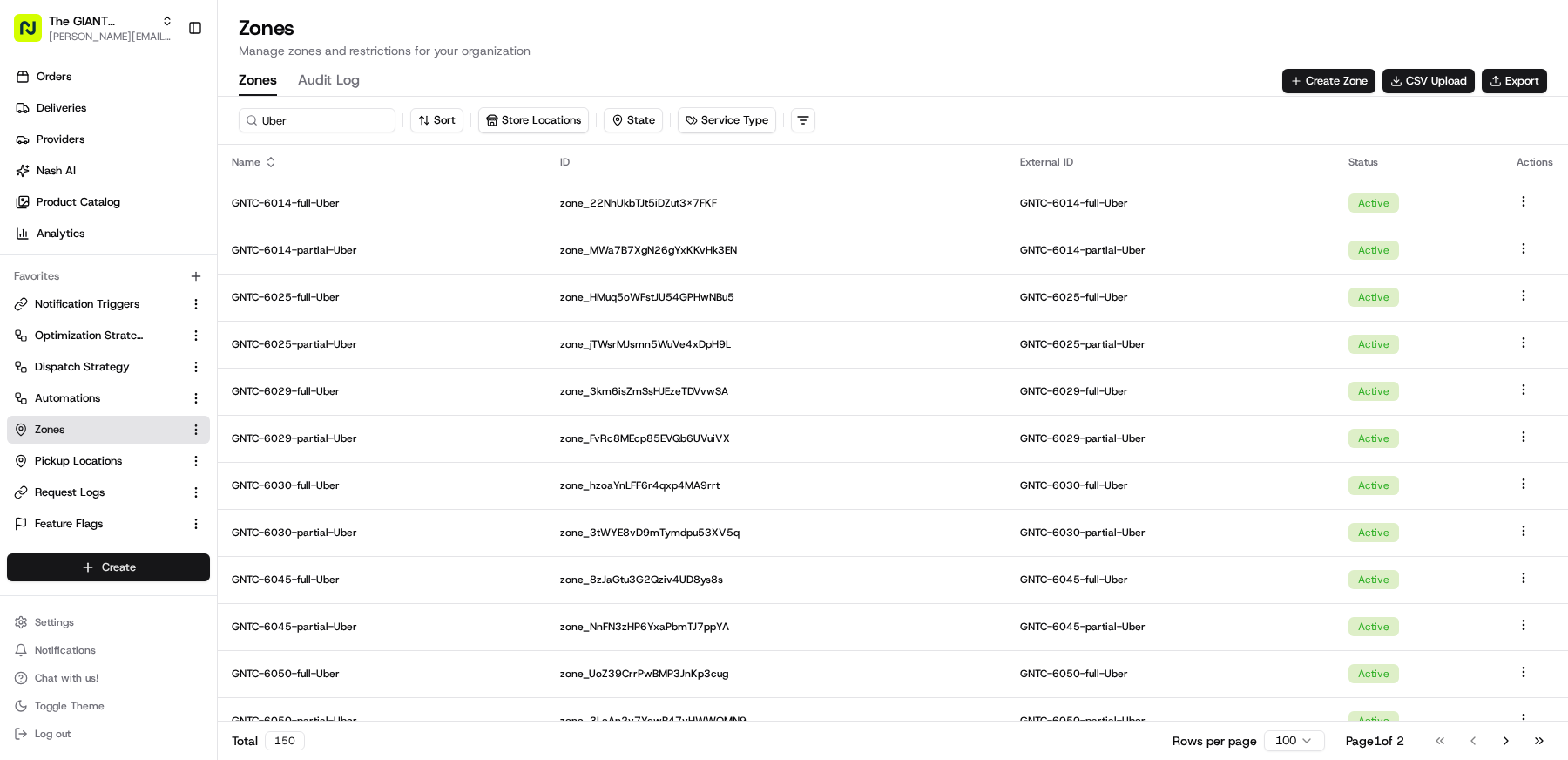
click at [131, 575] on html "The GIANT Company matt@usenash.com Toggle Sidebar Orders Deliveries Providers N…" at bounding box center [784, 380] width 1568 height 760
click at [320, 655] on link "CSV Upload" at bounding box center [315, 662] width 194 height 31
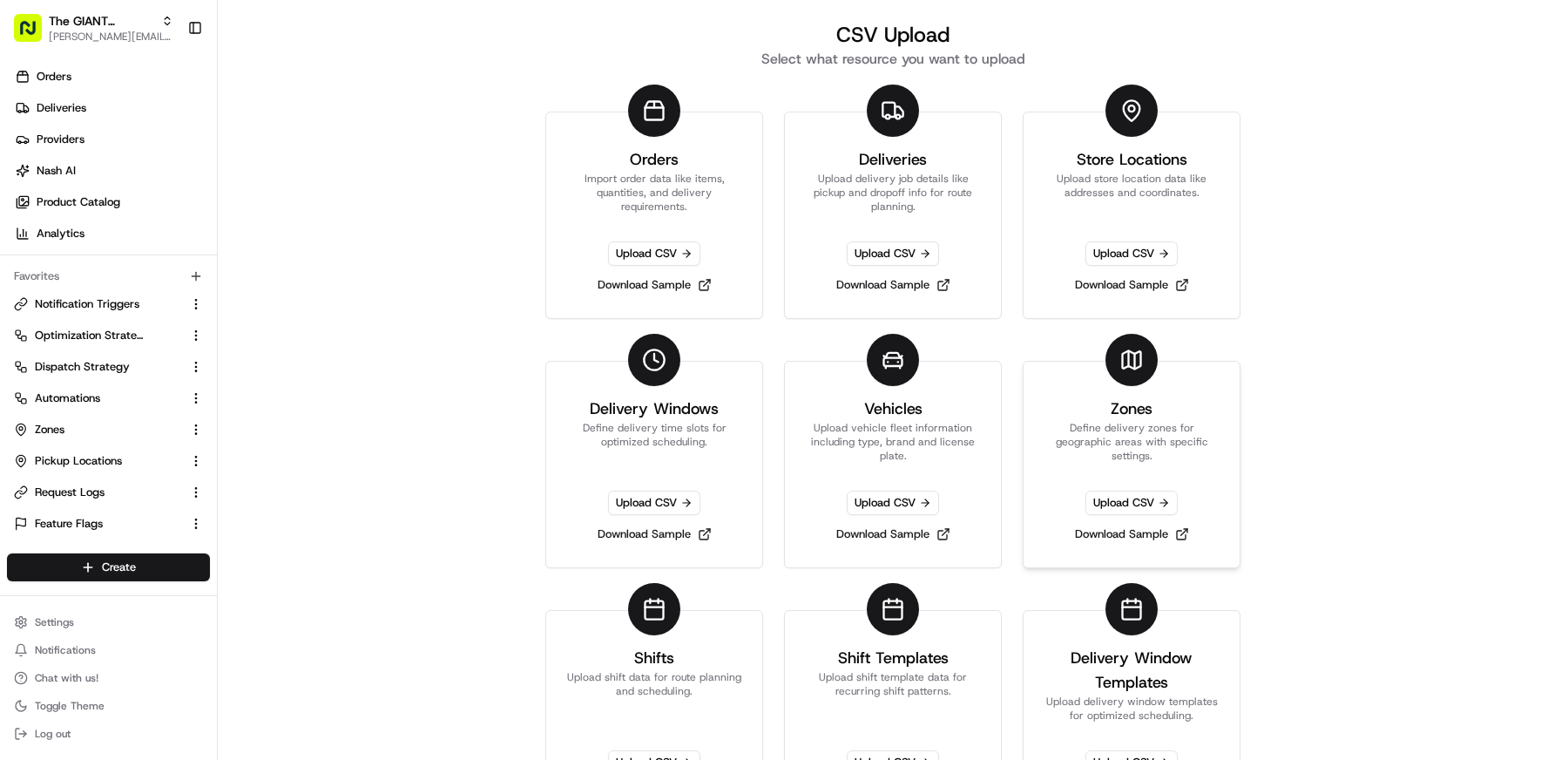
click at [1166, 393] on link "Zones Define delivery zones for geographic areas with specific settings. Upload…" at bounding box center [1131, 464] width 218 height 207
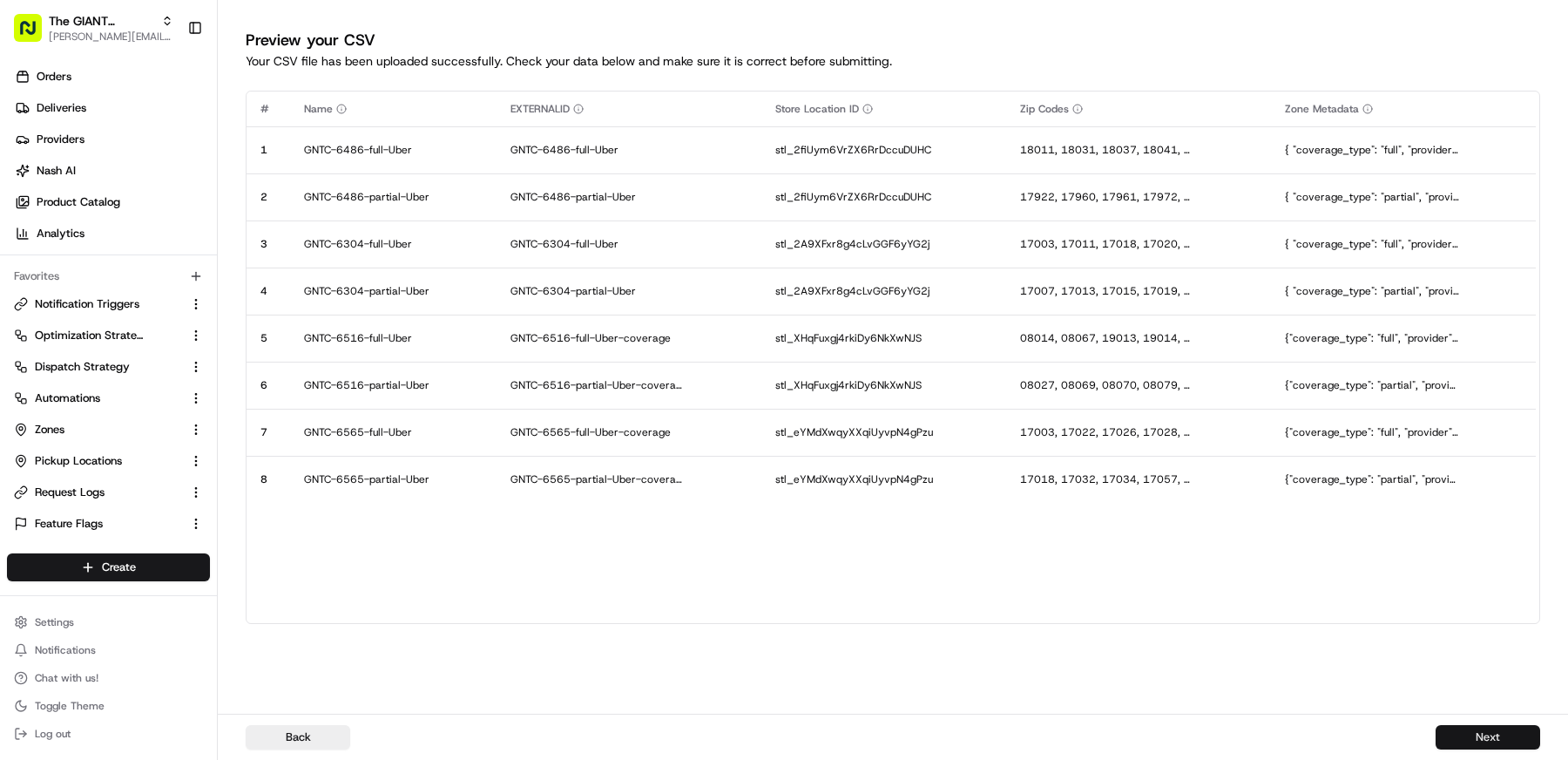
click at [1492, 734] on button "Next" at bounding box center [1487, 737] width 105 height 24
